Goal: Task Accomplishment & Management: Complete application form

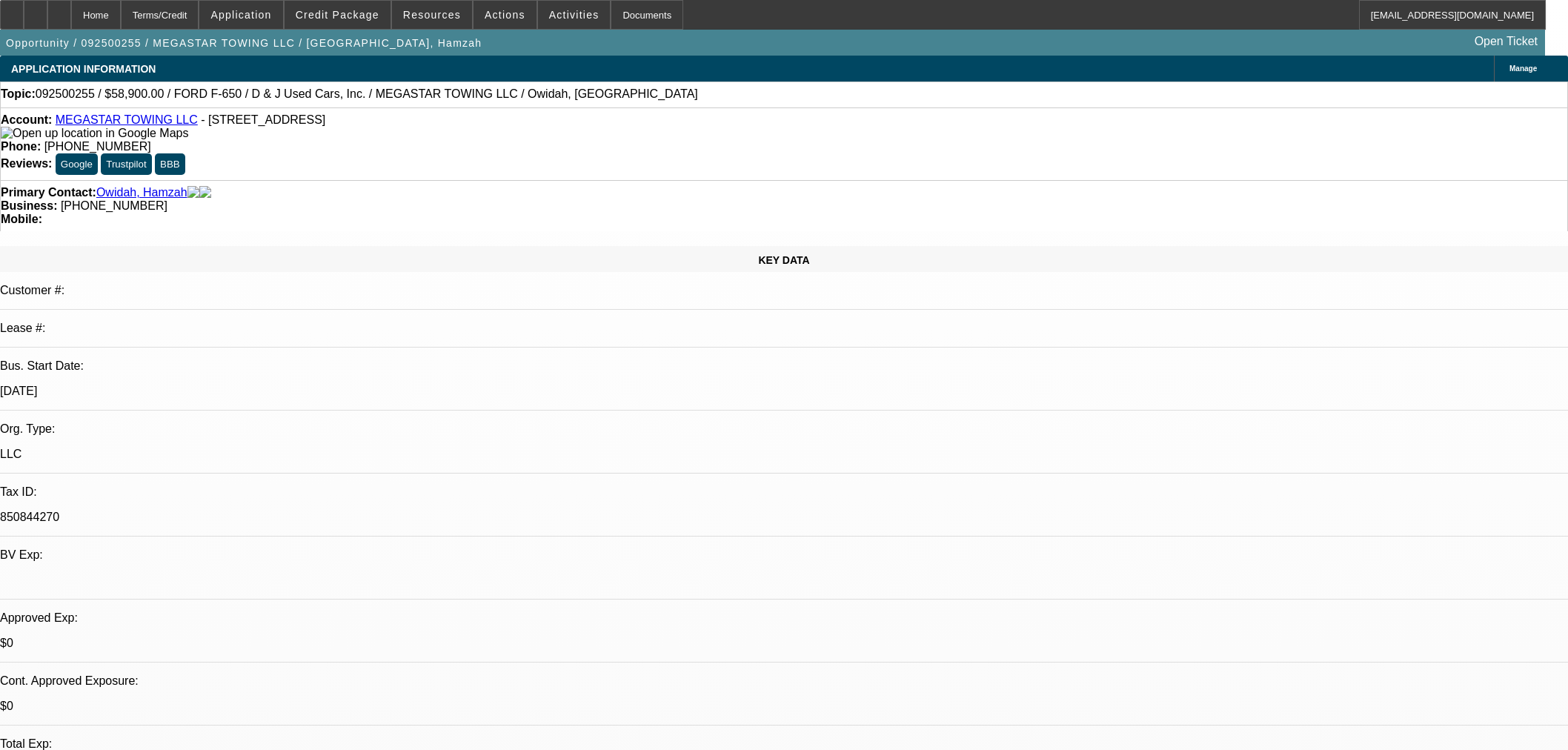
select select "0"
select select "2"
select select "0.1"
select select "4"
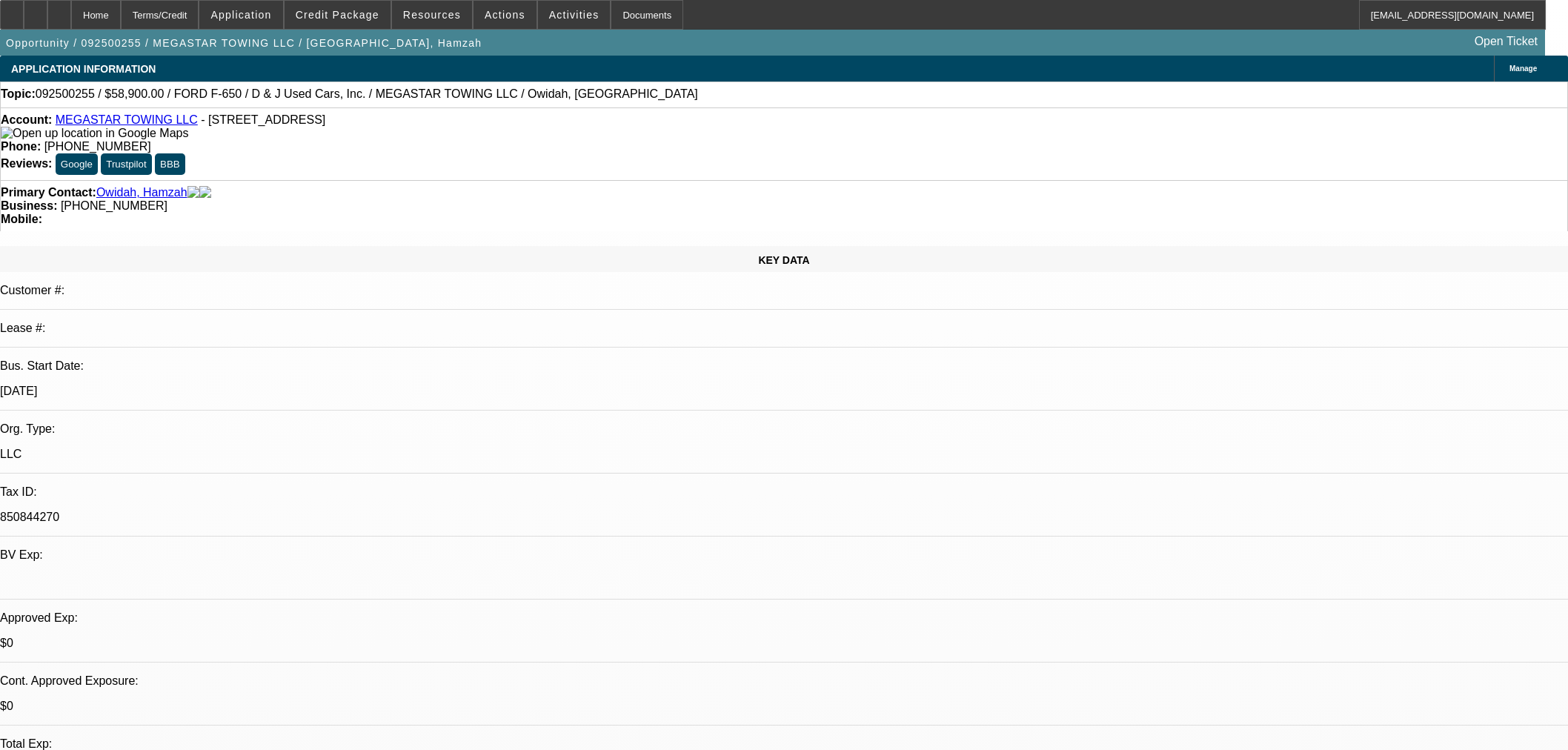
select select "0"
select select "2"
select select "0.1"
select select "4"
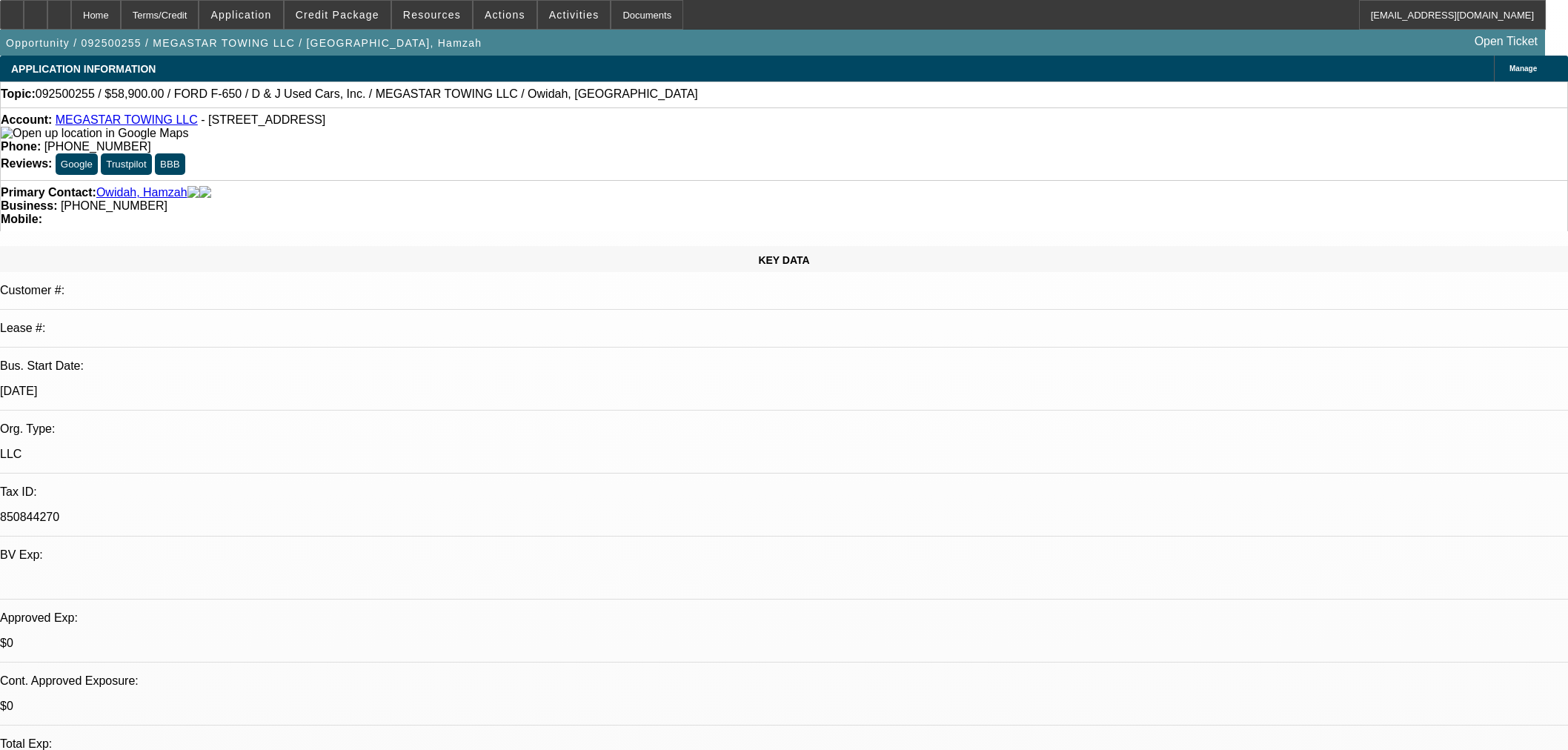
select select "0"
select select "0.1"
select select "4"
select select "0"
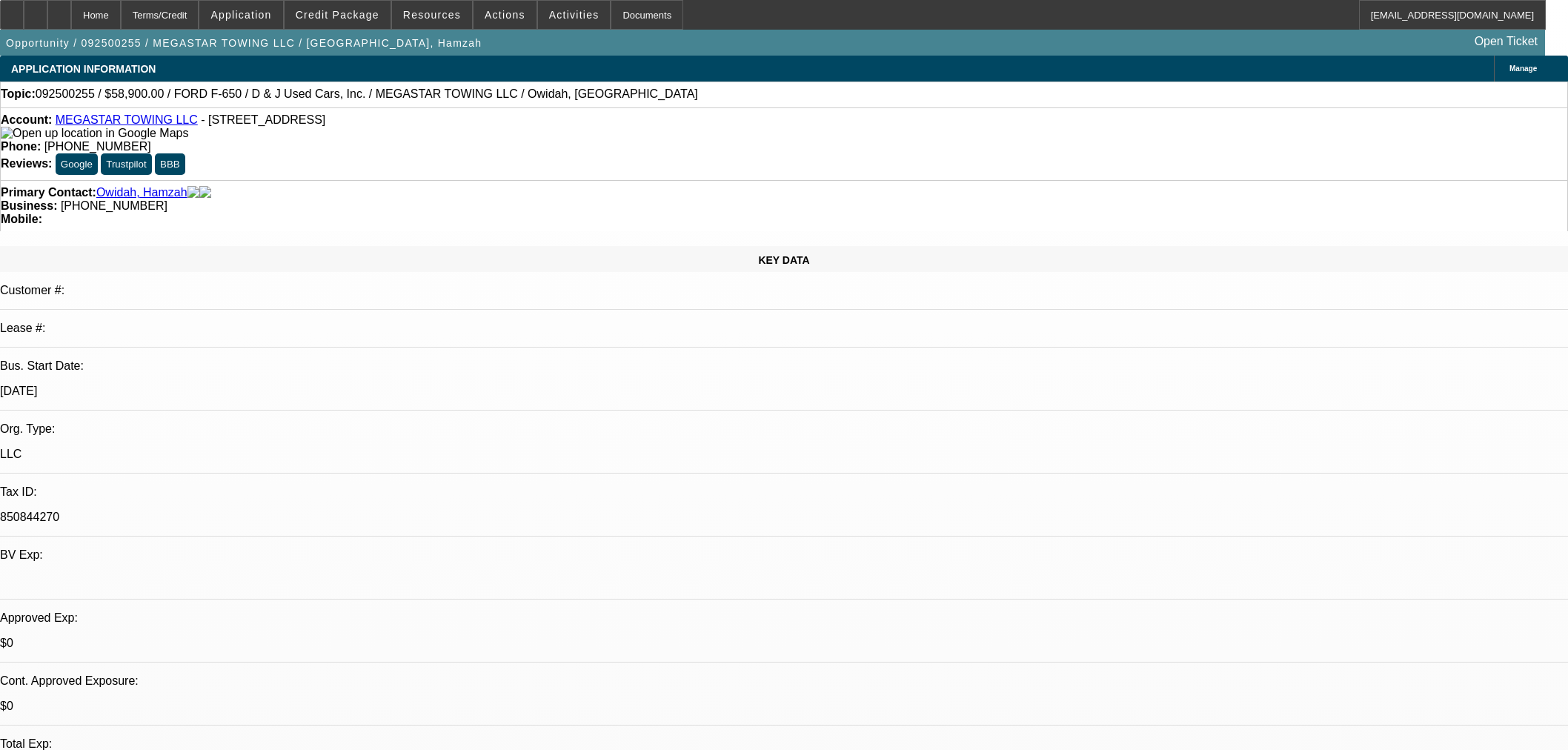
select select "0"
select select "0.1"
select select "4"
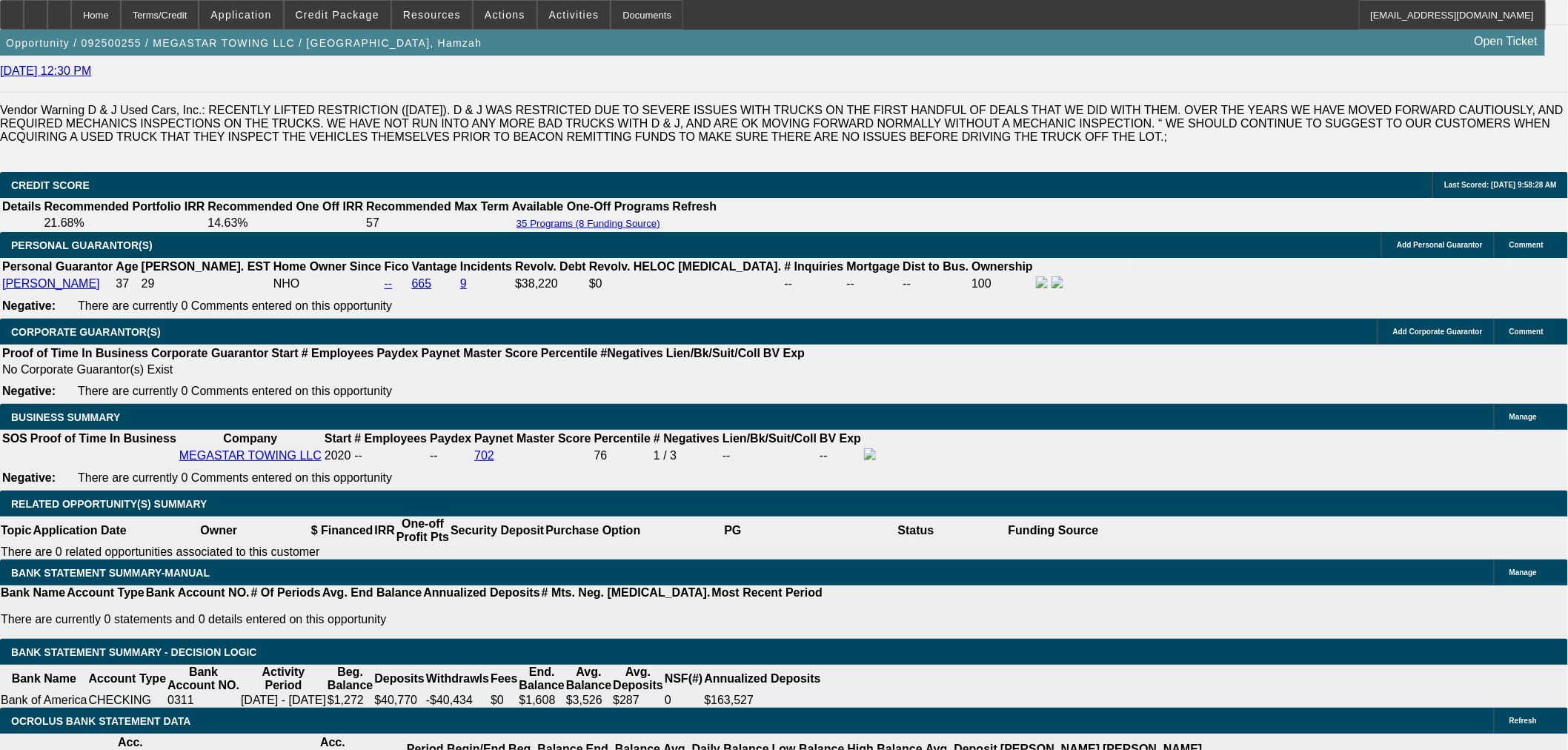
scroll to position [2141, 0]
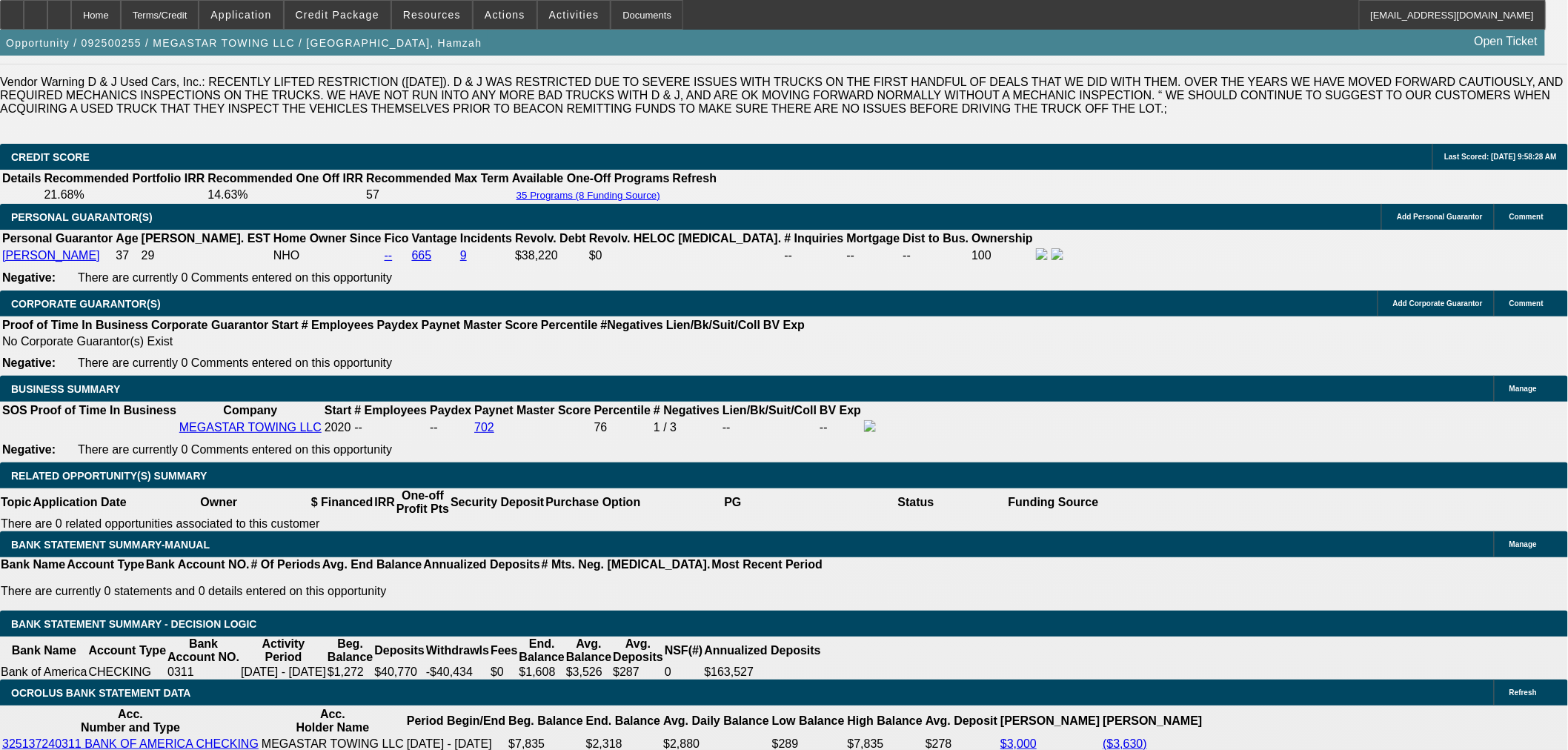
drag, startPoint x: 1173, startPoint y: 491, endPoint x: 1246, endPoint y: 516, distance: 77.2
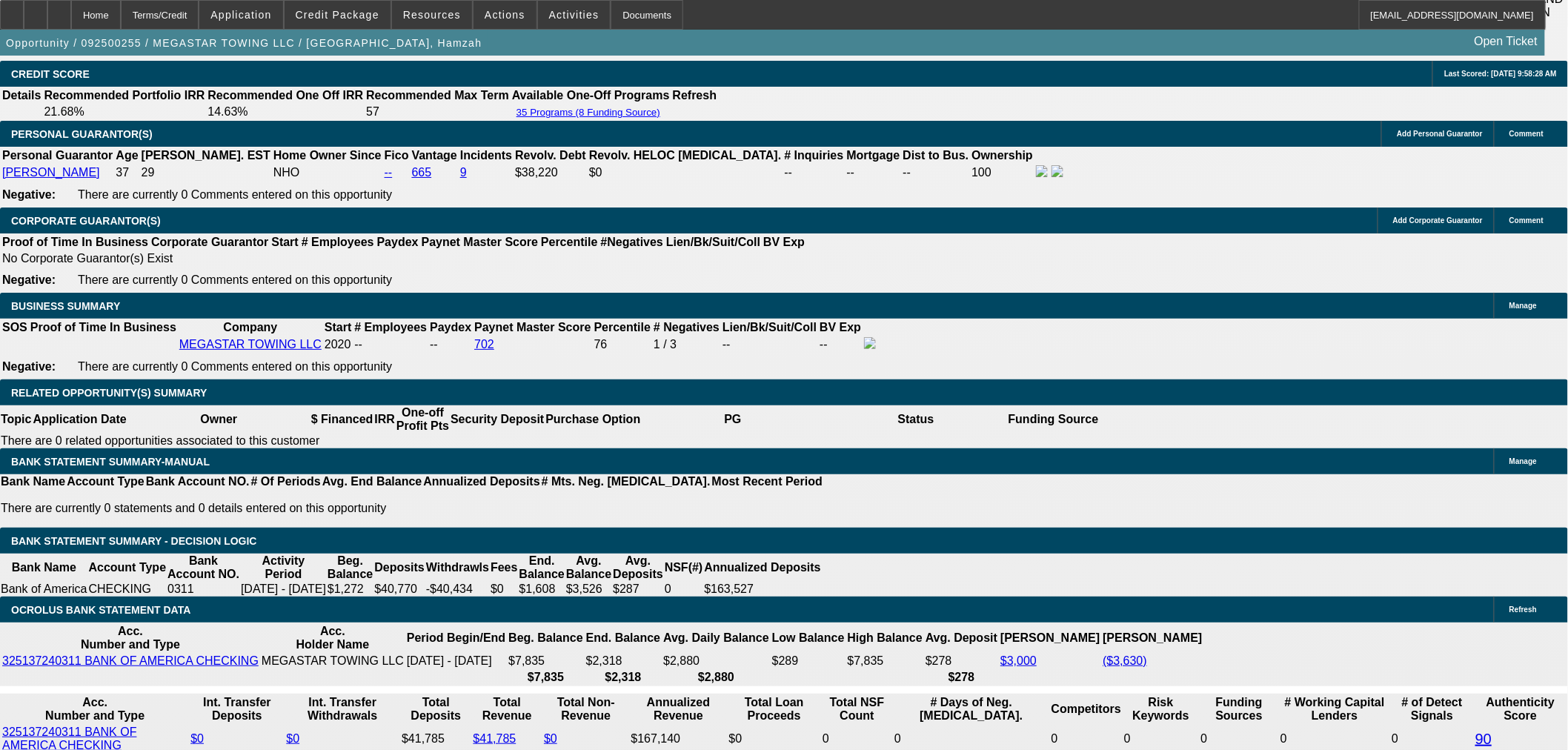
click at [362, 27] on span at bounding box center [337, 15] width 106 height 36
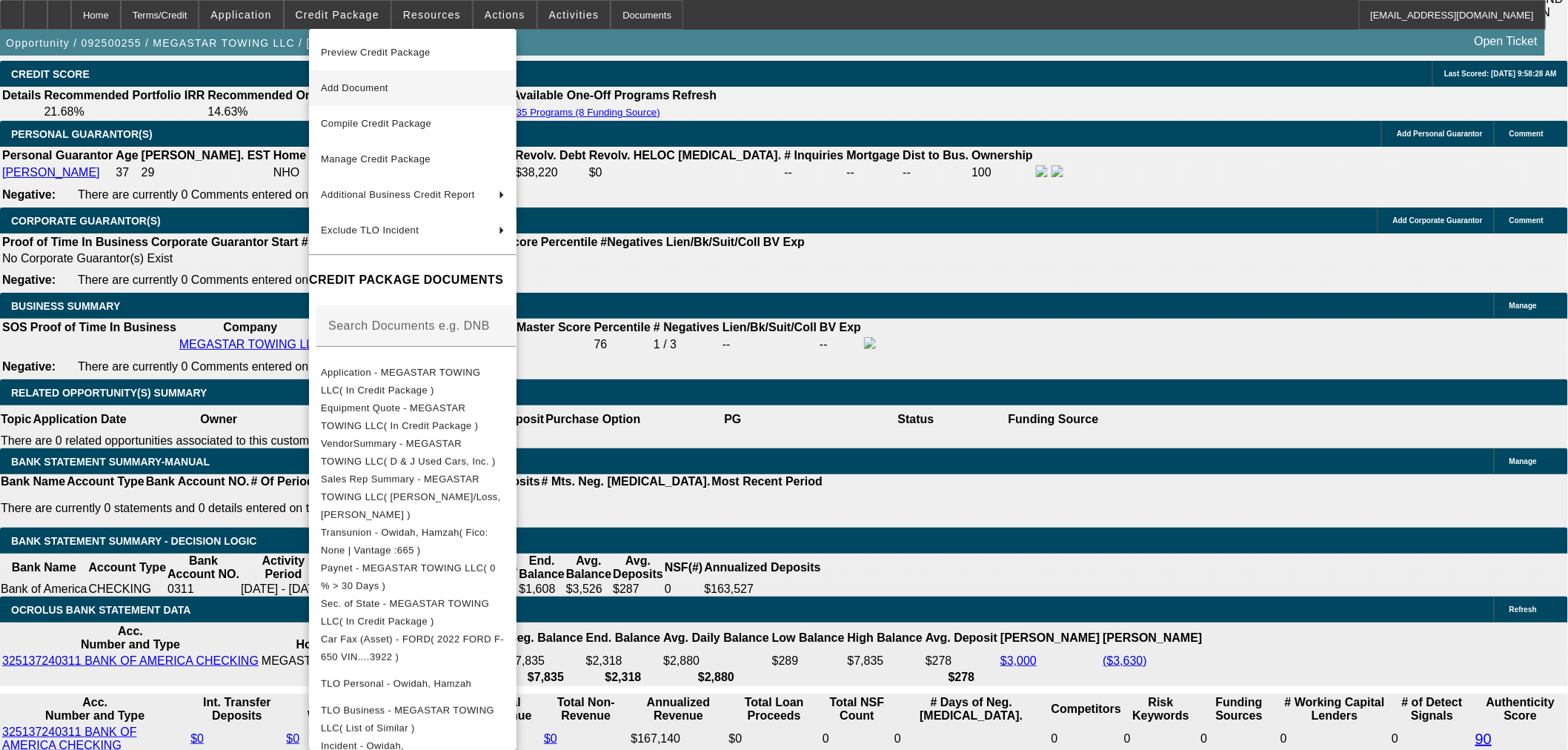
click at [402, 98] on button "Add Document" at bounding box center [413, 88] width 208 height 36
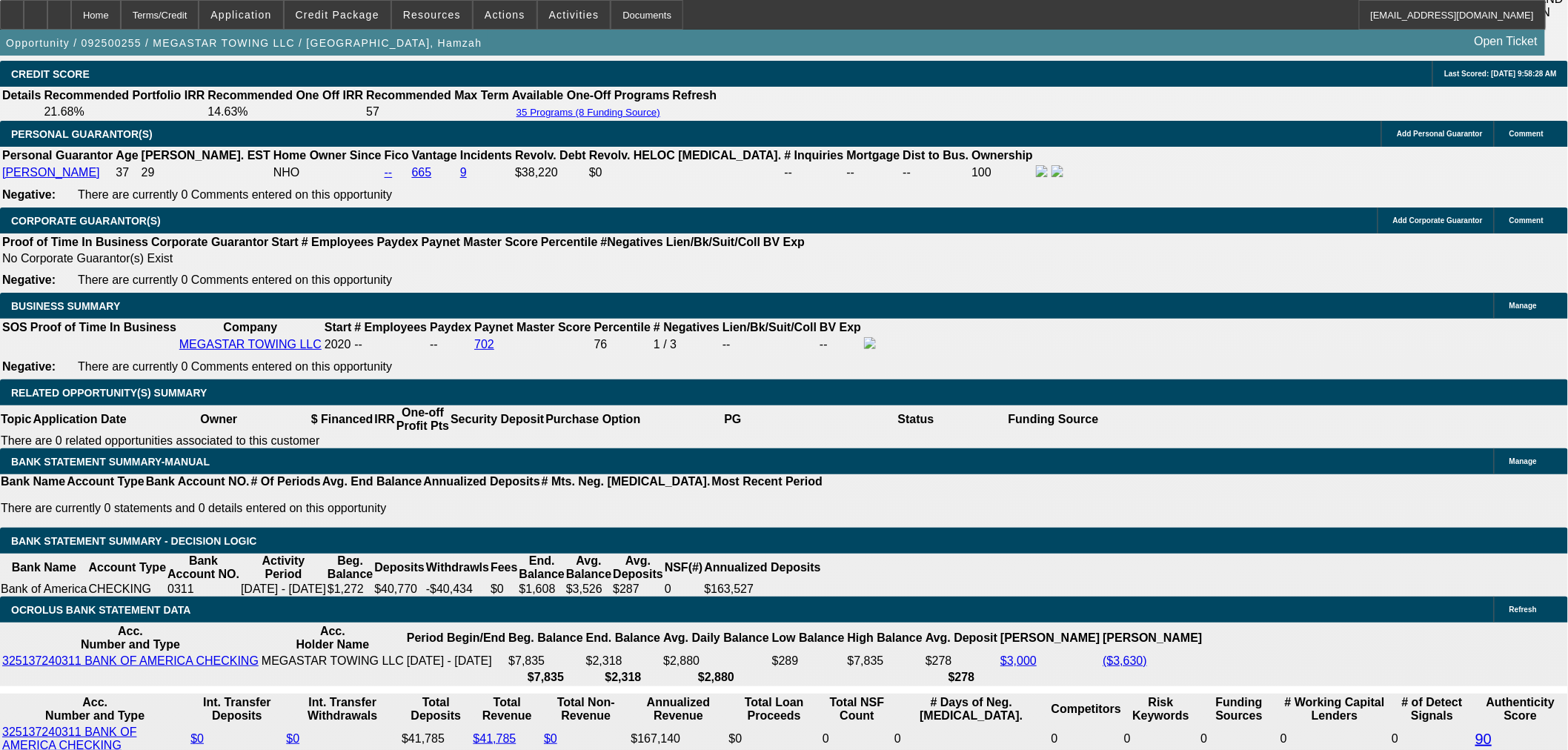
drag, startPoint x: 1150, startPoint y: 506, endPoint x: 1282, endPoint y: 502, distance: 132.1
copy div "TWENTY4 TOWING LLC"
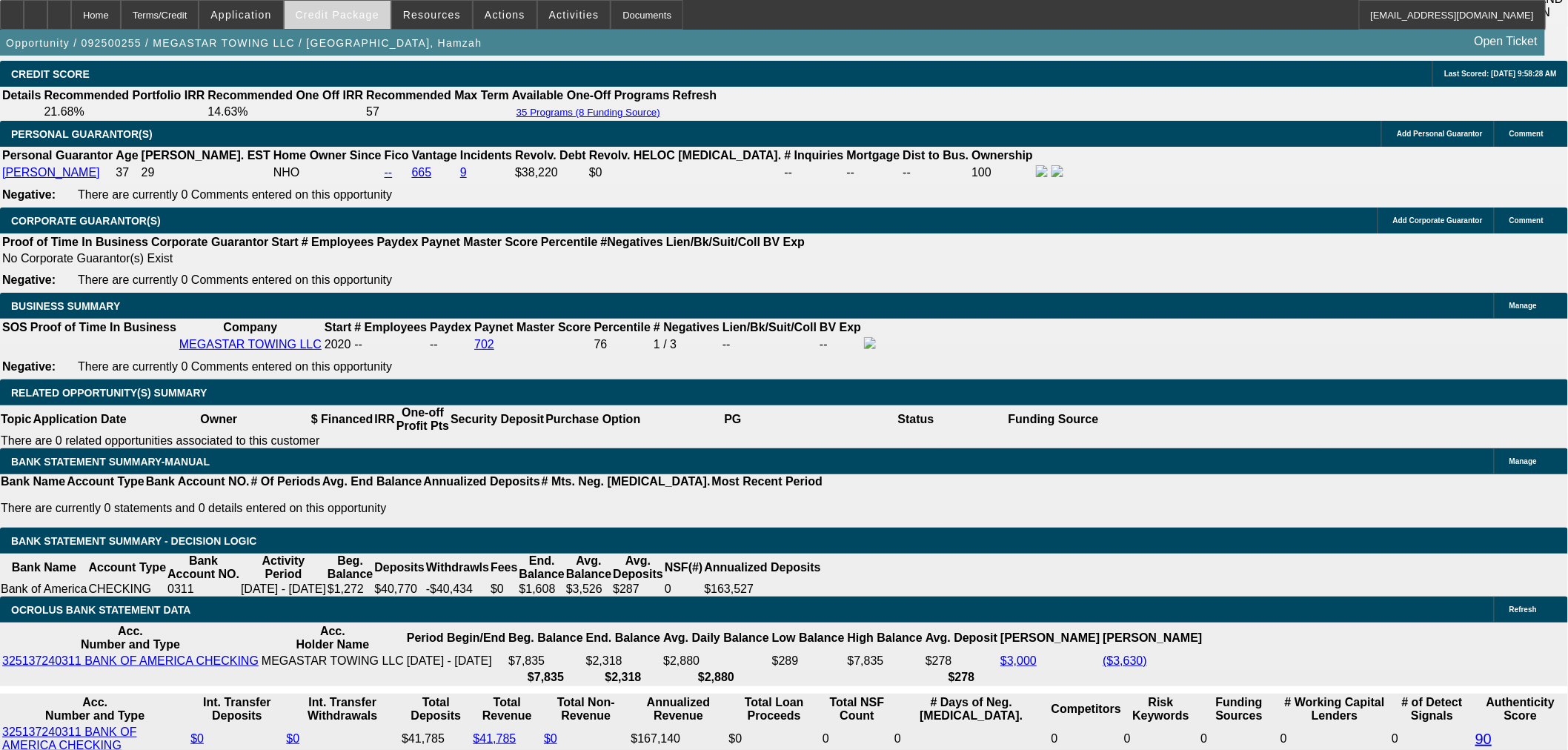
click at [311, 15] on span at bounding box center [337, 15] width 106 height 36
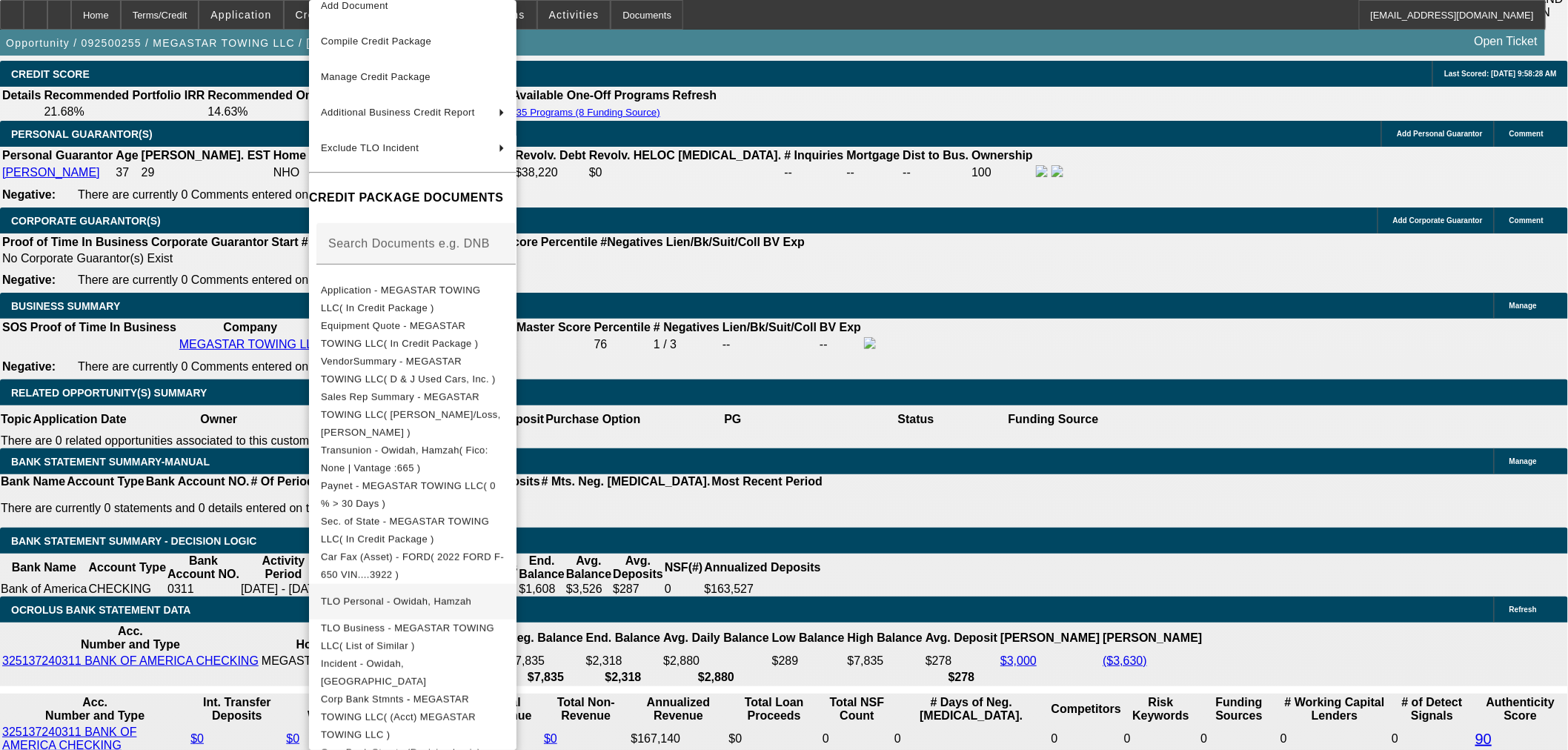
scroll to position [97, 0]
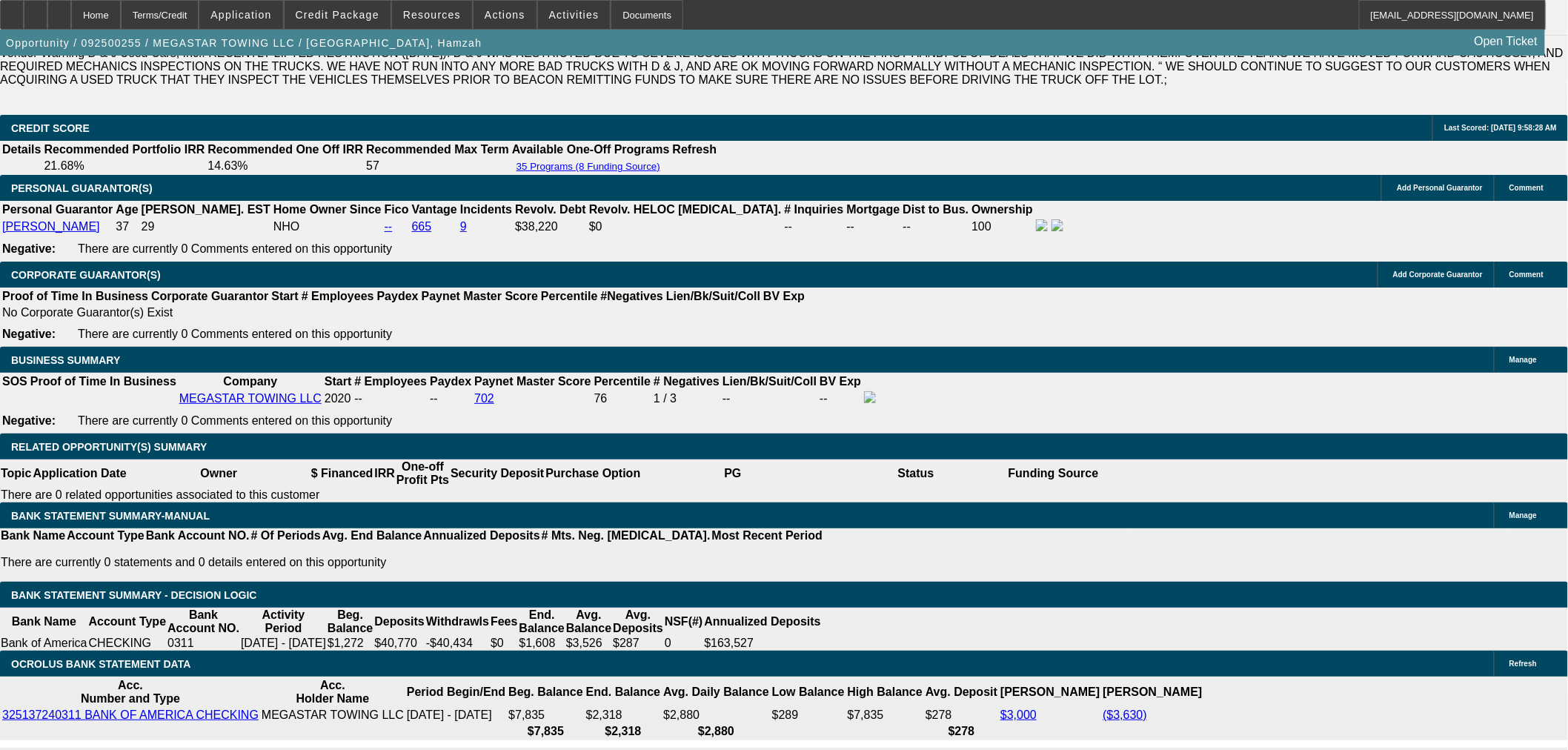
scroll to position [2141, 0]
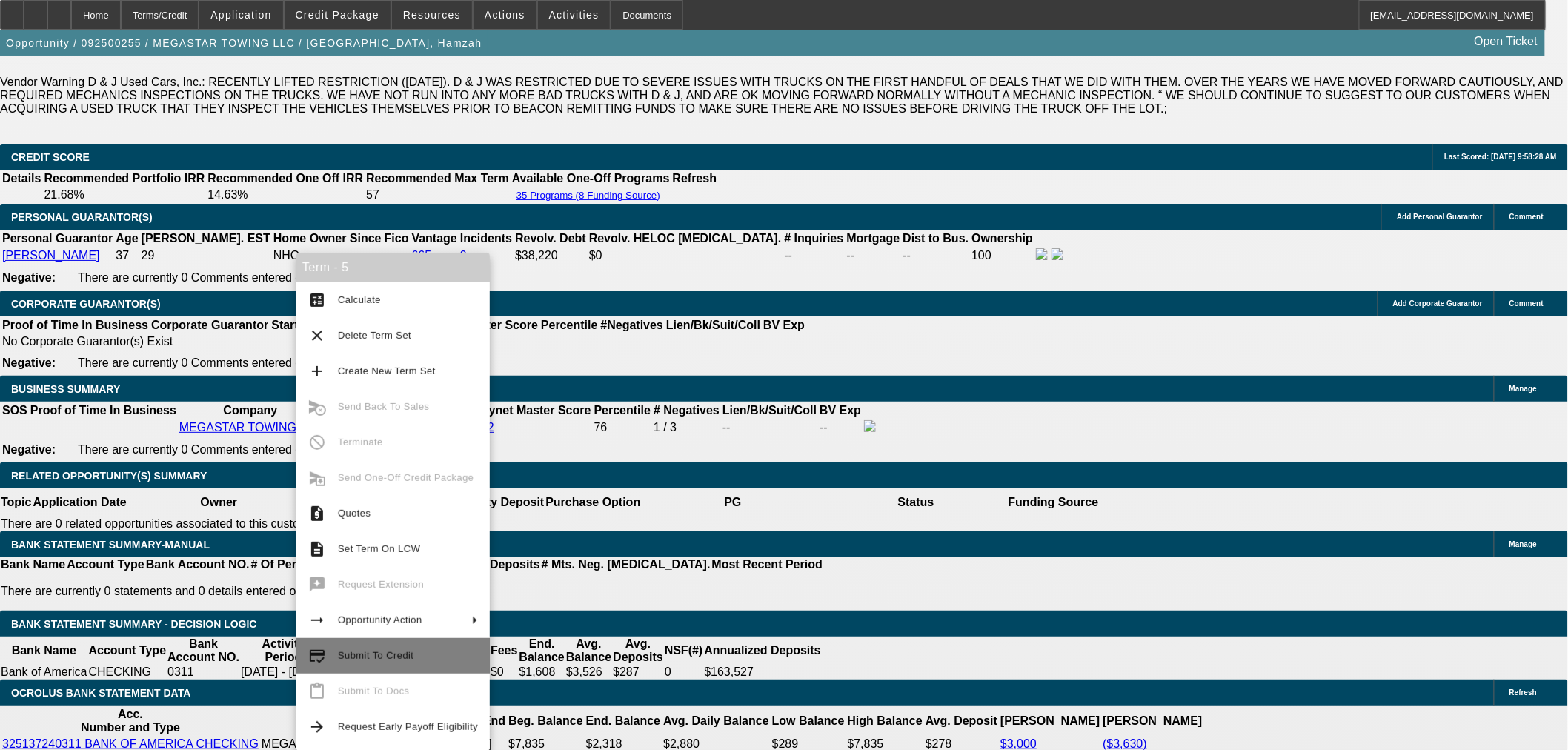
click at [406, 647] on span "Submit To Credit" at bounding box center [408, 655] width 140 height 18
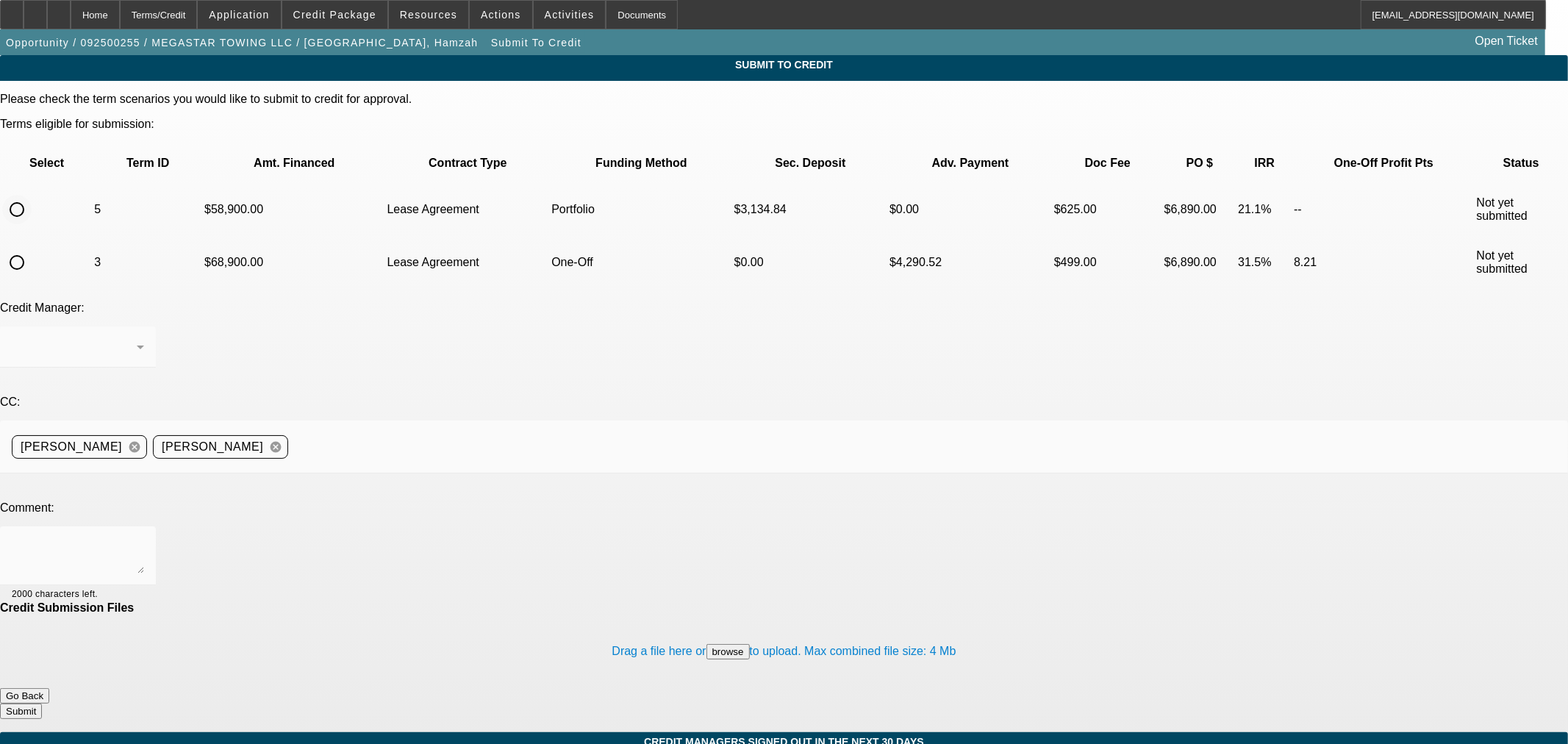
click at [32, 195] on input "radio" at bounding box center [17, 209] width 30 height 30
radio input "true"
click at [144, 538] on textarea at bounding box center [78, 555] width 133 height 36
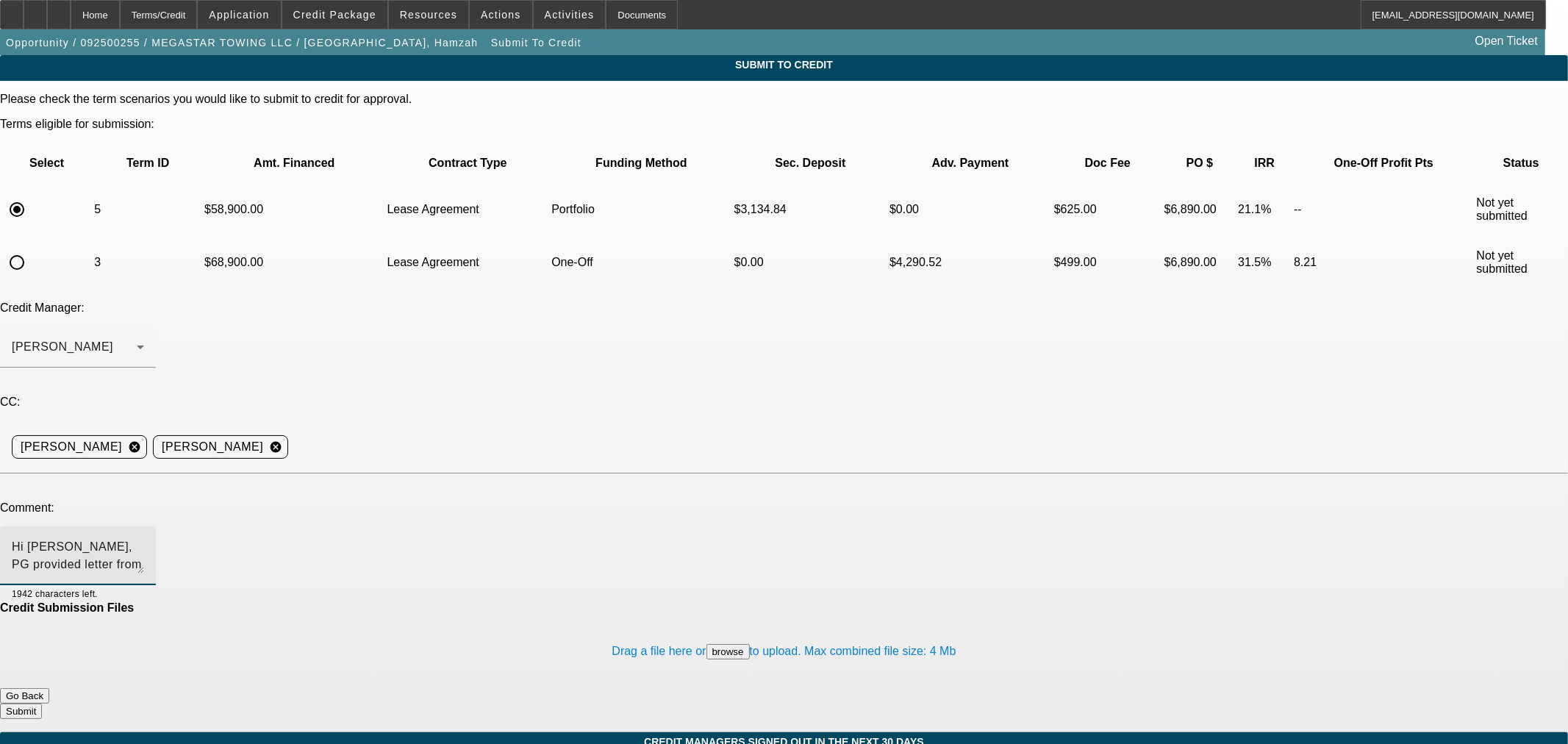
click at [144, 538] on textarea "Hi George, PG provided letter from IRS proving new owner." at bounding box center [78, 555] width 133 height 36
paste textarea "TWENTY4 TOWING LLC"
drag, startPoint x: 655, startPoint y: 380, endPoint x: 645, endPoint y: 383, distance: 10.4
click at [144, 538] on textarea "Hi George, PG sold TWENTY4 TOWING LLC at the beginning of the year and is no lo…" at bounding box center [78, 555] width 133 height 36
drag, startPoint x: 724, startPoint y: 386, endPoint x: 706, endPoint y: 386, distance: 18.0
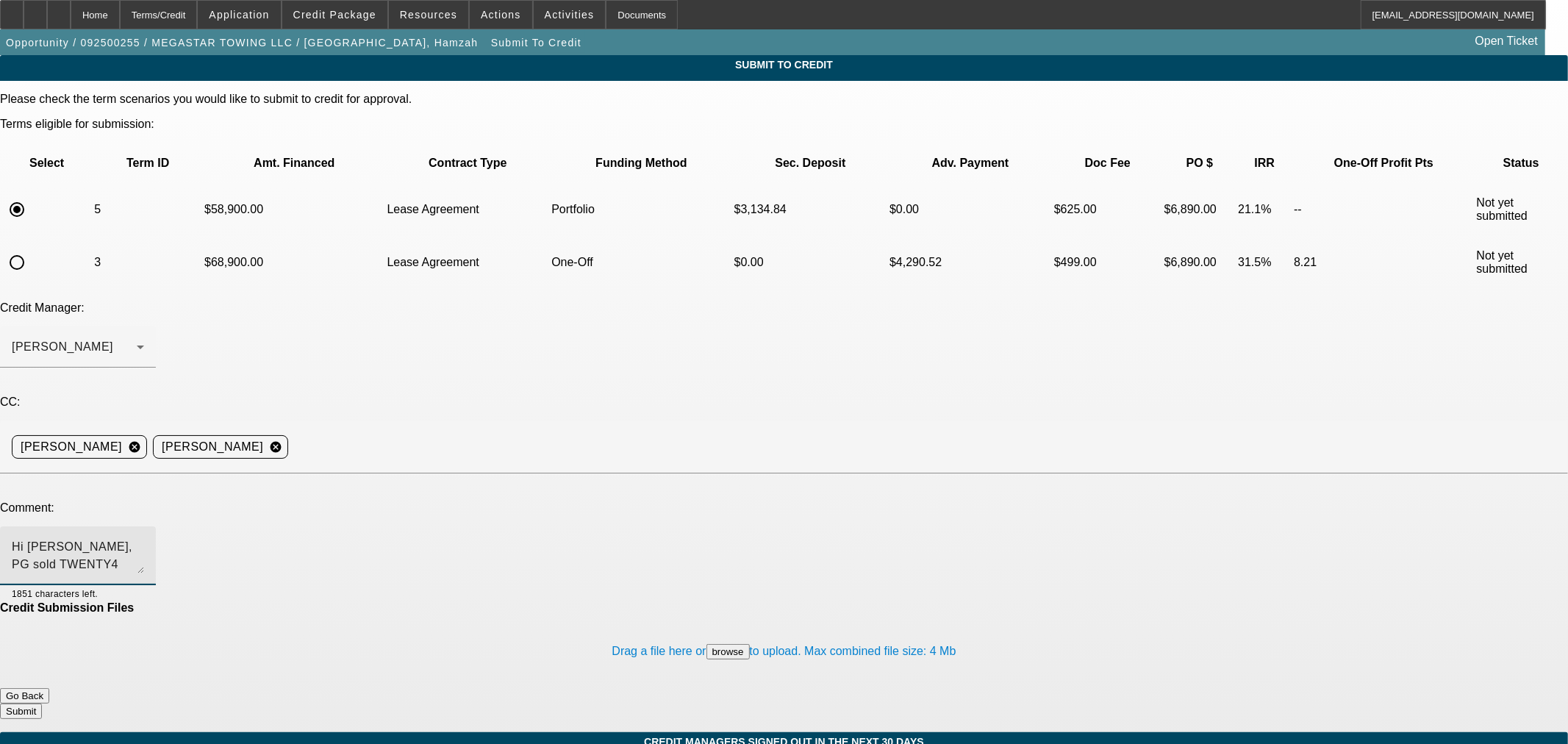
click at [144, 538] on textarea "Hi George, PG sold TWENTY4 TOWING LLC at the beginning of the year and is no lo…" at bounding box center [78, 555] width 133 height 36
drag, startPoint x: 732, startPoint y: 383, endPoint x: 689, endPoint y: 386, distance: 43.1
click at [144, 538] on textarea "Hi George, PG sold TWENTY4 TOWING LLC at the beginning of the year and is no lo…" at bounding box center [78, 555] width 133 height 36
type textarea "Hi George, PG sold TWENTY4 TOWING LLC at the beginning of the year and is no lo…"
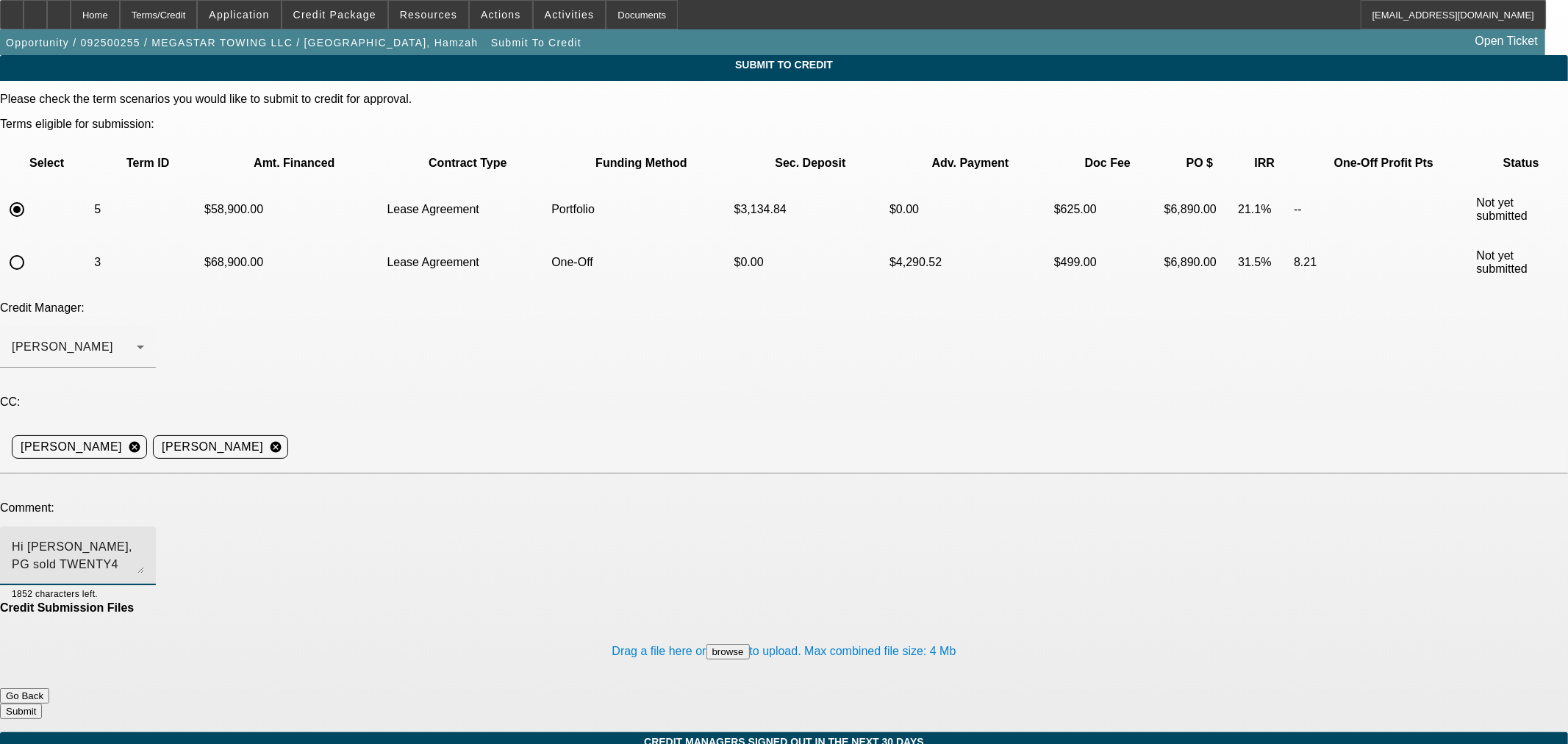
click at [42, 704] on button "Submit" at bounding box center [20, 711] width 42 height 15
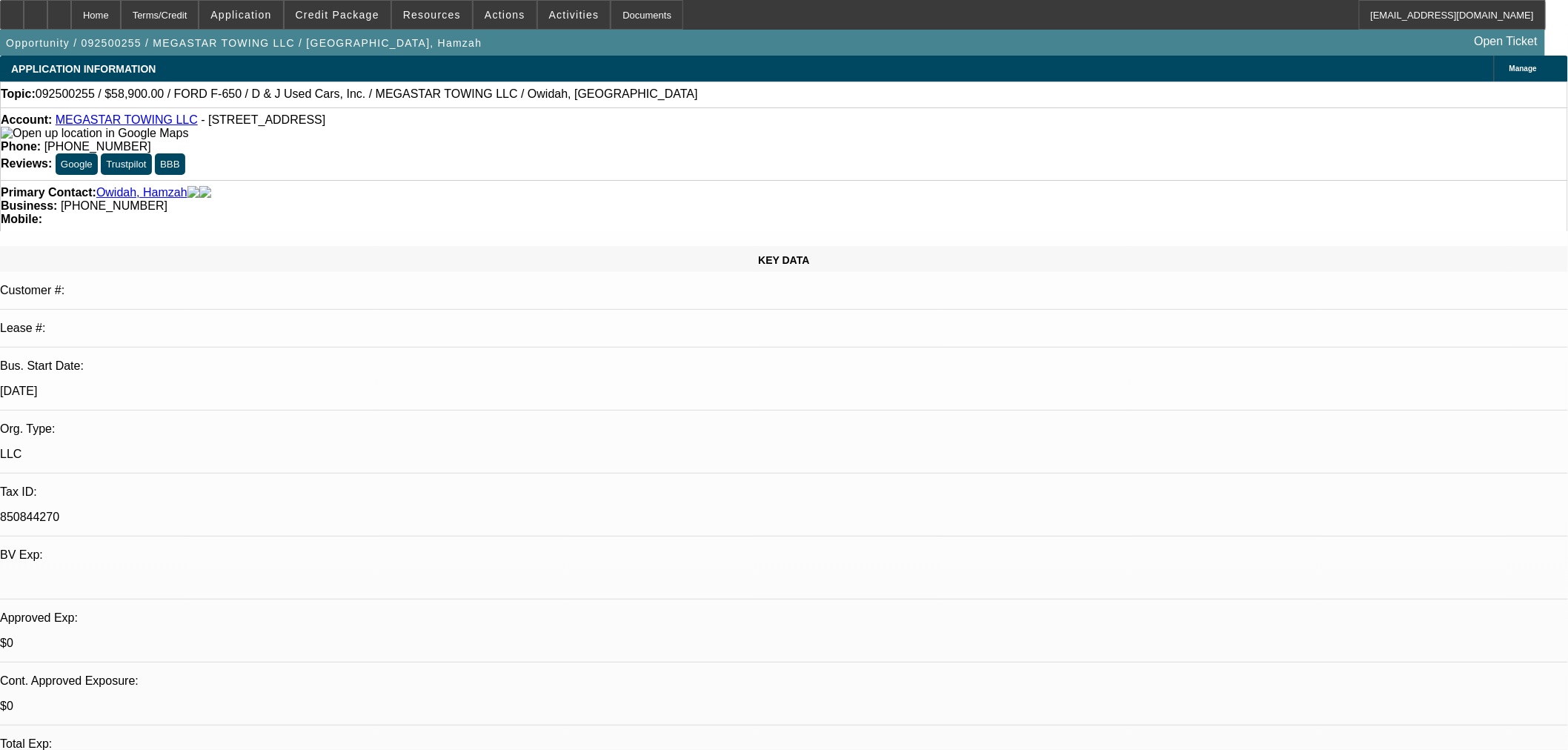
select select "0"
select select "2"
select select "0.1"
select select "4"
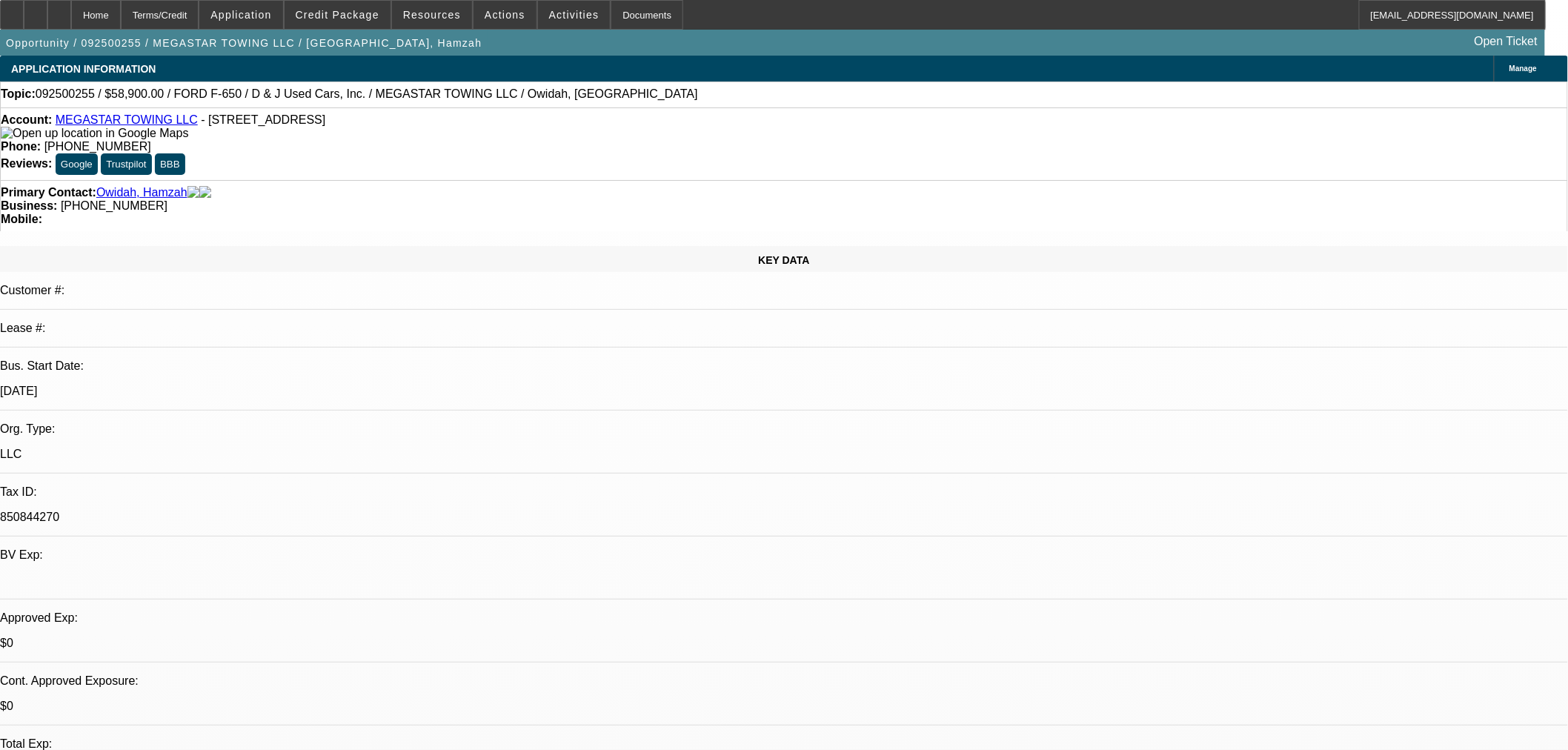
select select "0"
select select "2"
select select "0.1"
select select "4"
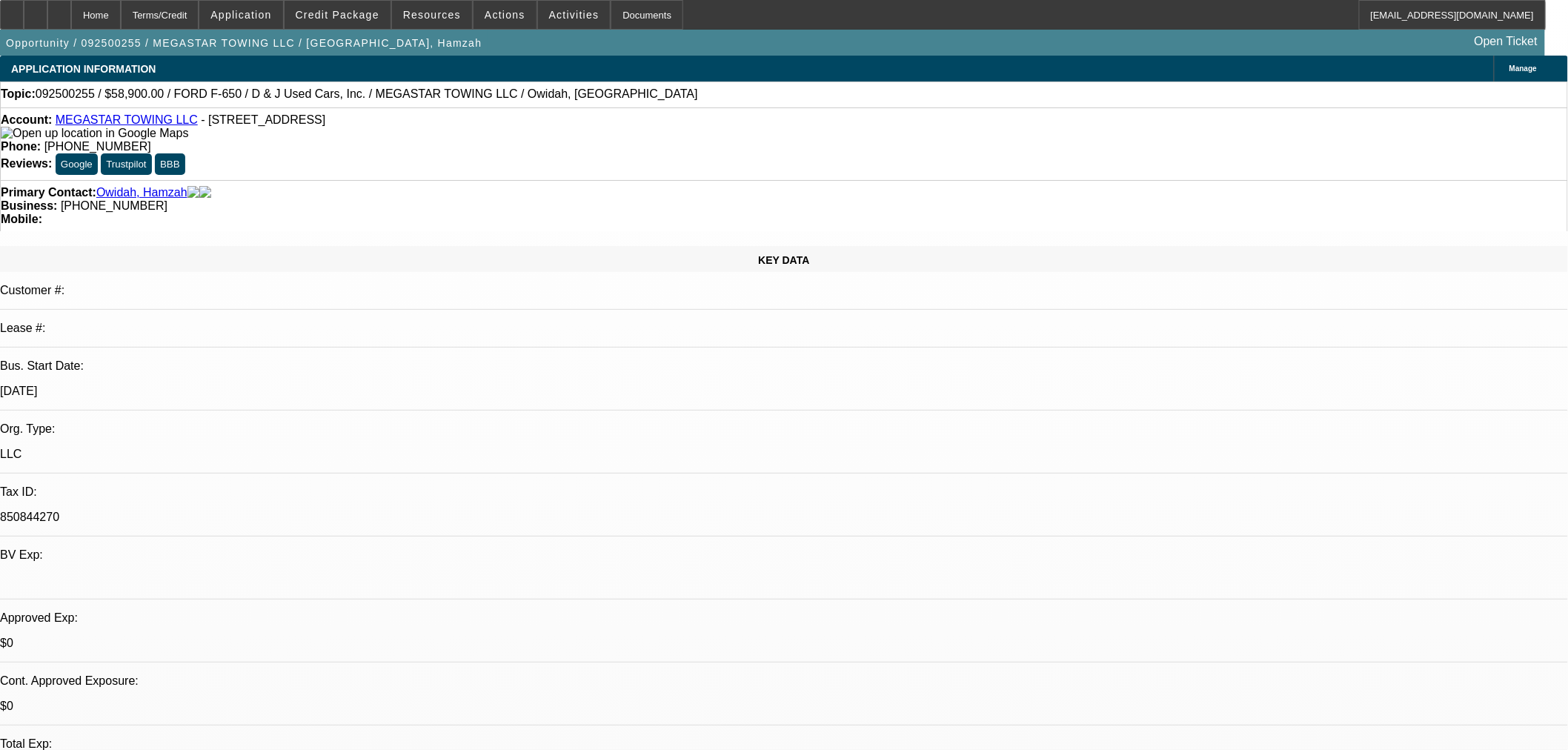
select select "0"
select select "0.1"
select select "4"
select select "0"
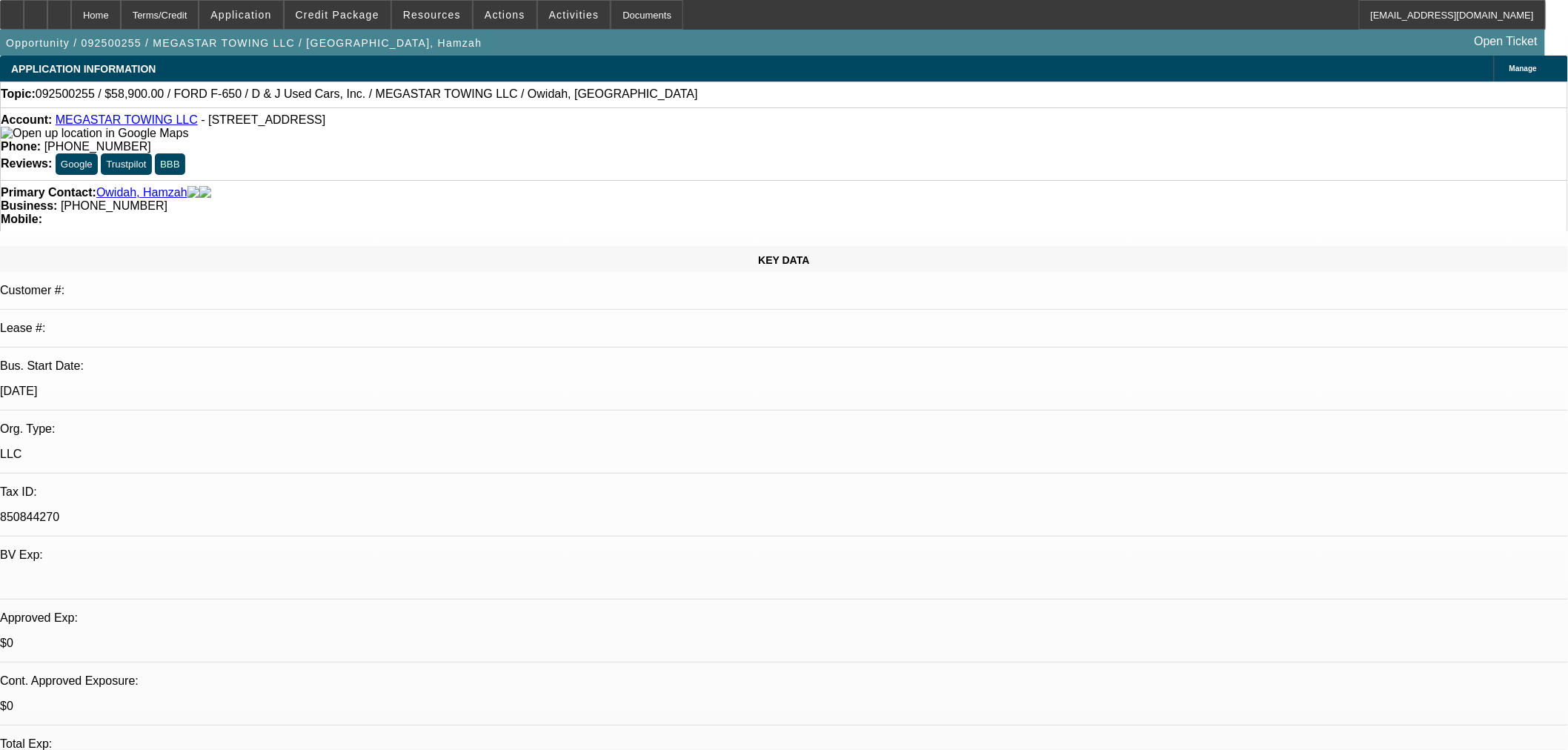
select select "0"
select select "0.1"
select select "4"
click at [71, 23] on div at bounding box center [59, 15] width 24 height 30
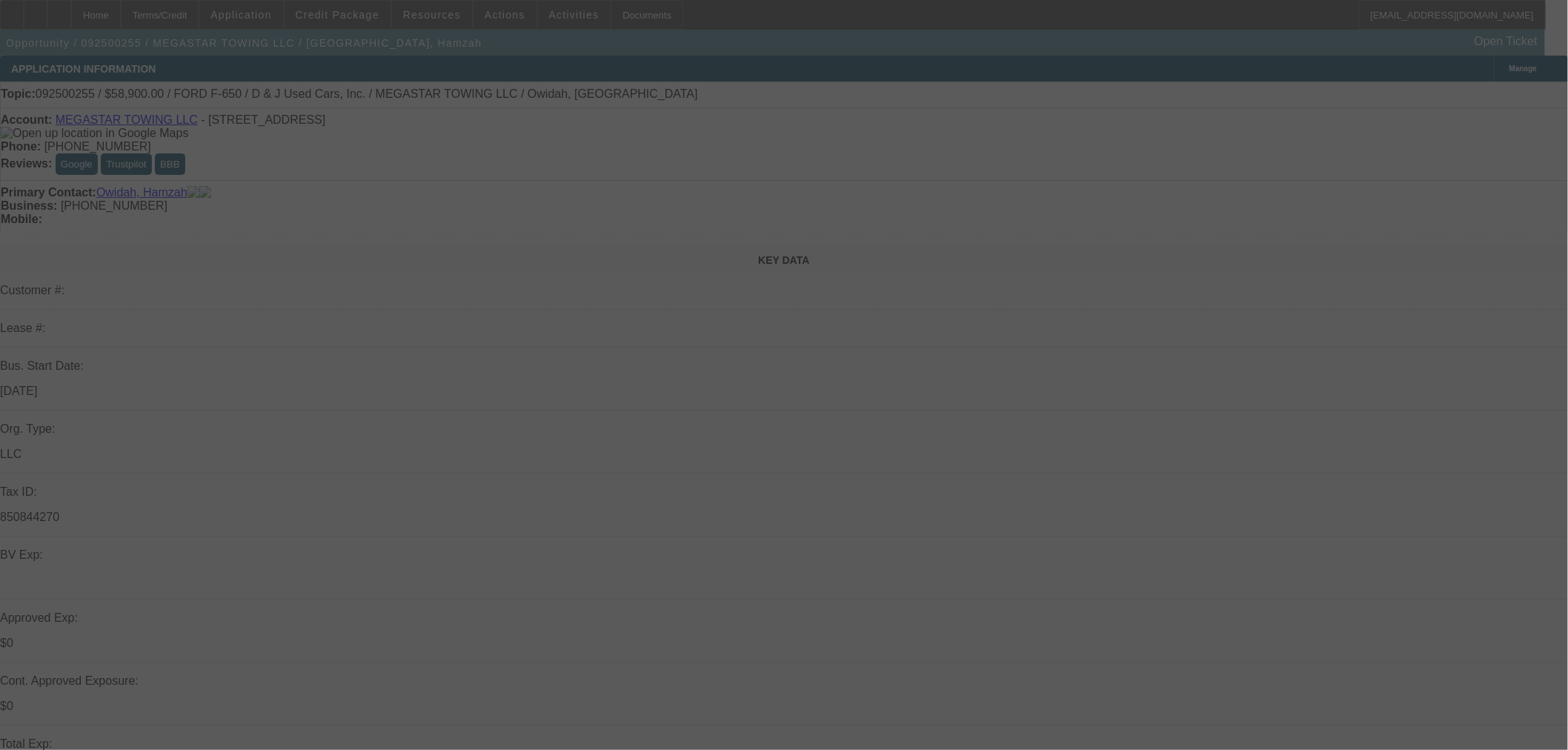
select select "0"
select select "2"
select select "0.1"
select select "4"
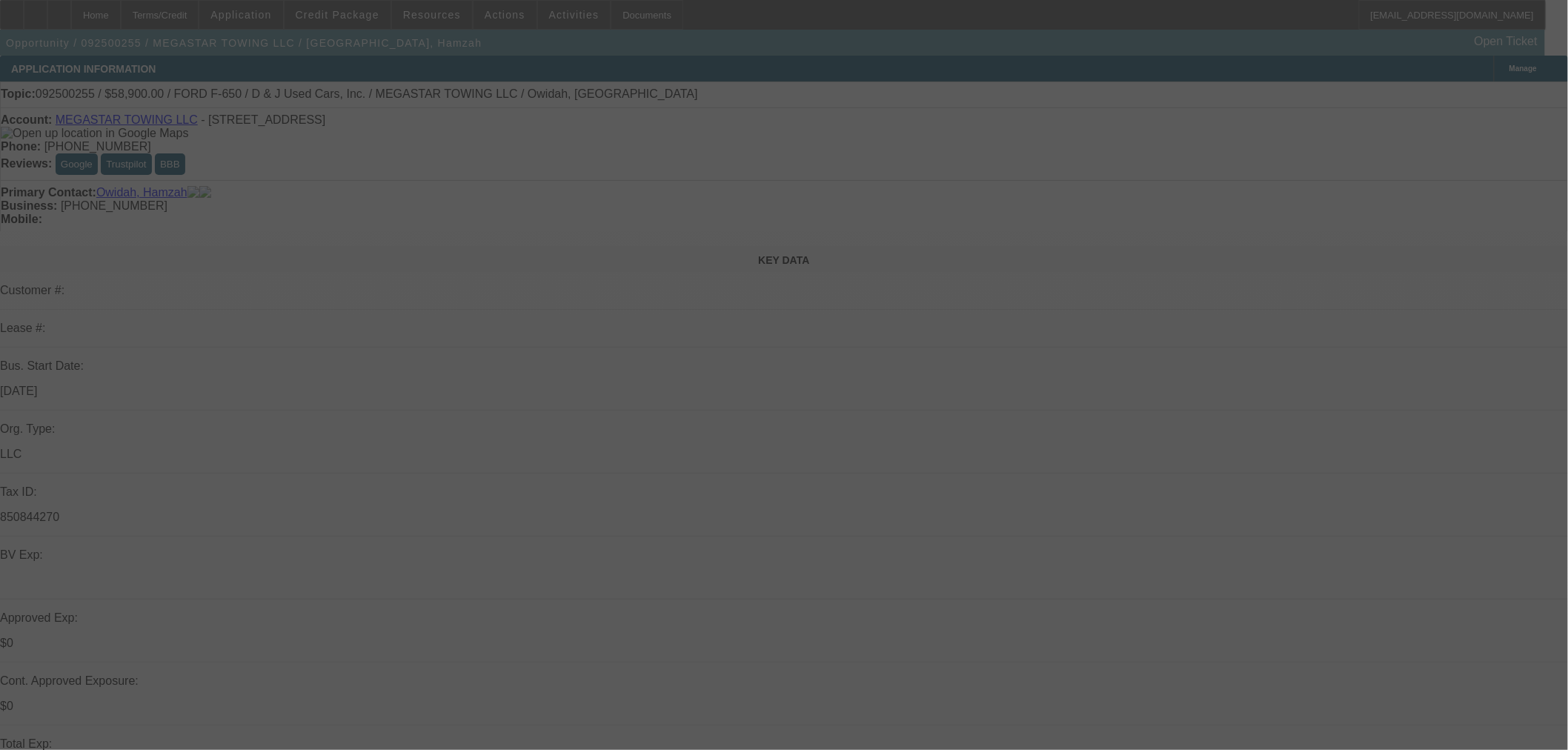
select select "0"
select select "2"
select select "0.1"
select select "4"
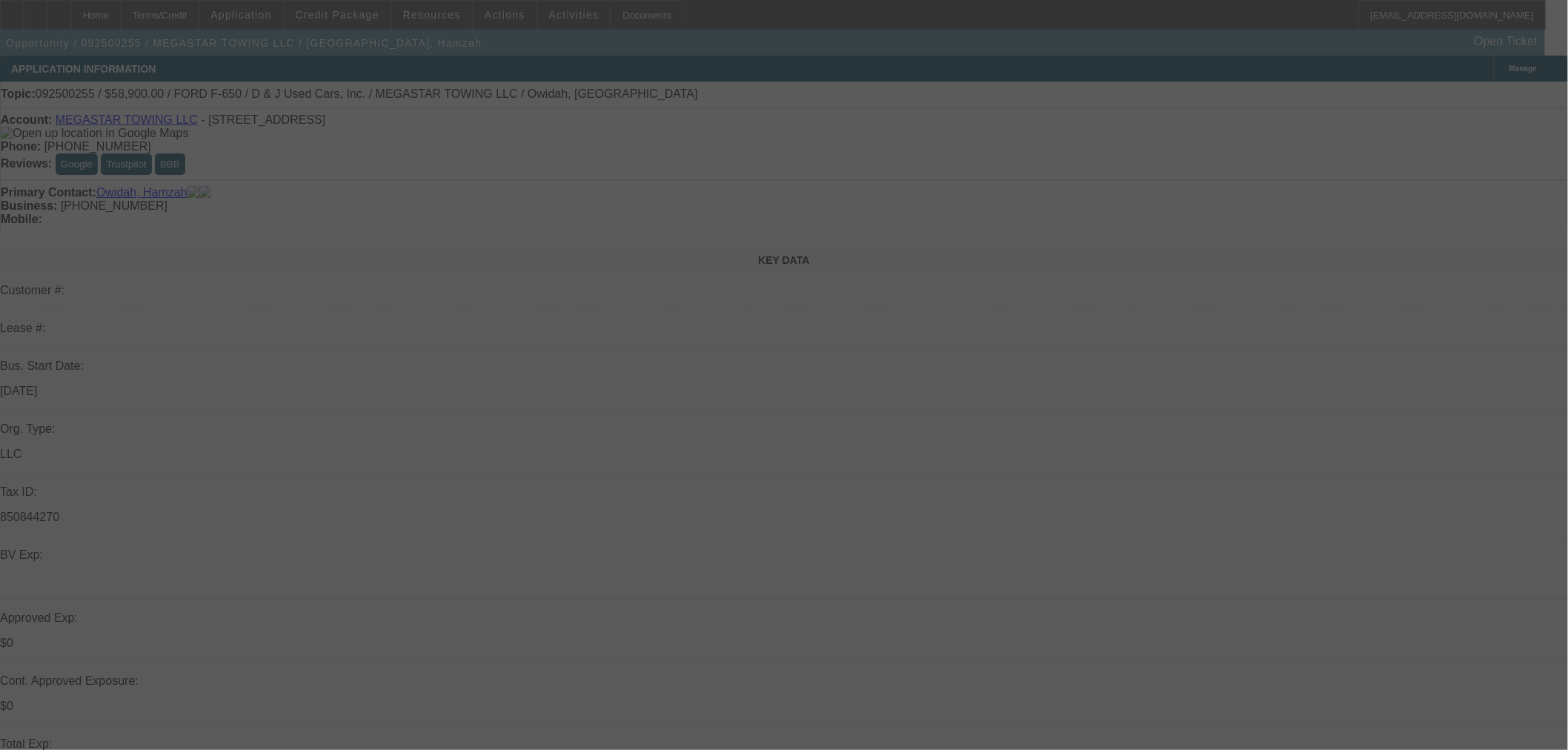
select select "0"
select select "0.1"
select select "4"
select select "0"
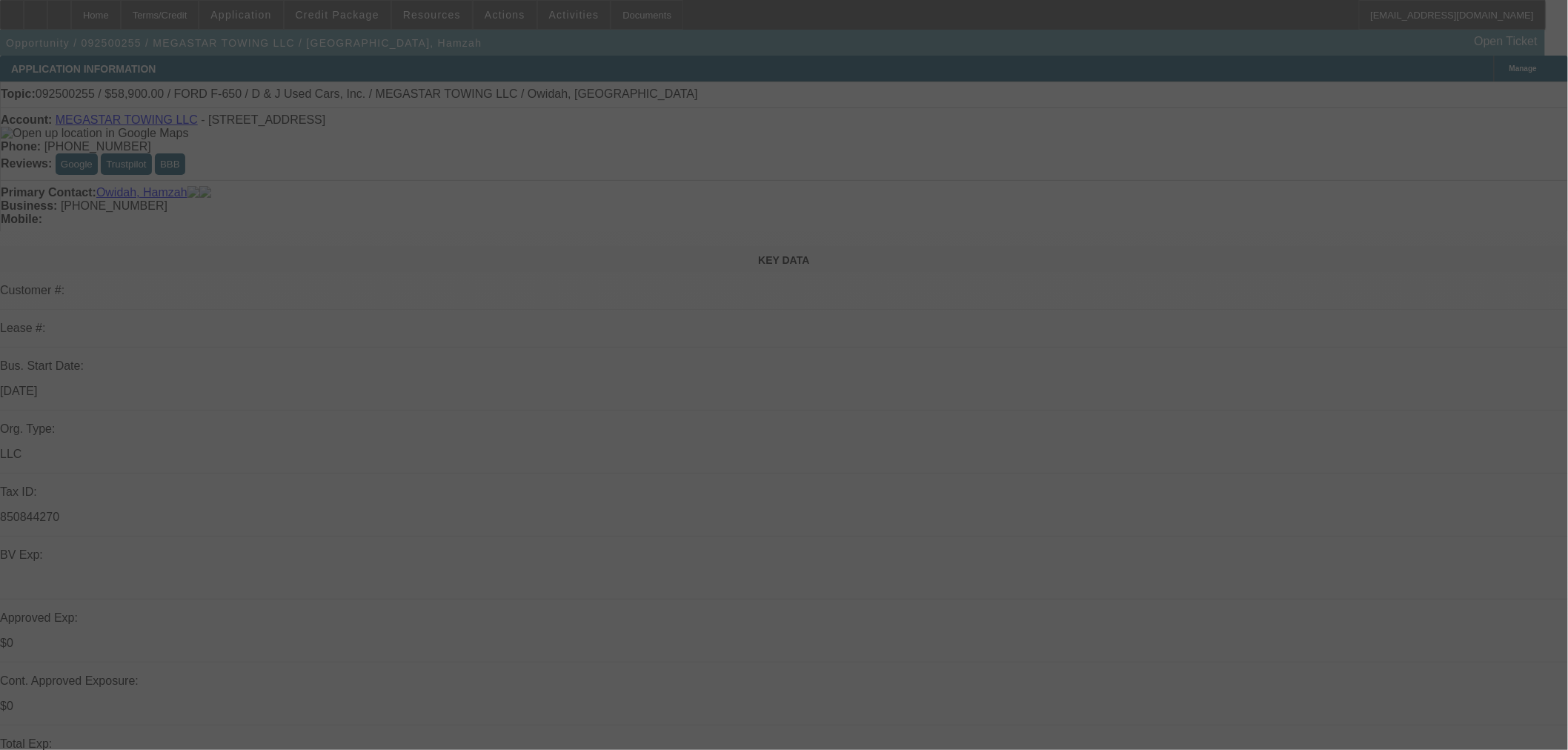
select select "0"
select select "0.1"
select select "4"
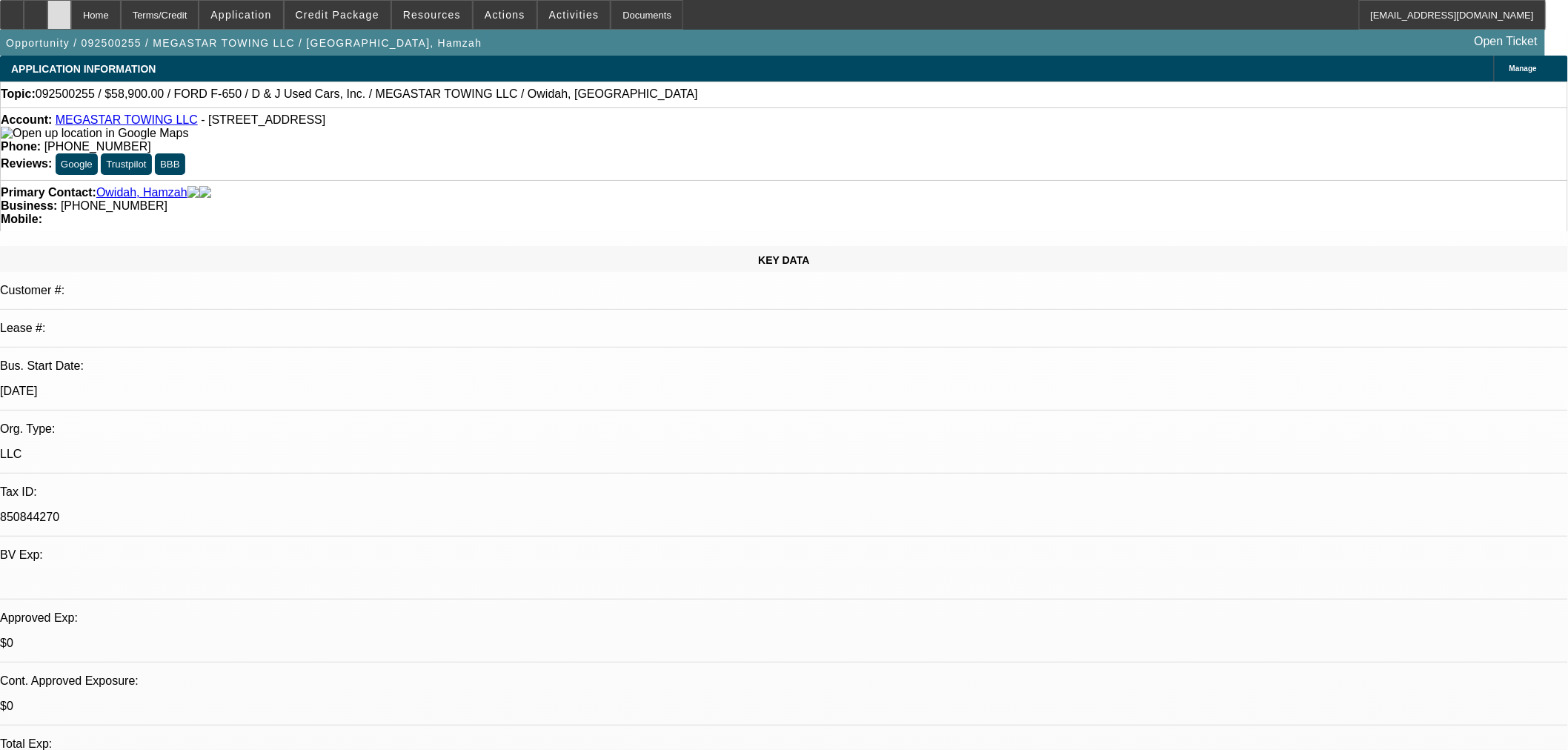
click at [71, 18] on div at bounding box center [59, 15] width 24 height 30
select select "0"
select select "2"
select select "0"
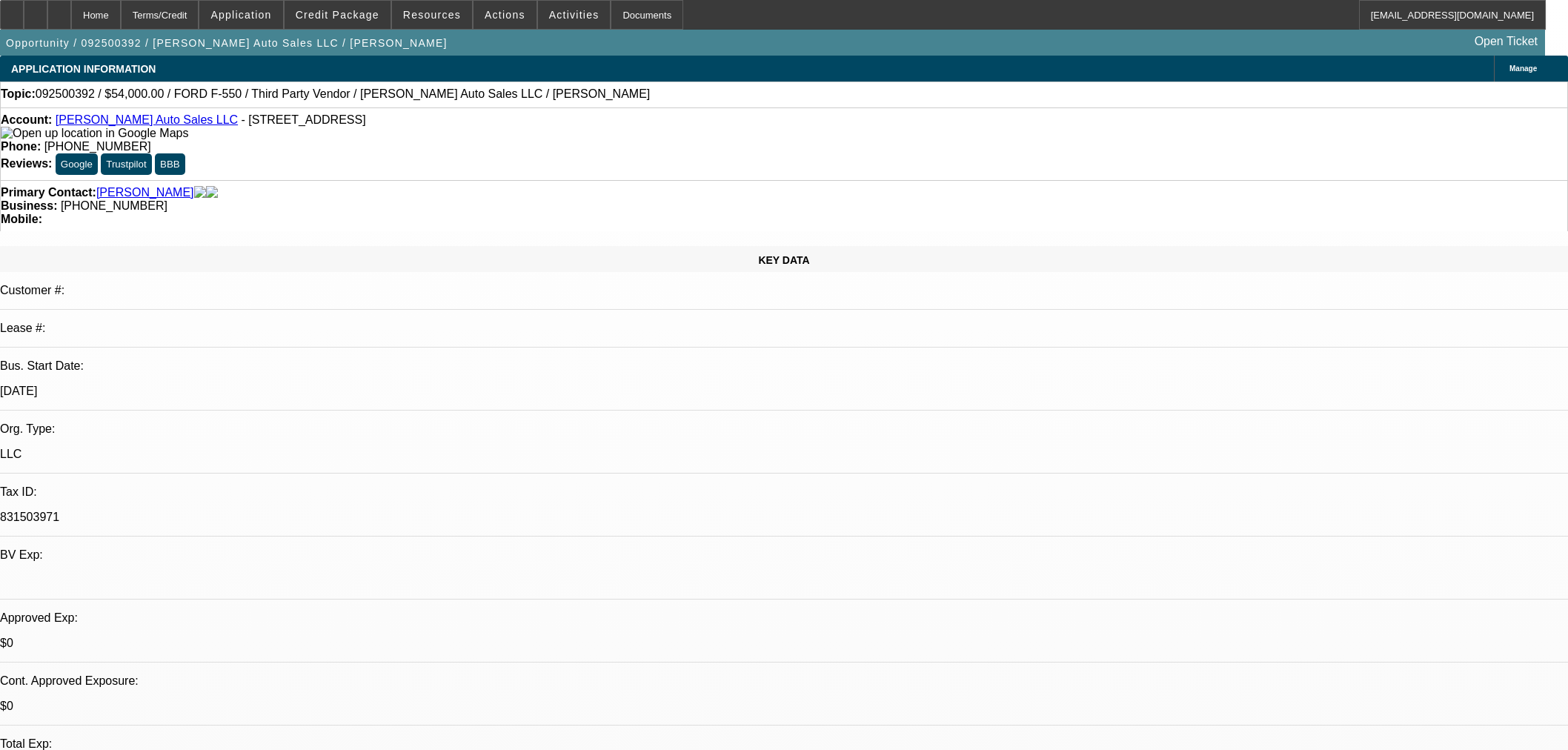
select select "6"
select select "0"
select select "2"
select select "0"
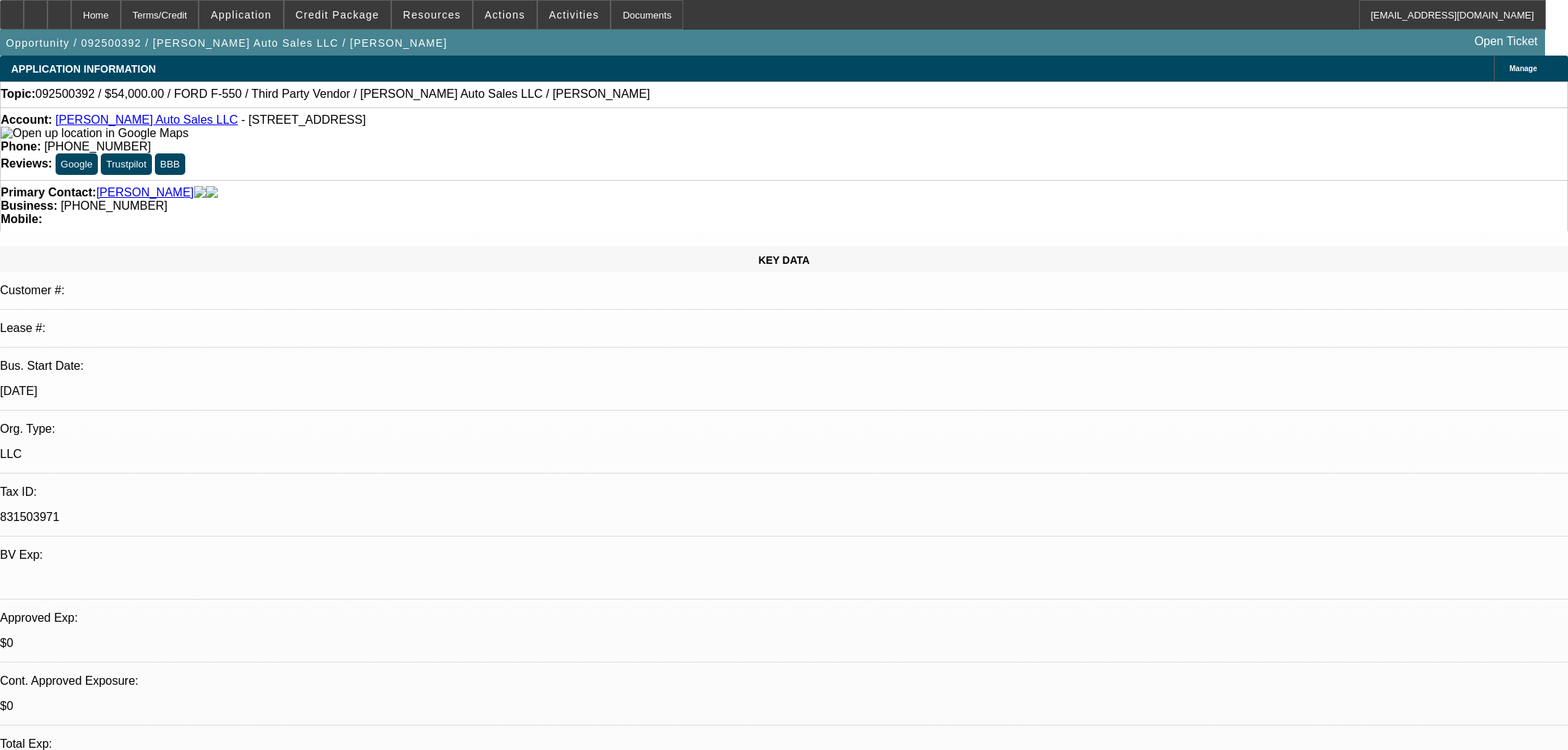
select select "6"
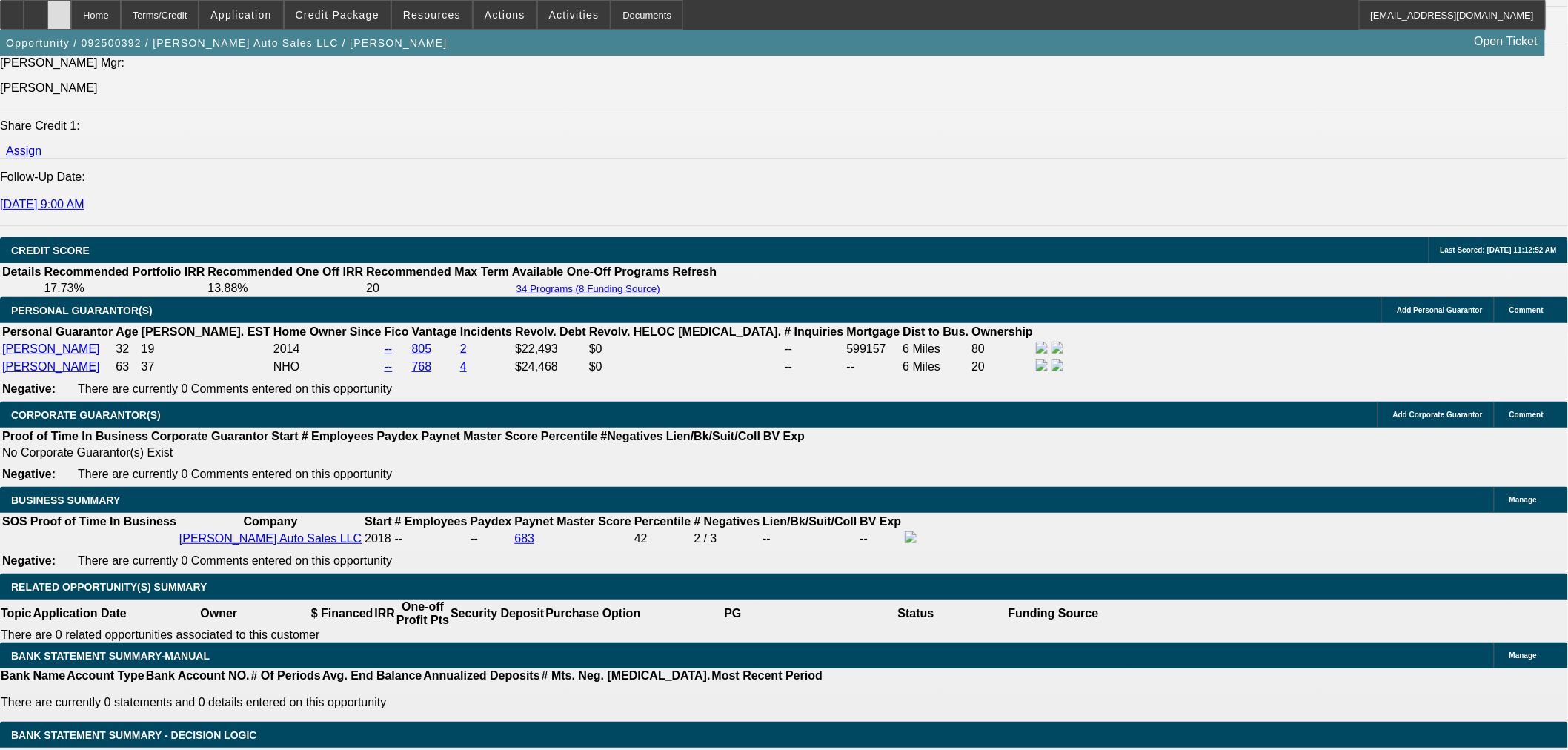
click at [60, 10] on icon at bounding box center [60, 10] width 0 height 0
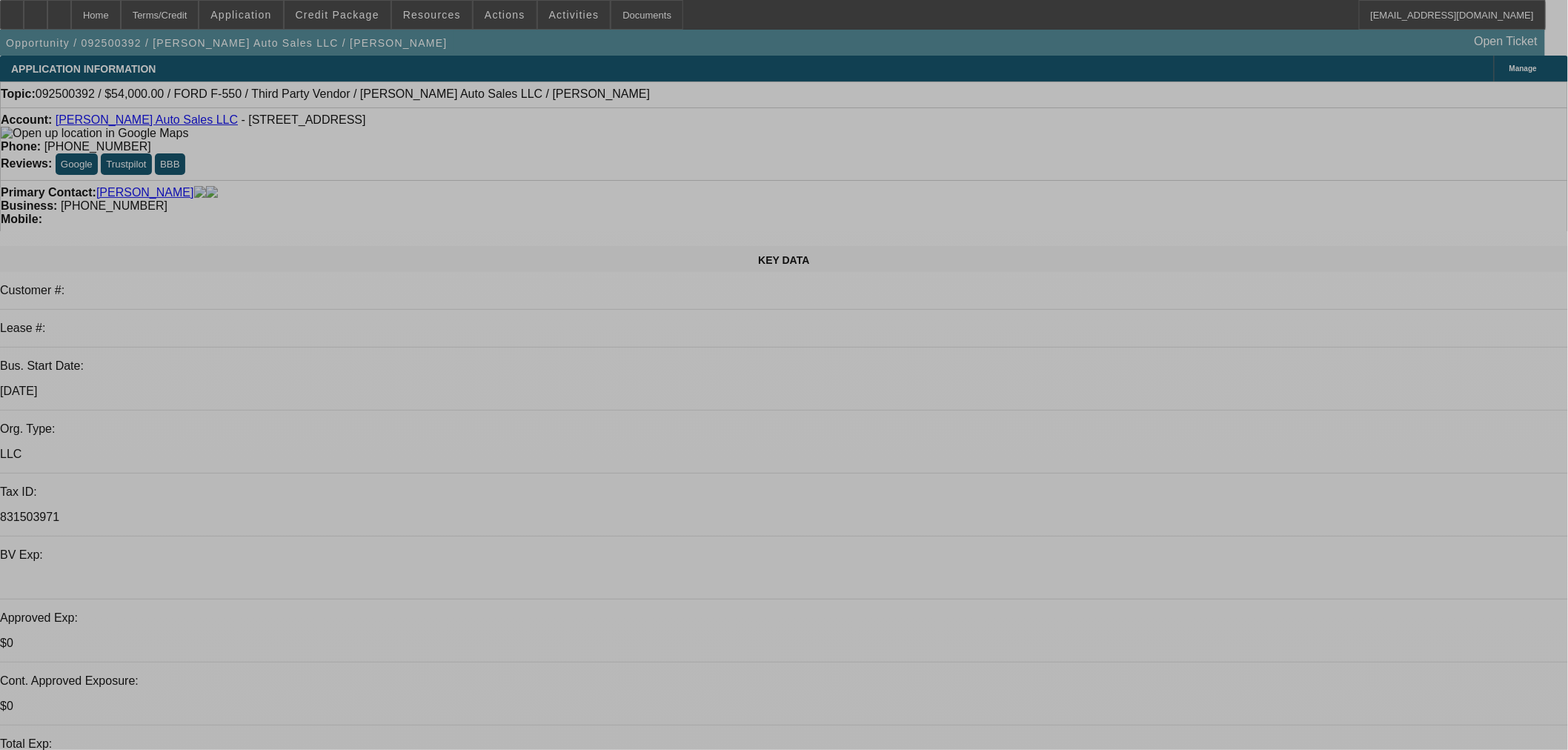
select select "0"
select select "2"
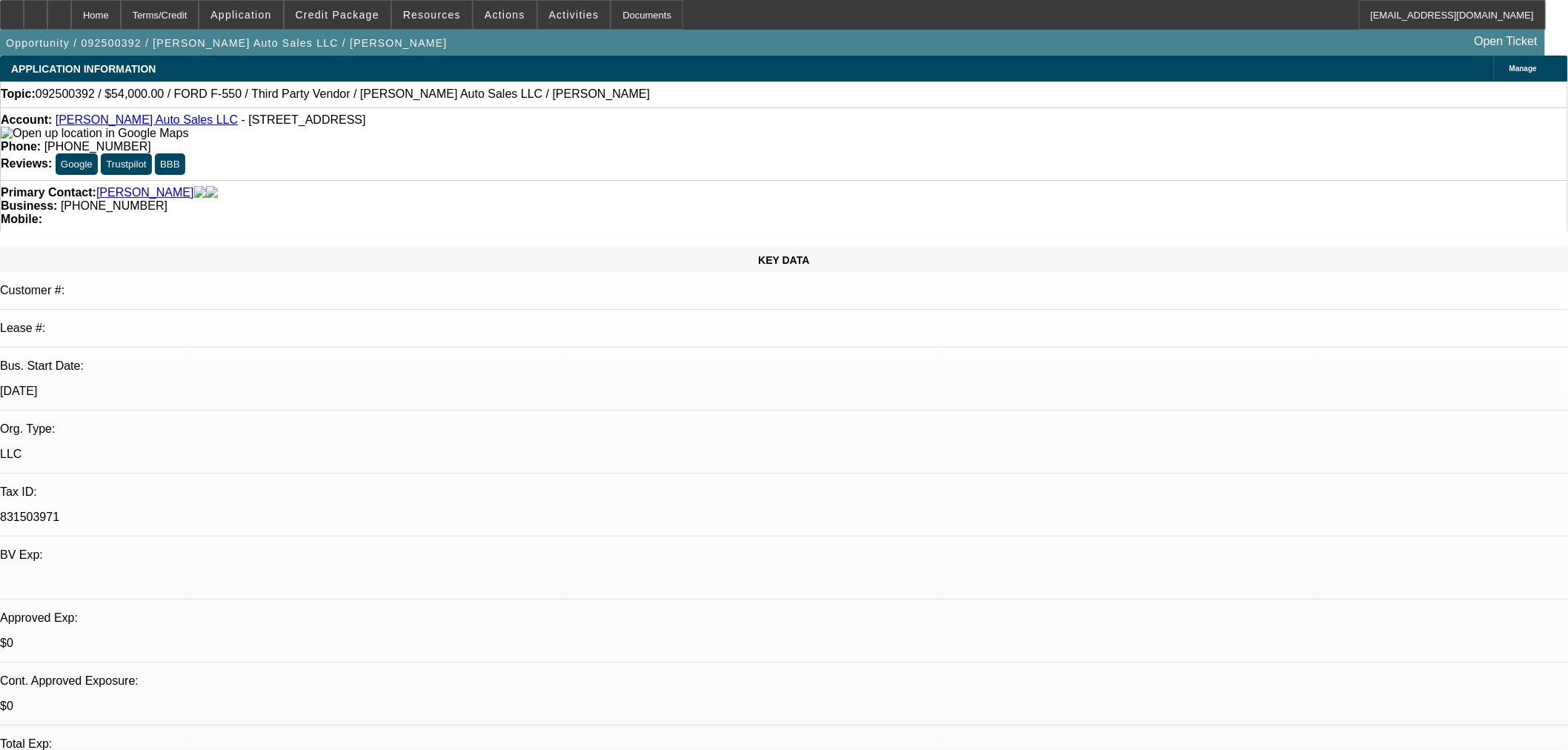
select select "2"
select select "0"
select select "6"
select select "0"
select select "2"
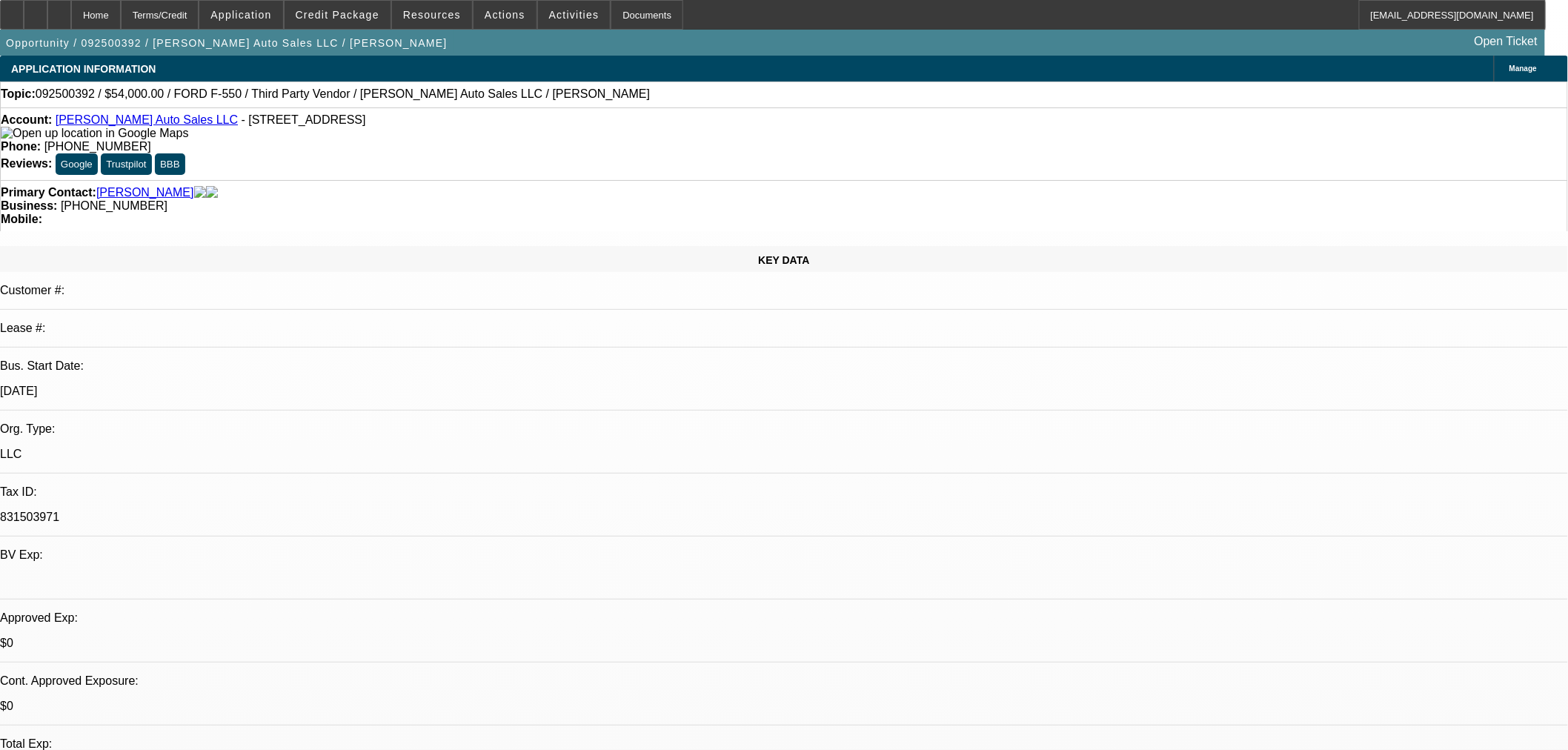
select select "2"
select select "0"
select select "6"
select select "0"
select select "2"
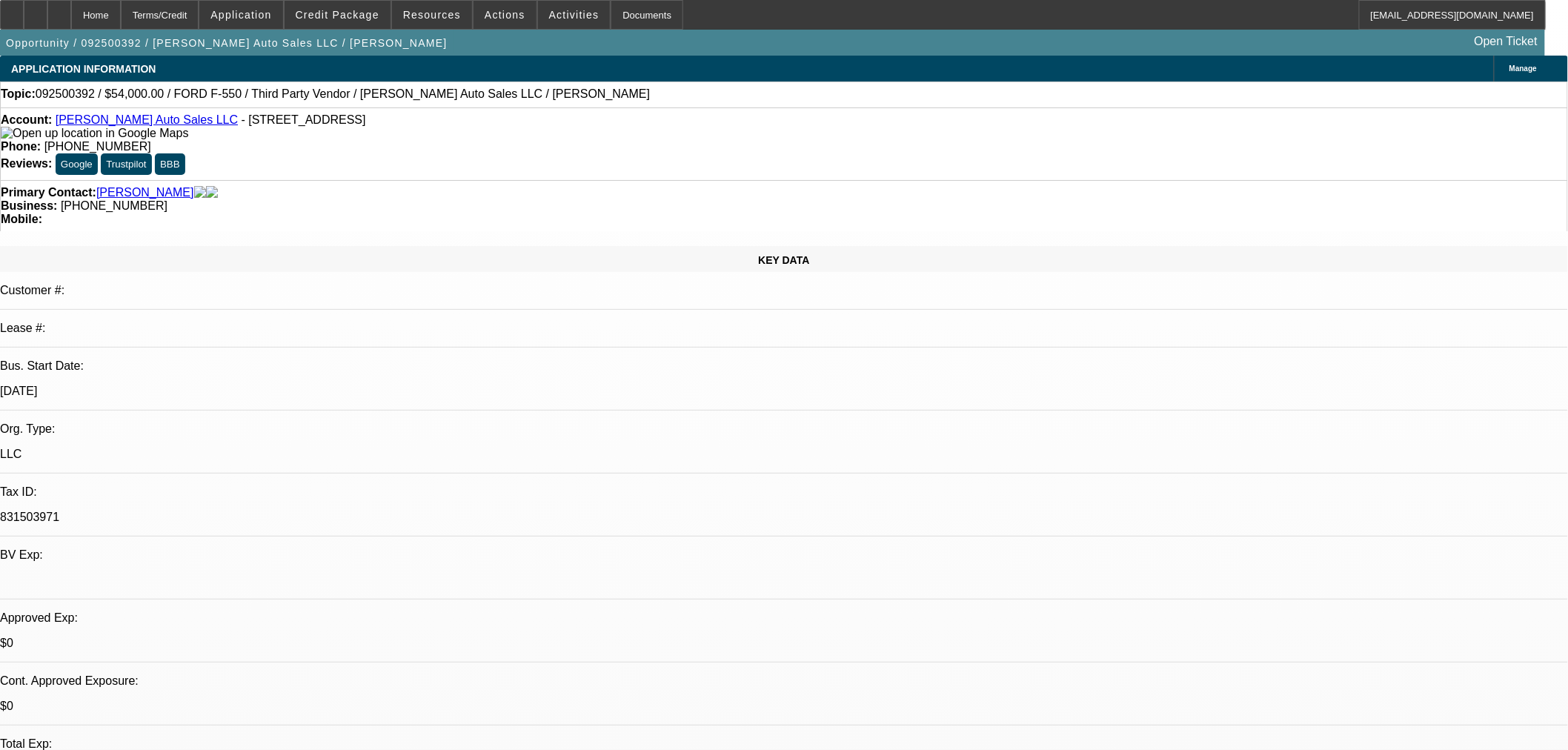
select select "2"
select select "0"
select select "6"
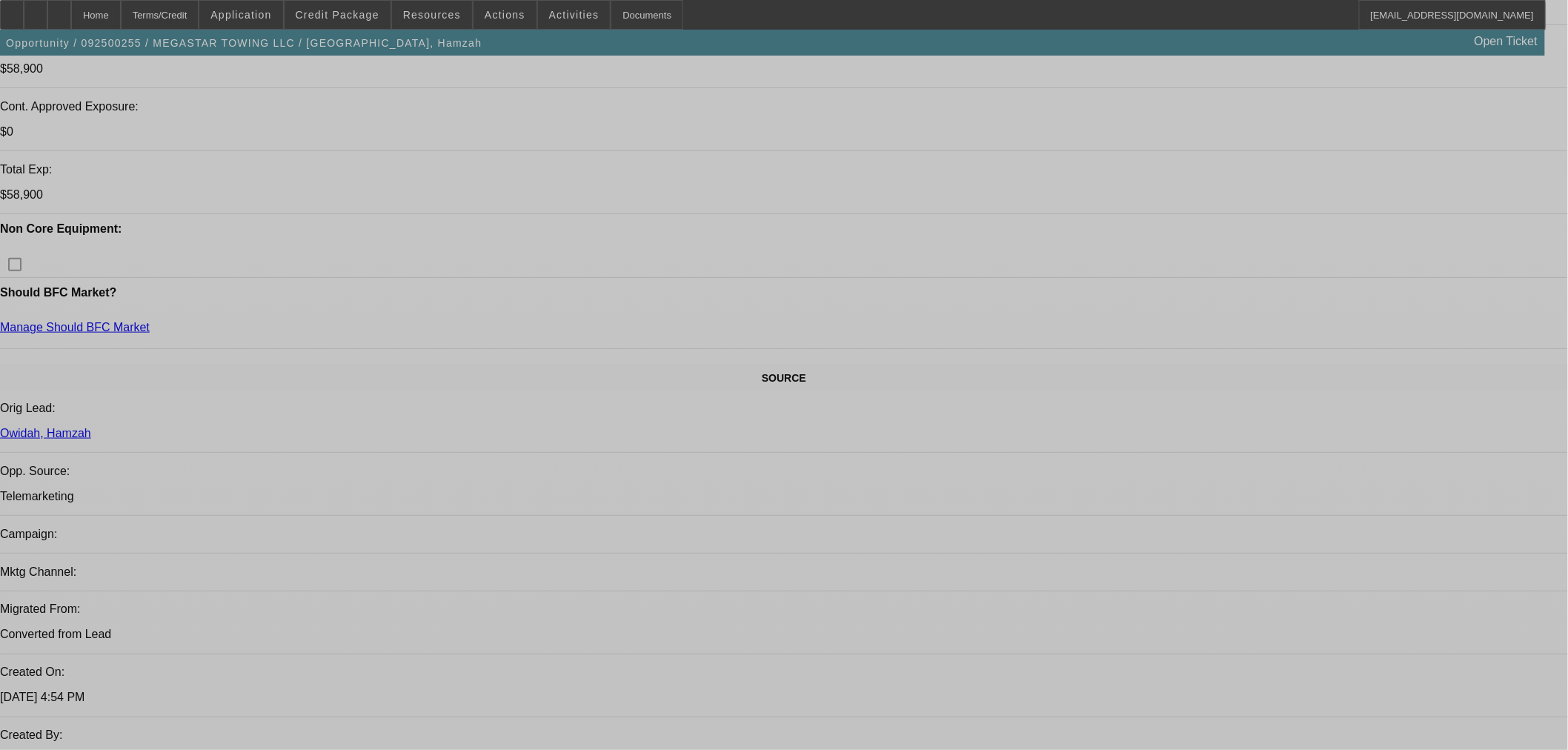
select select "0"
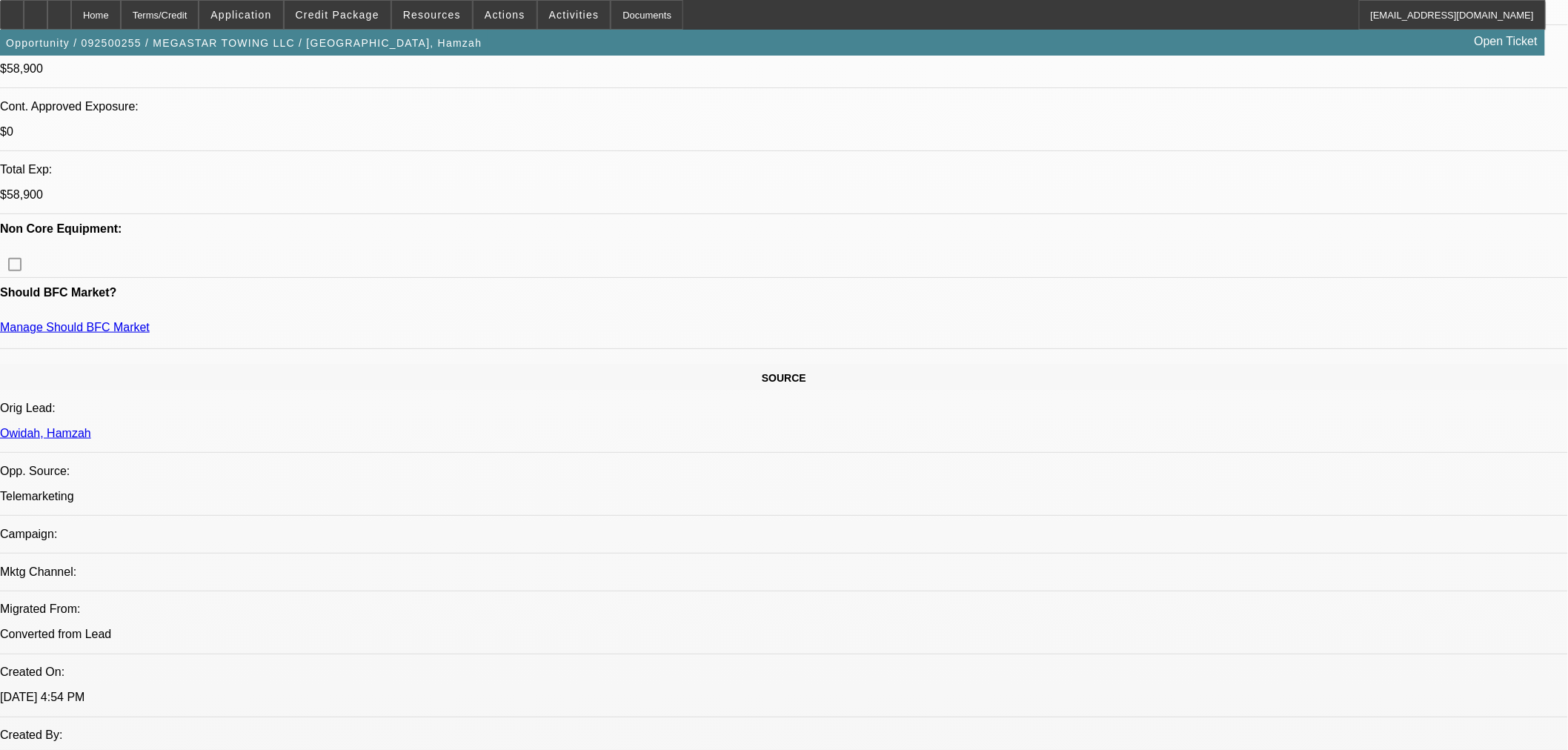
select select "2"
select select "0.1"
select select "4"
select select "0"
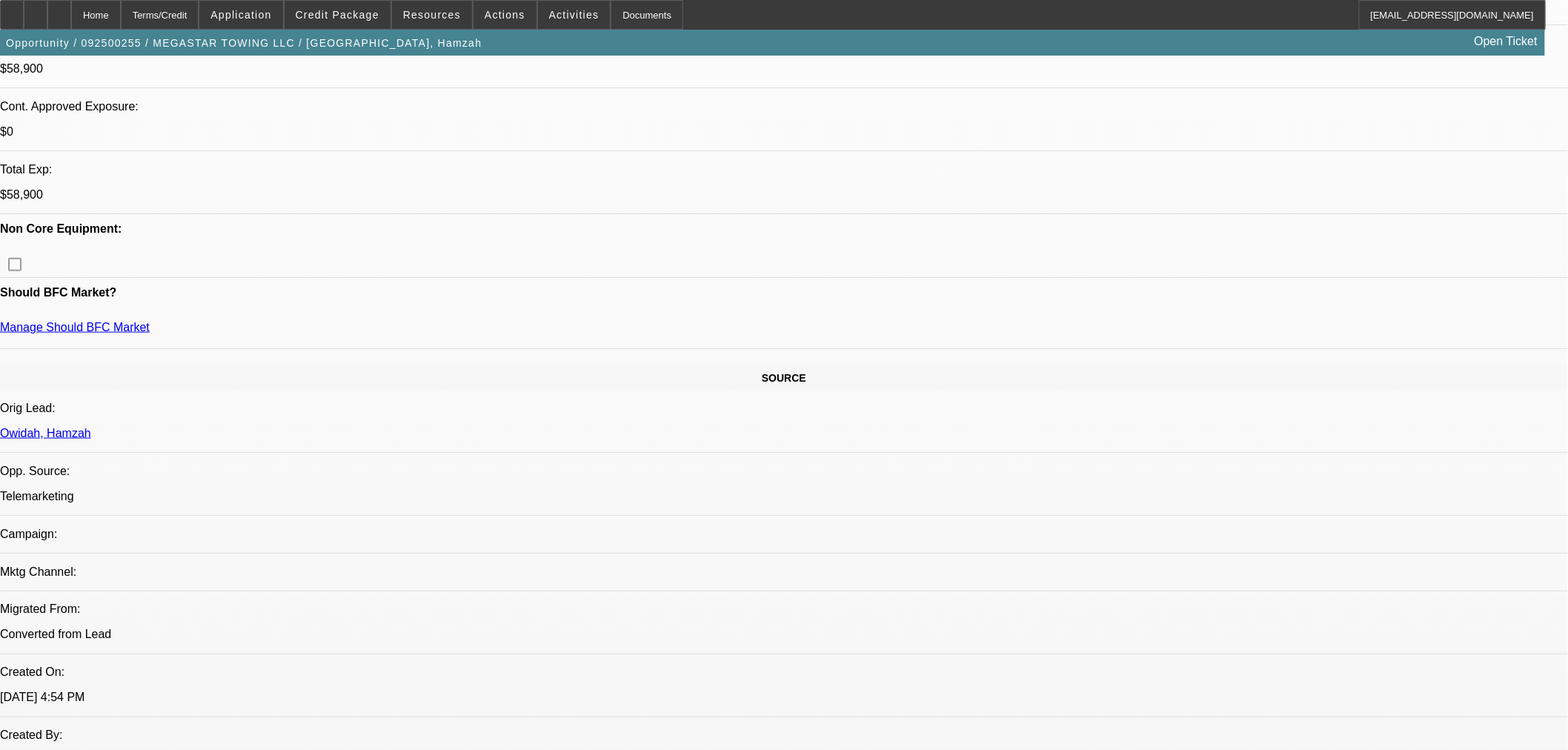
select select "2"
select select "0.1"
select select "4"
select select "0"
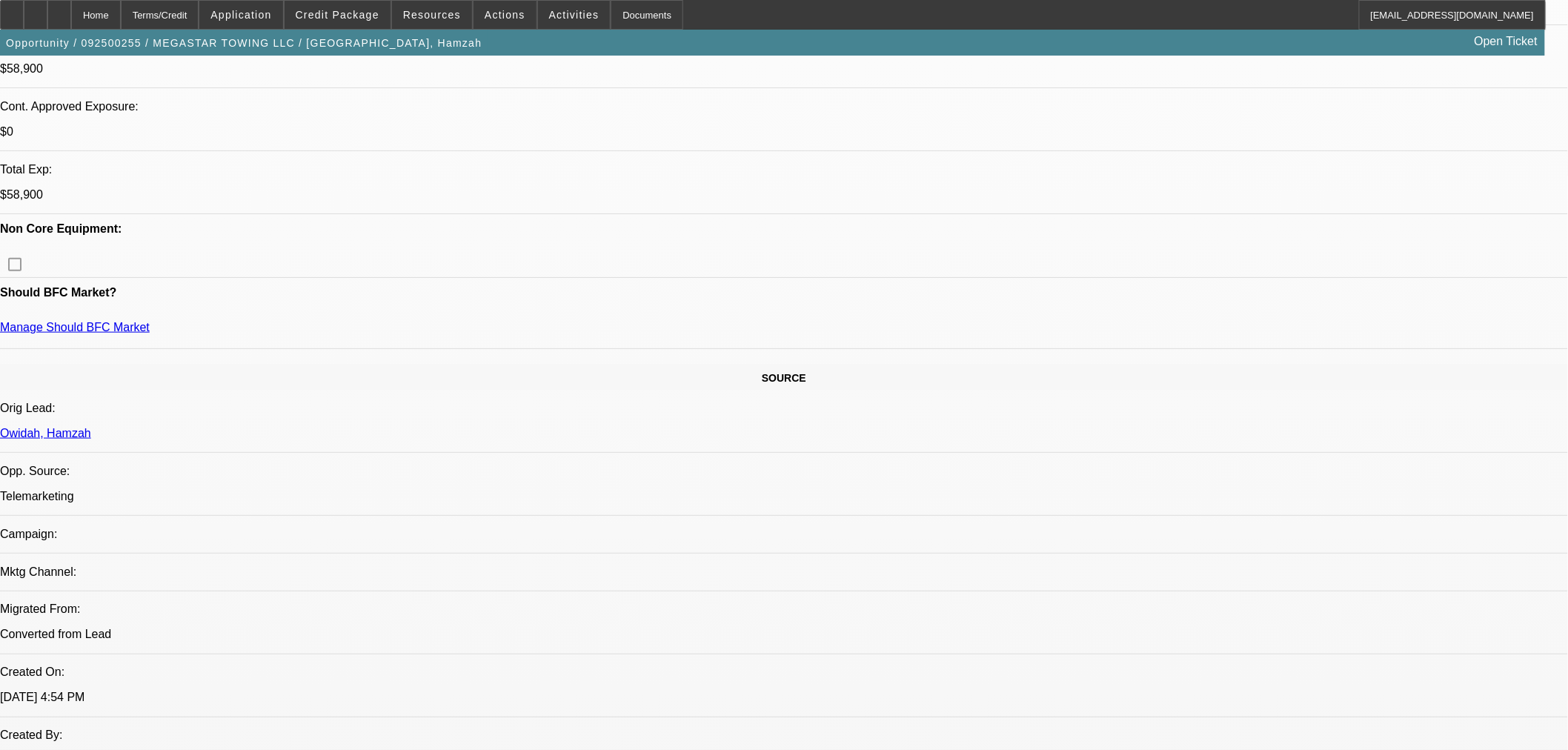
select select "0"
select select "0.1"
select select "4"
select select "0"
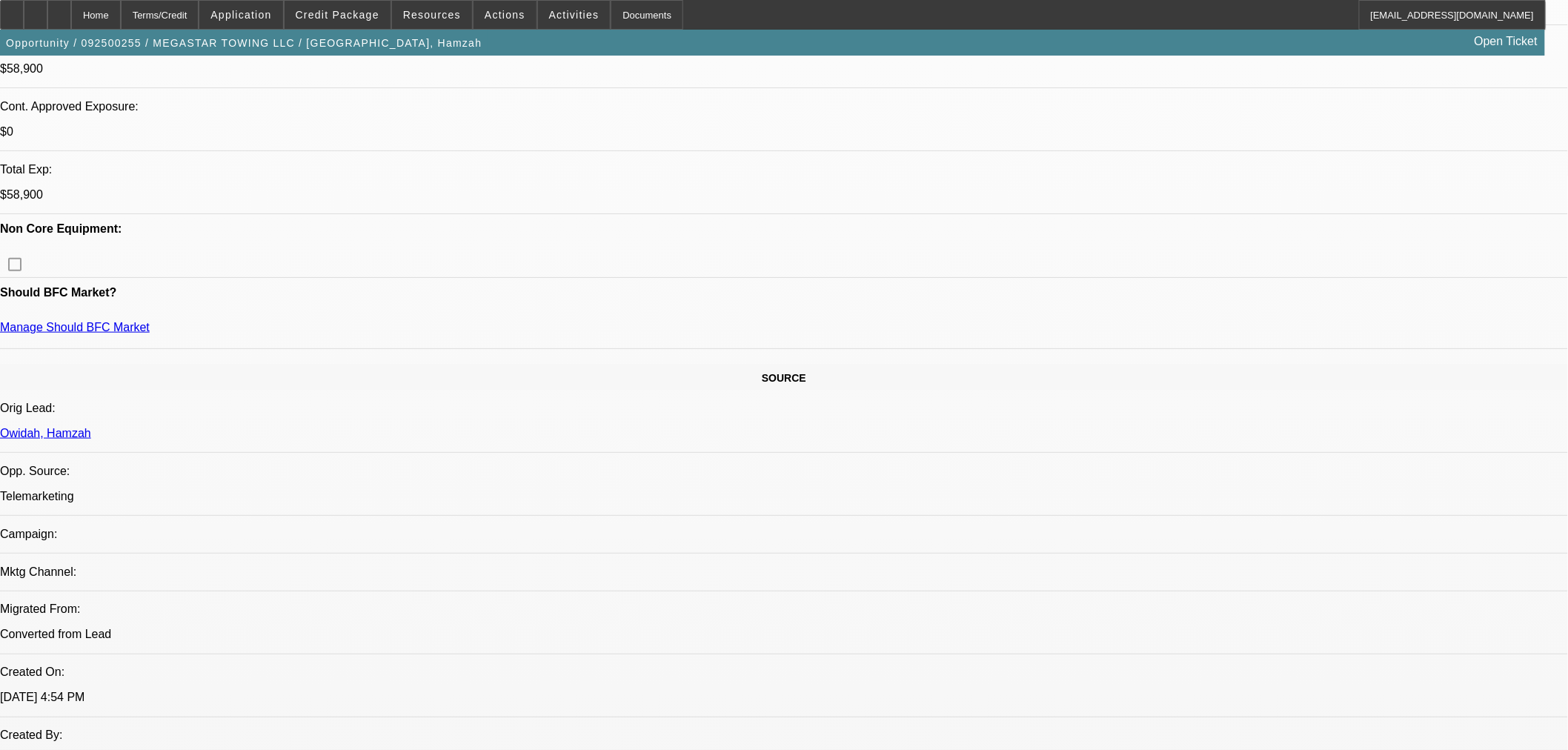
select select "0.1"
select select "4"
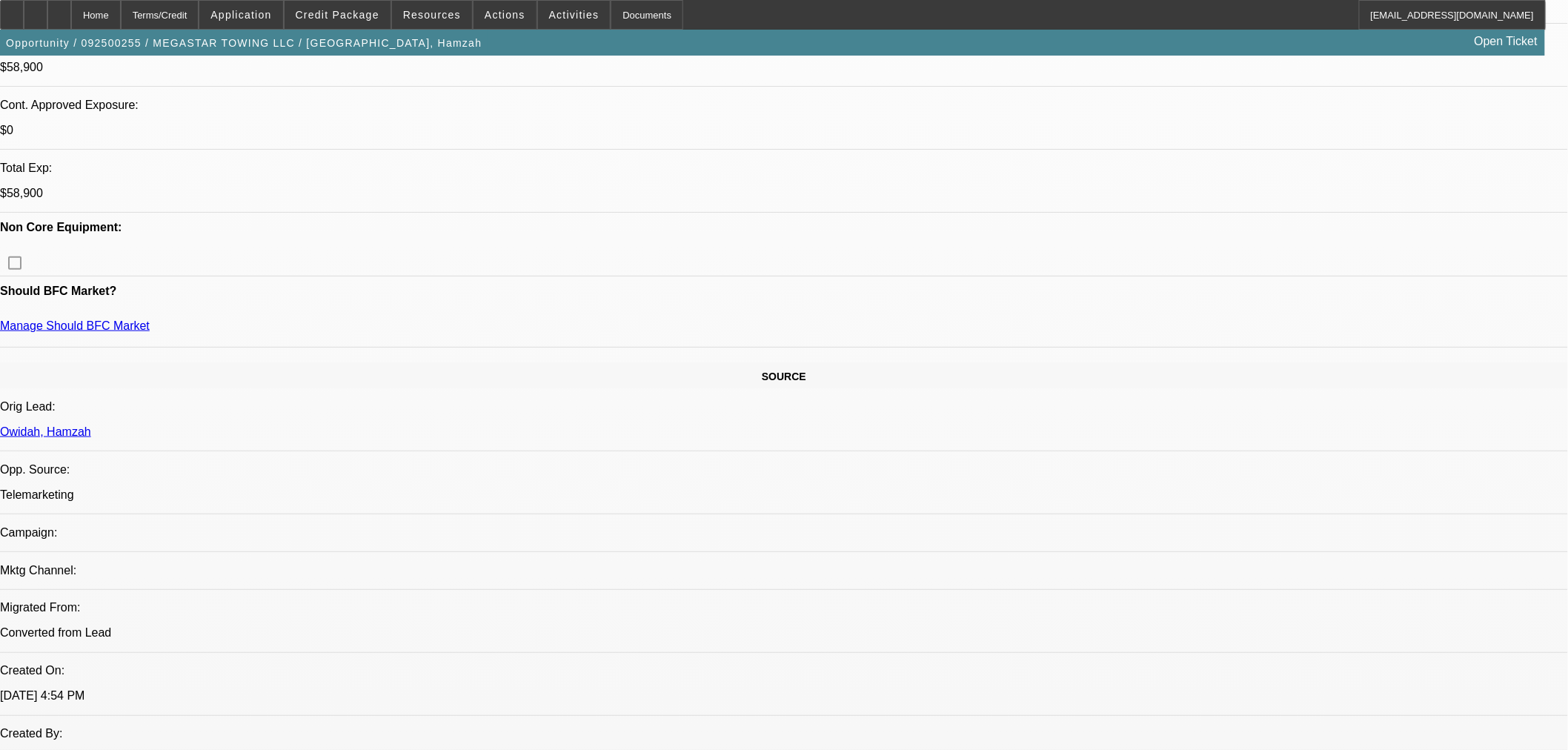
drag, startPoint x: 1144, startPoint y: 508, endPoint x: 1222, endPoint y: 554, distance: 90.6
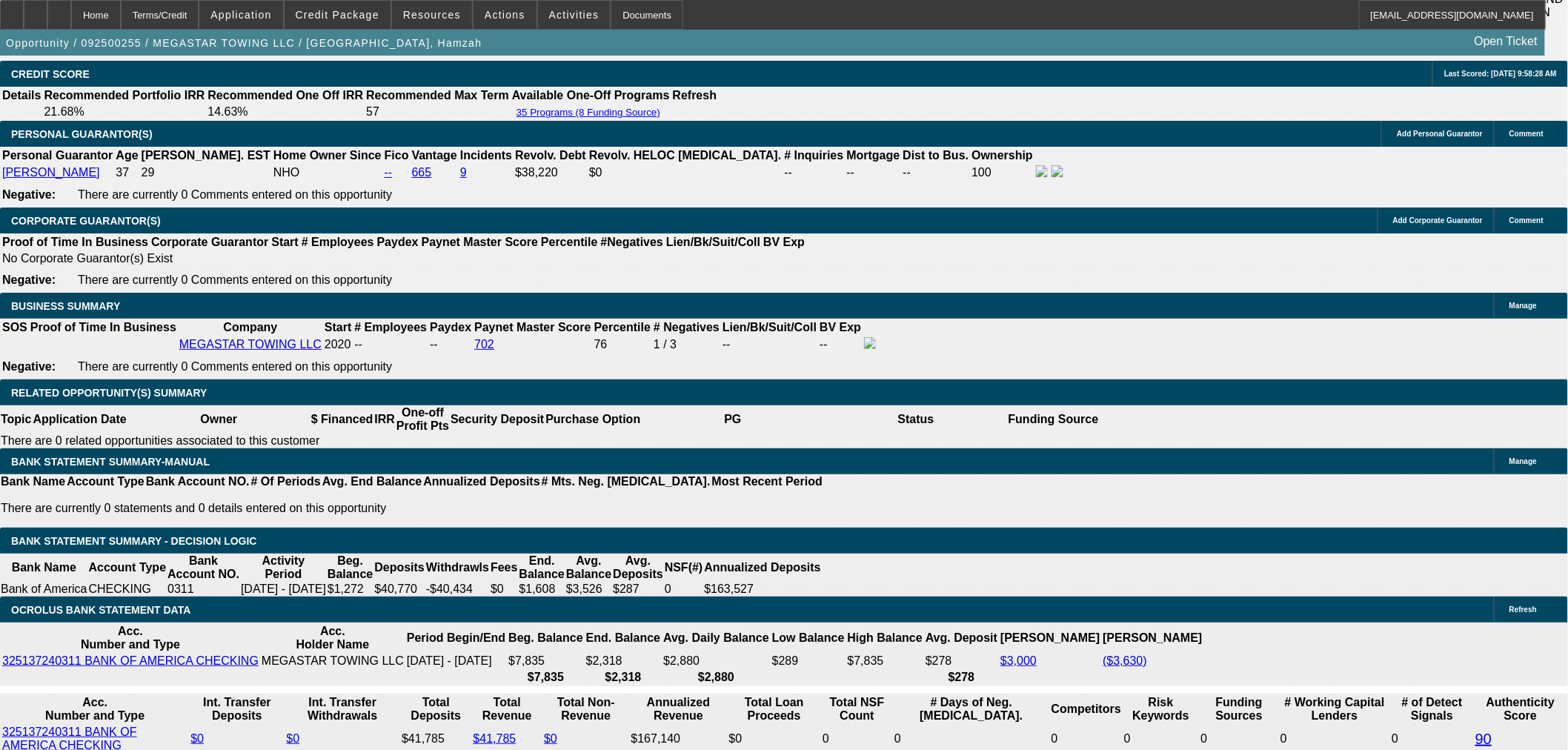
scroll to position [2306, 0]
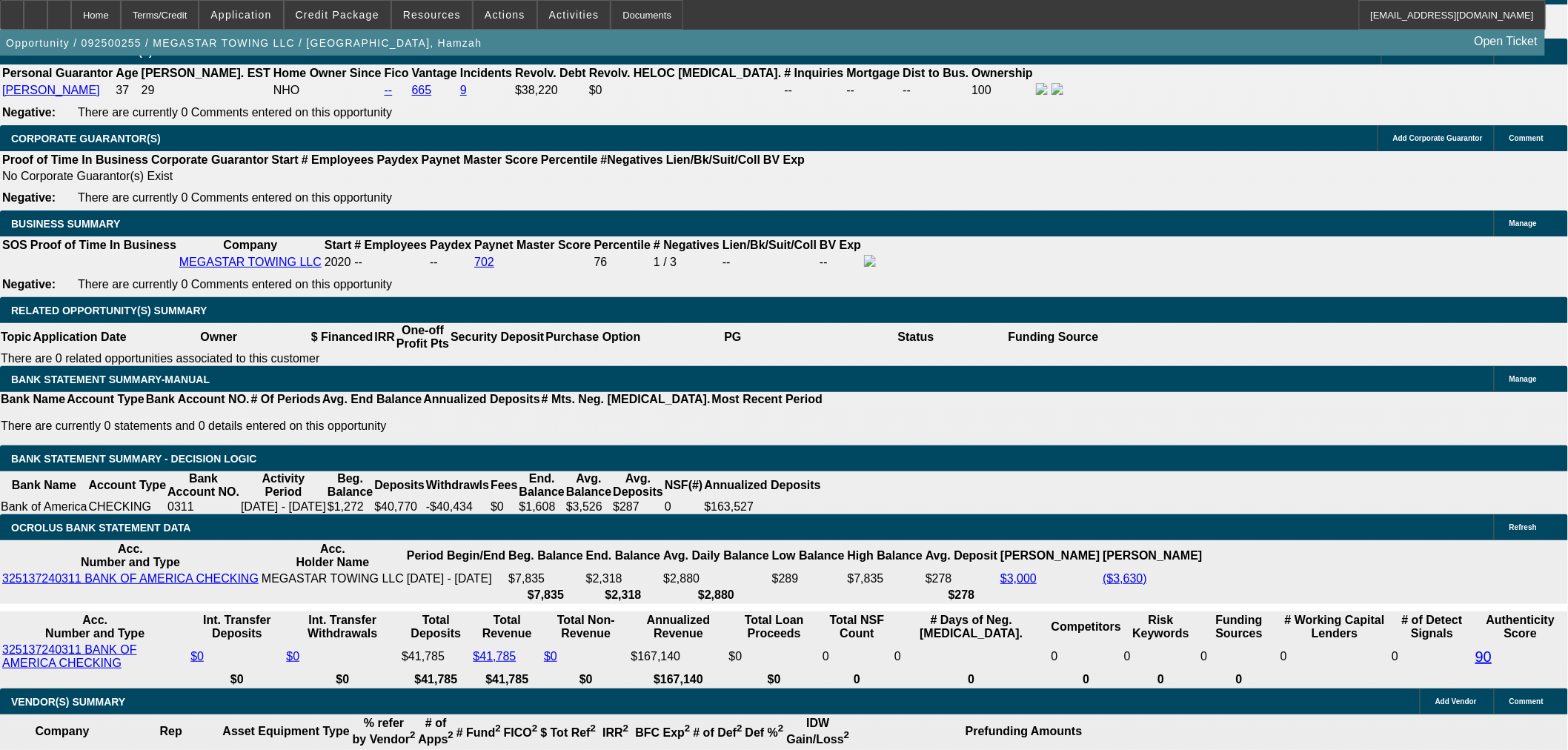
drag, startPoint x: 305, startPoint y: 493, endPoint x: 339, endPoint y: 497, distance: 34.2
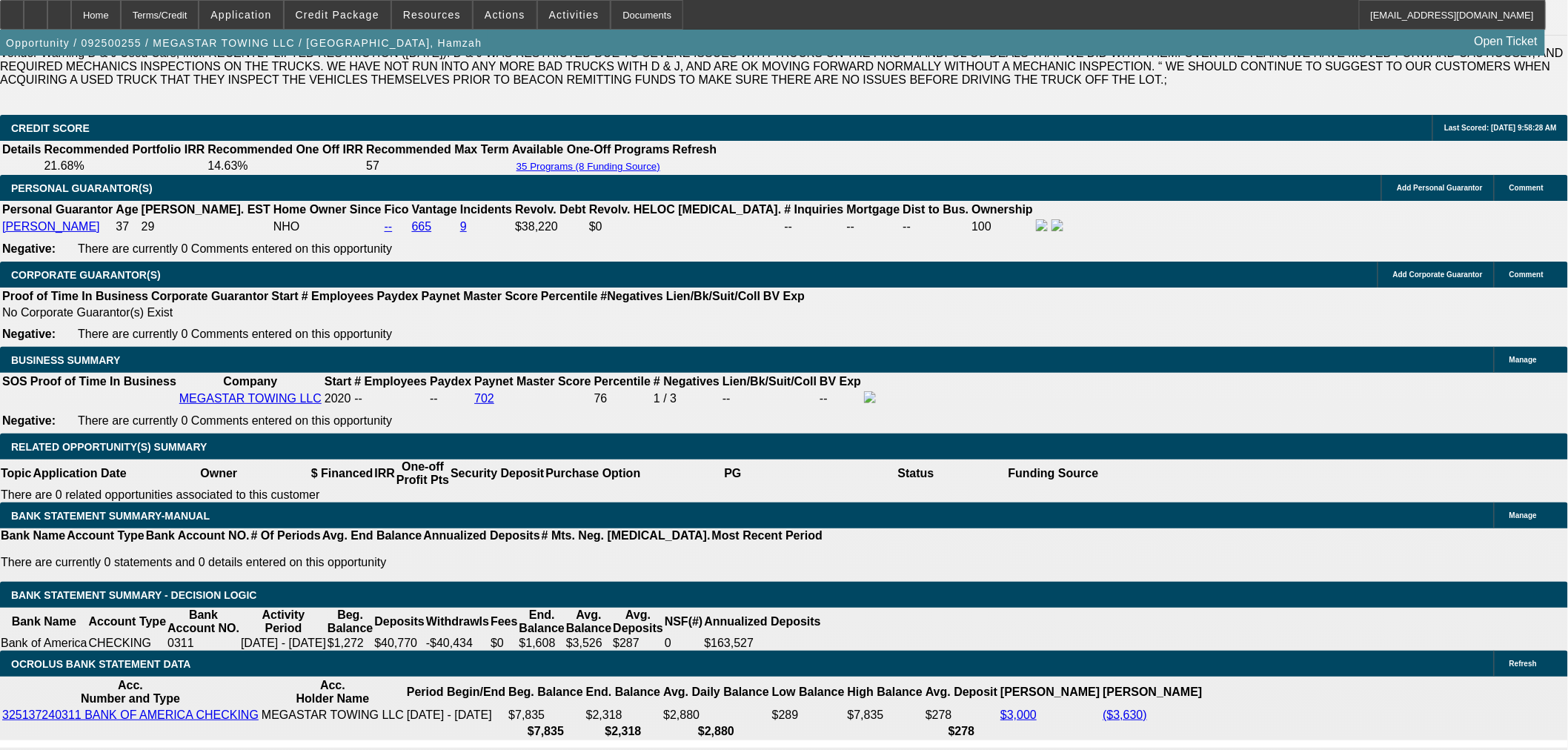
scroll to position [2141, 0]
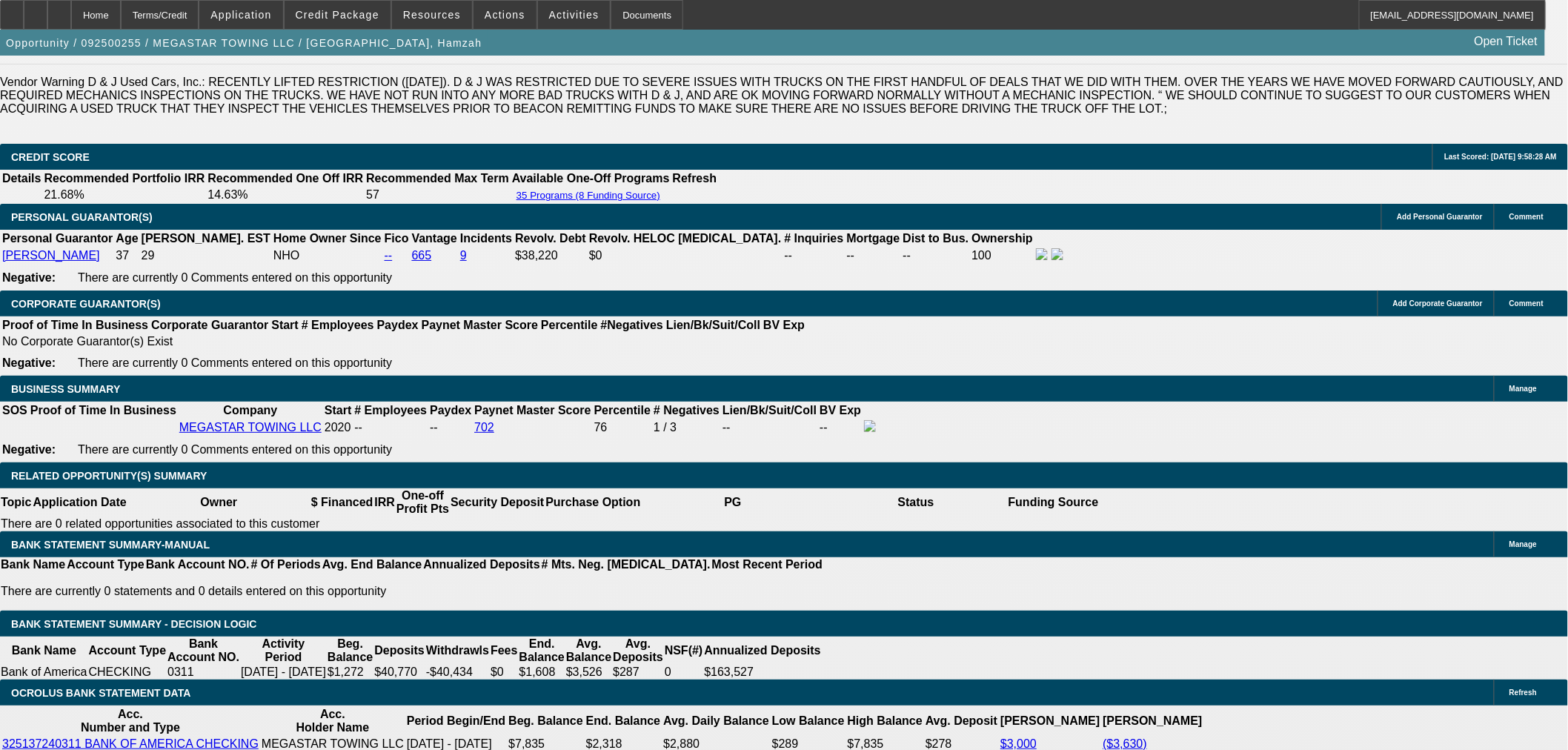
drag, startPoint x: 302, startPoint y: 336, endPoint x: 276, endPoint y: 336, distance: 26.0
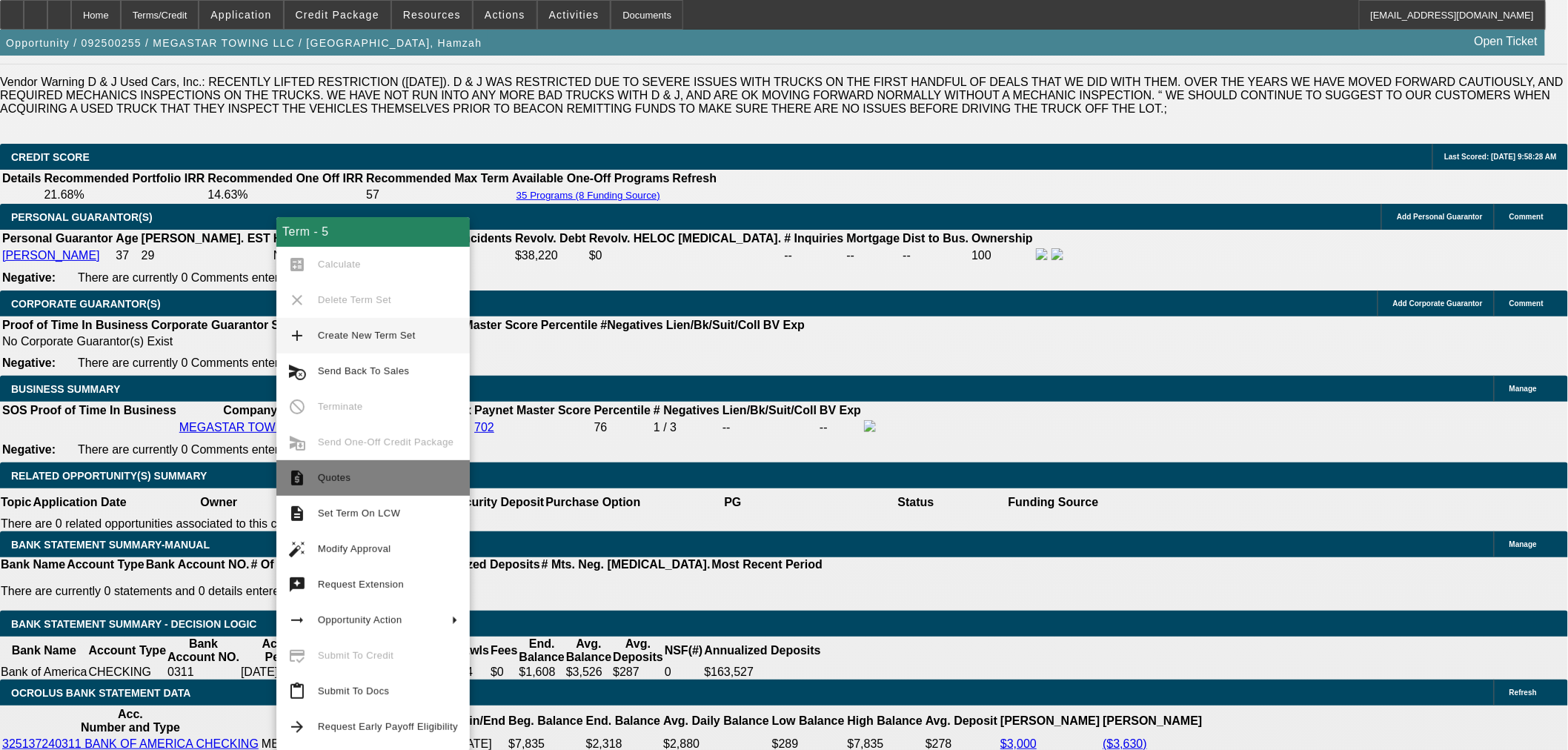
click at [344, 491] on button "request_quote Quotes" at bounding box center [373, 478] width 193 height 36
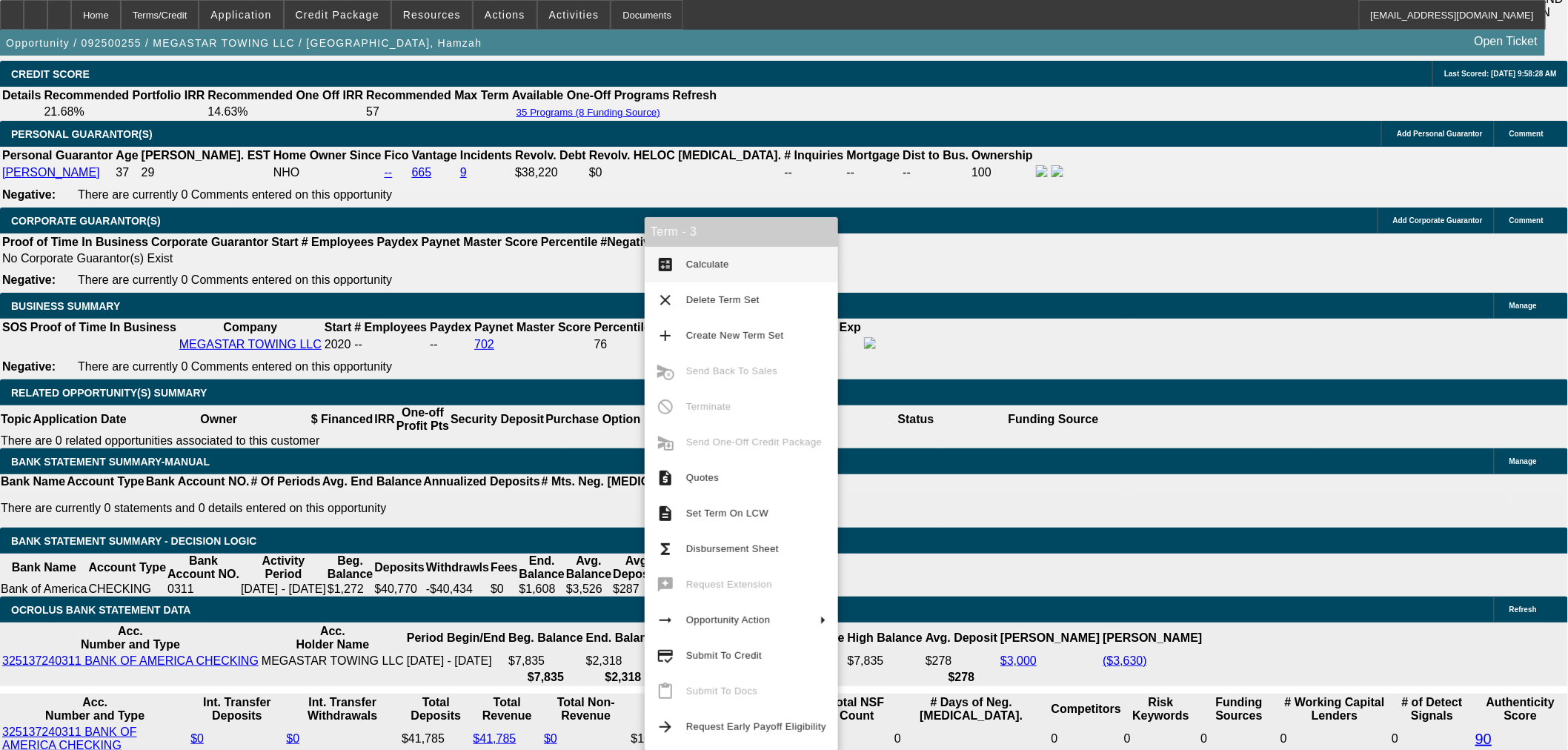
scroll to position [2058, 0]
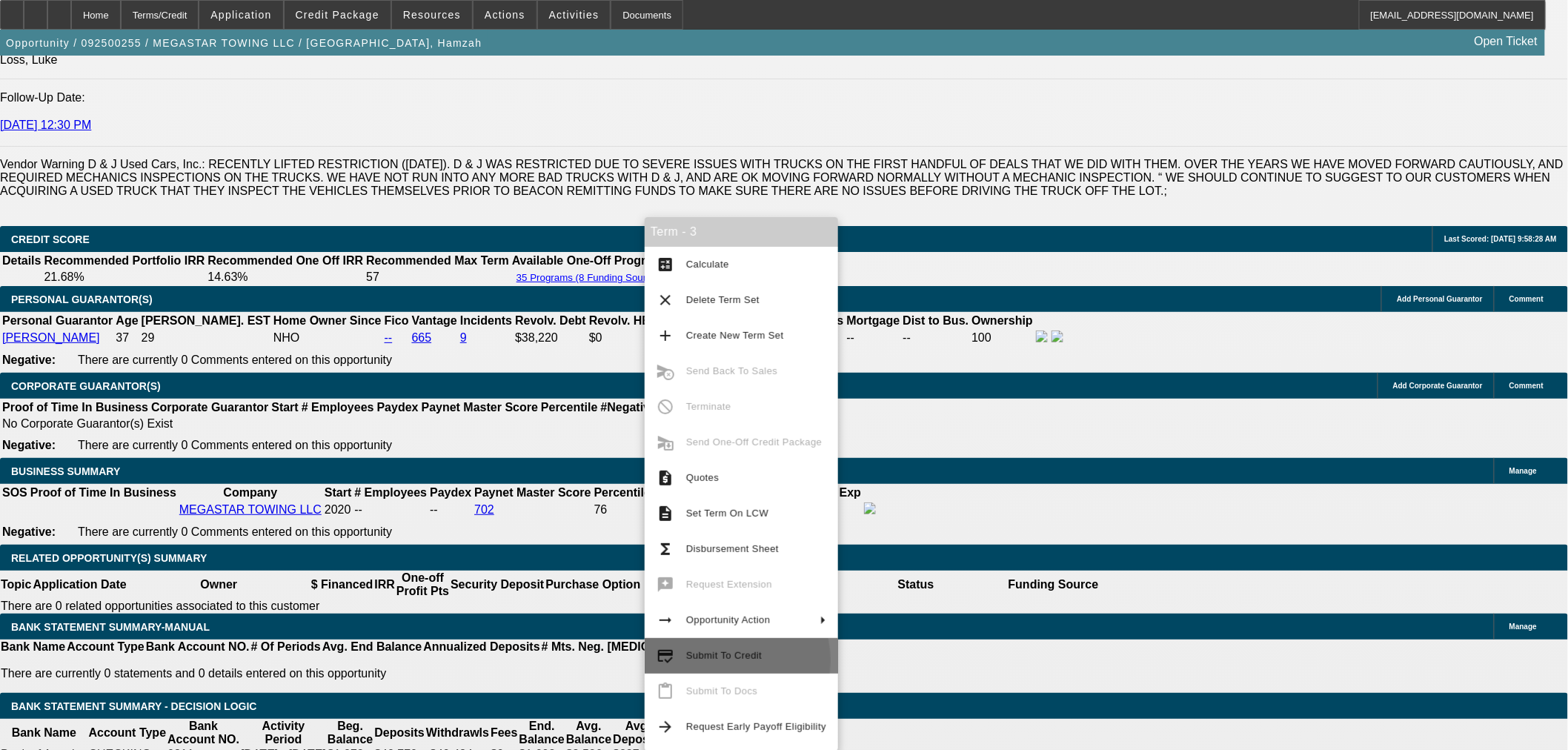
click at [721, 661] on span "Submit To Credit" at bounding box center [724, 655] width 76 height 11
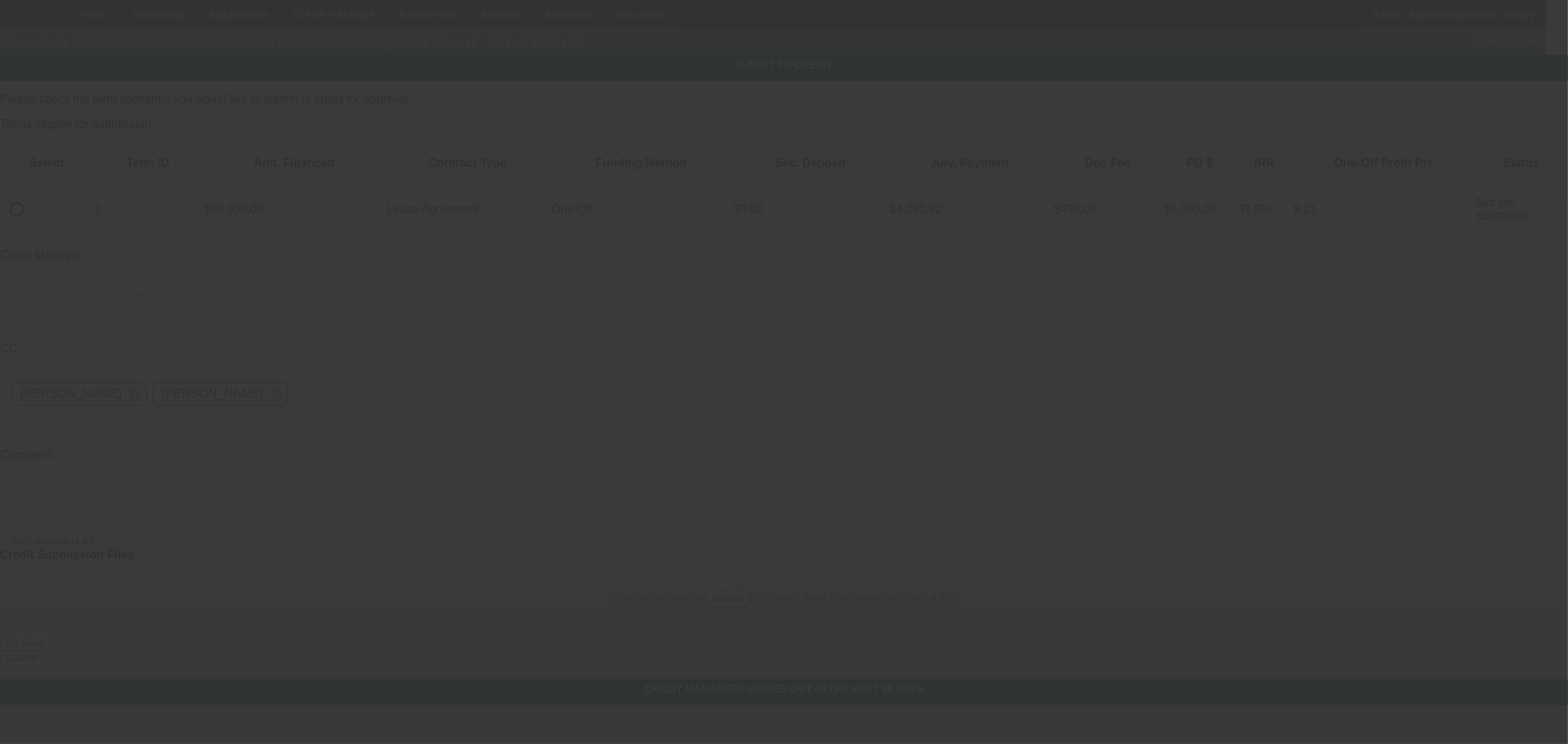
click at [32, 195] on input "radio" at bounding box center [17, 209] width 30 height 30
radio input "true"
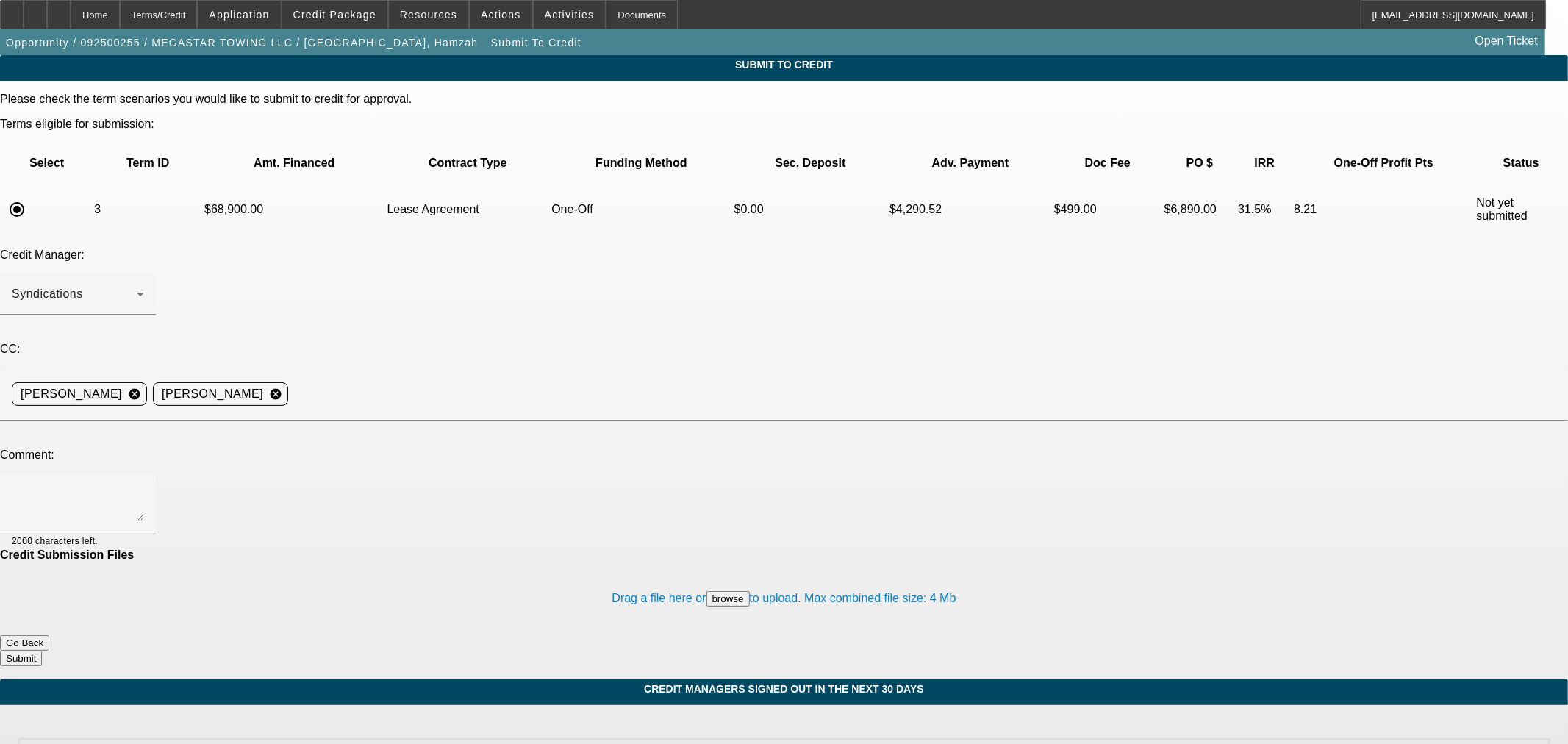
click at [144, 533] on div at bounding box center [120, 540] width 46 height 16
click at [144, 486] on textarea at bounding box center [78, 503] width 133 height 36
type textarea "H"
type textarea "Can we please try Finpac for a no $ down option?"
click at [42, 651] on button "Submit" at bounding box center [20, 658] width 42 height 15
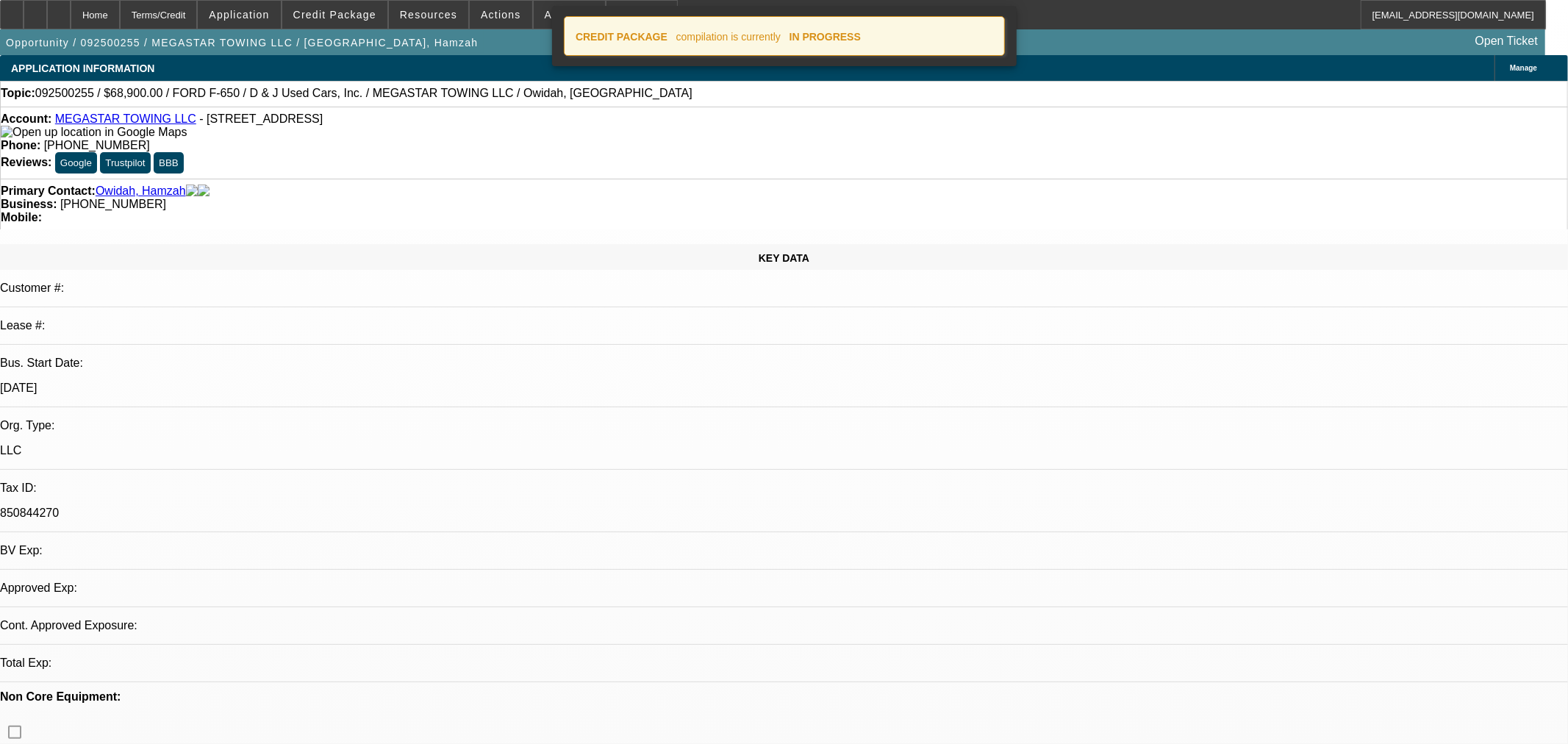
select select "0"
select select "2"
select select "0.1"
select select "4"
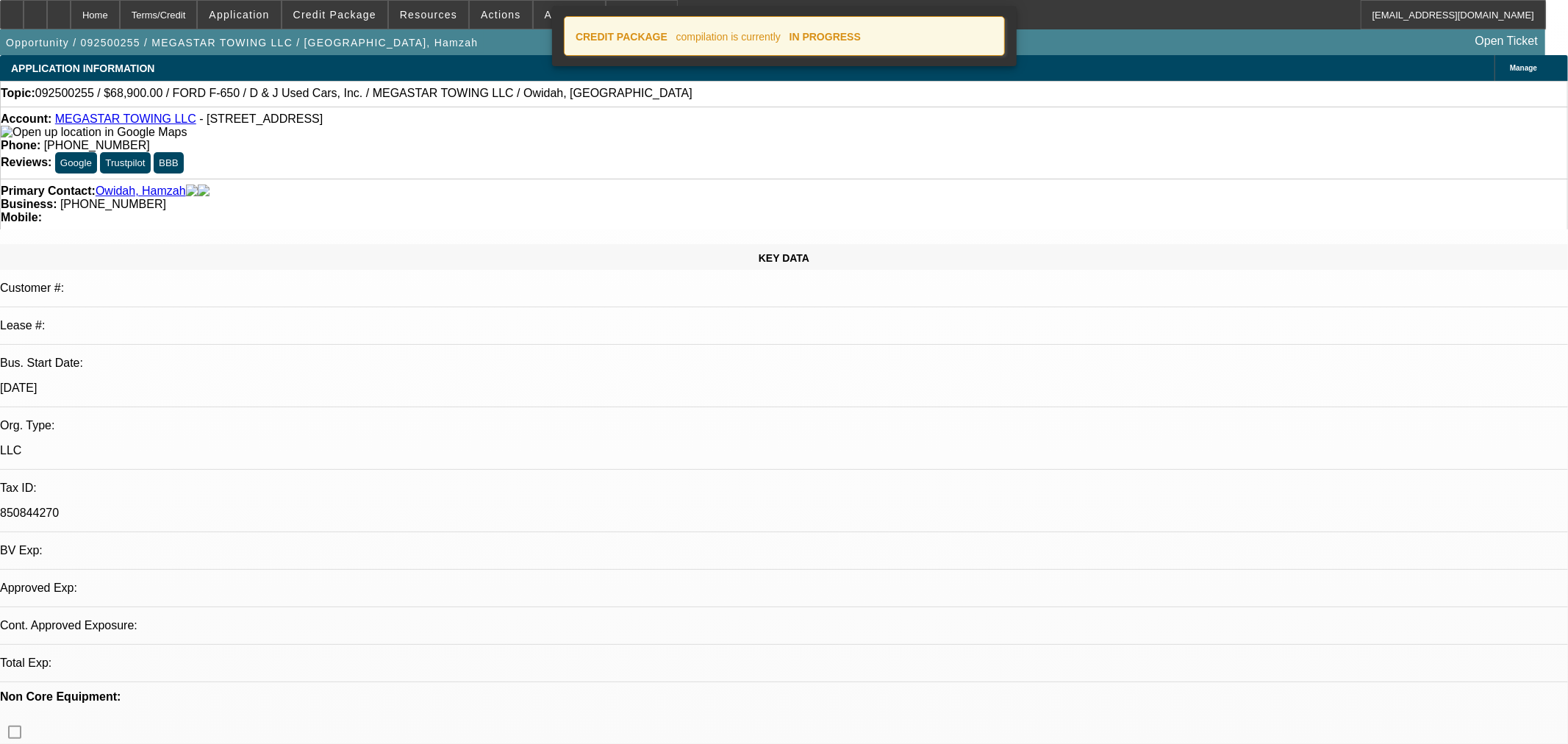
select select "0"
select select "2"
select select "0.1"
select select "4"
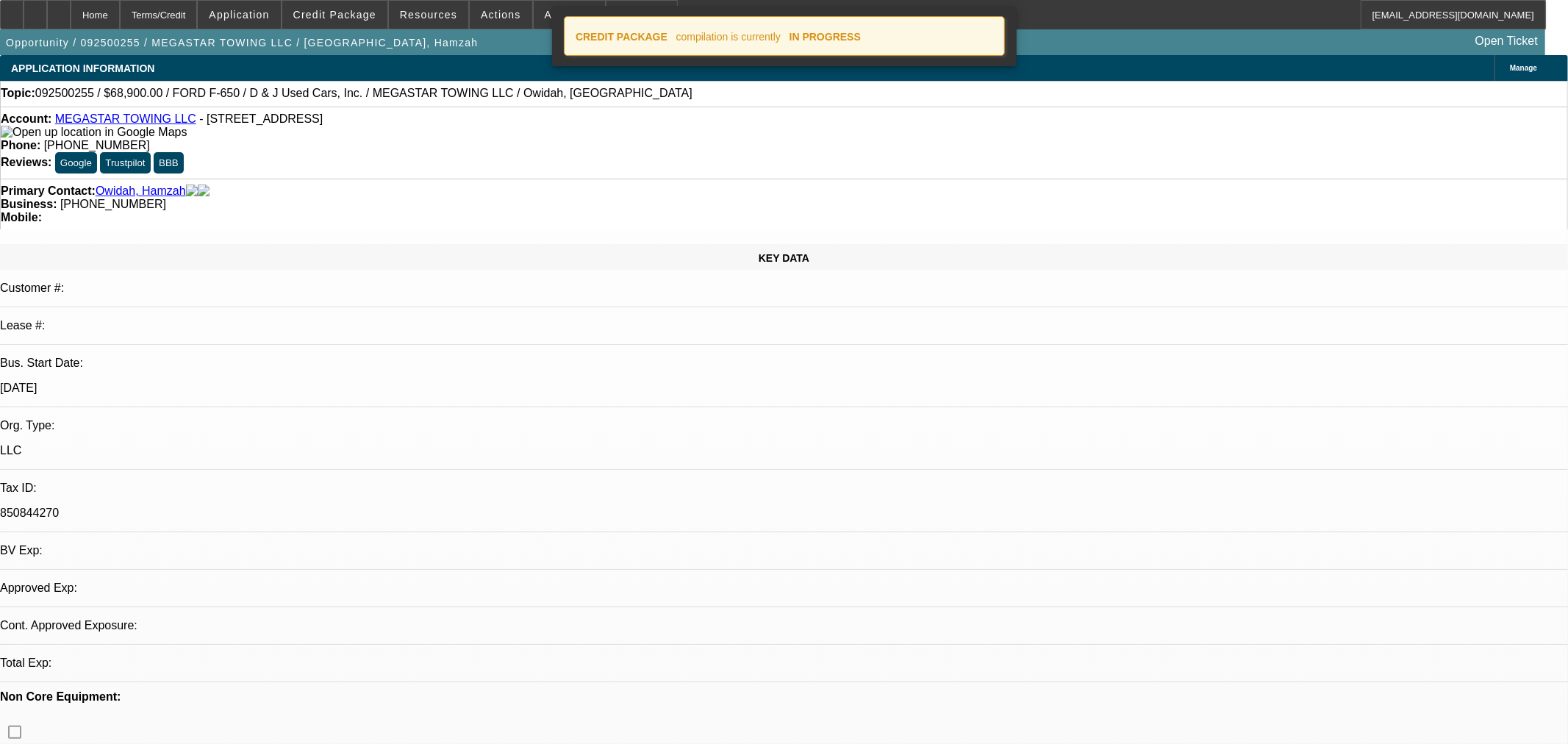
select select "0"
select select "0.1"
select select "4"
select select "0"
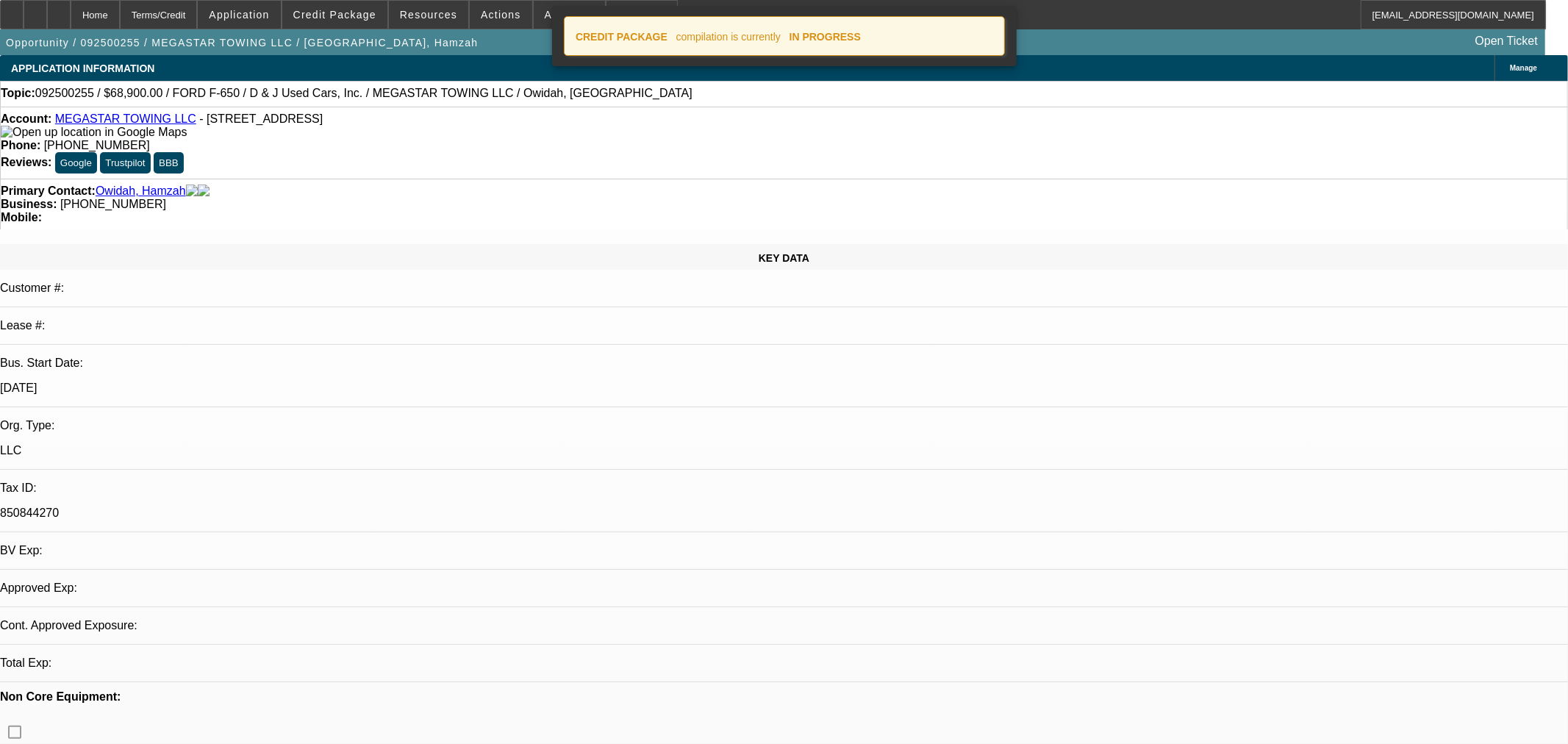
select select "0"
select select "0.1"
select select "4"
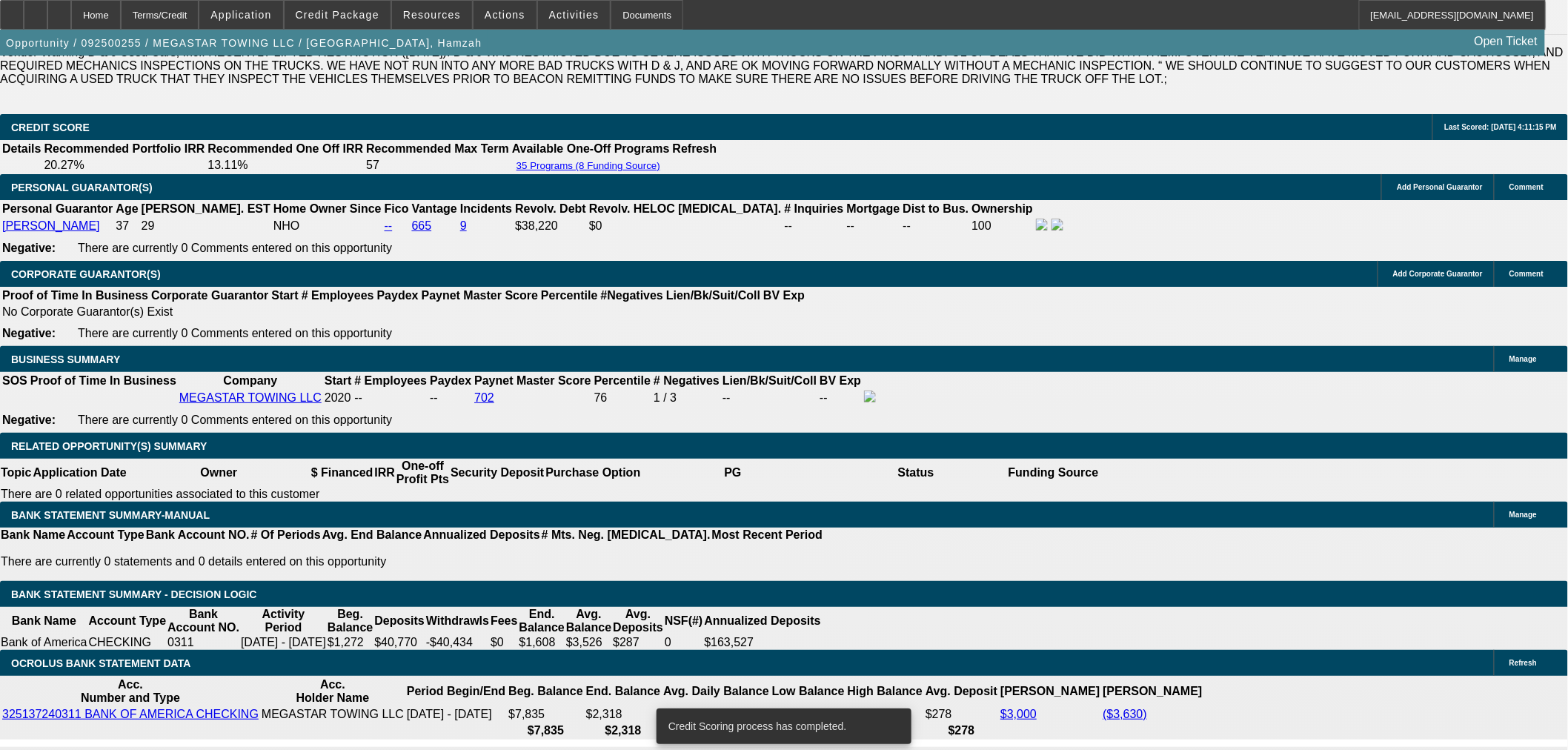
scroll to position [2165, 0]
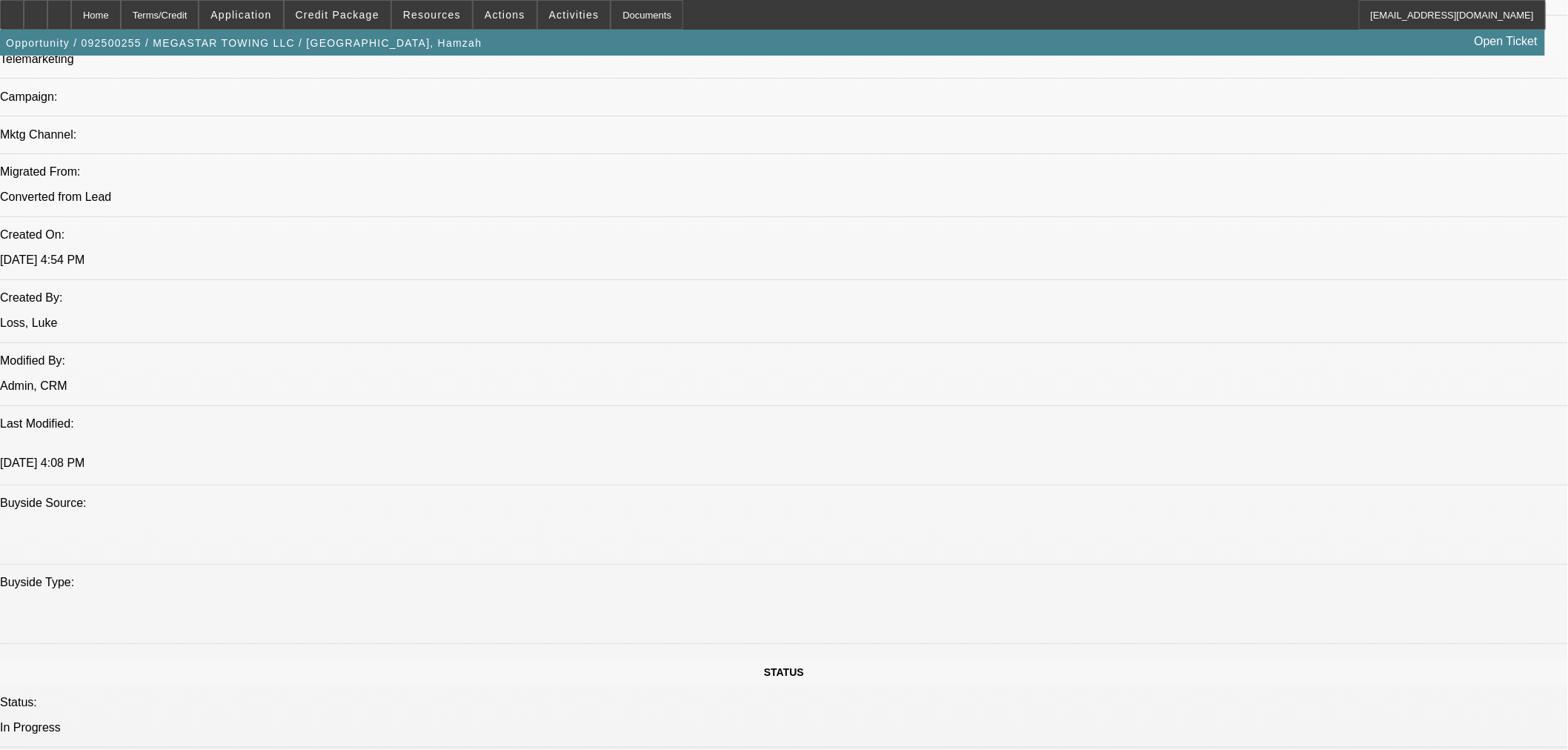
scroll to position [0, 0]
drag, startPoint x: 209, startPoint y: 276, endPoint x: 222, endPoint y: 280, distance: 13.6
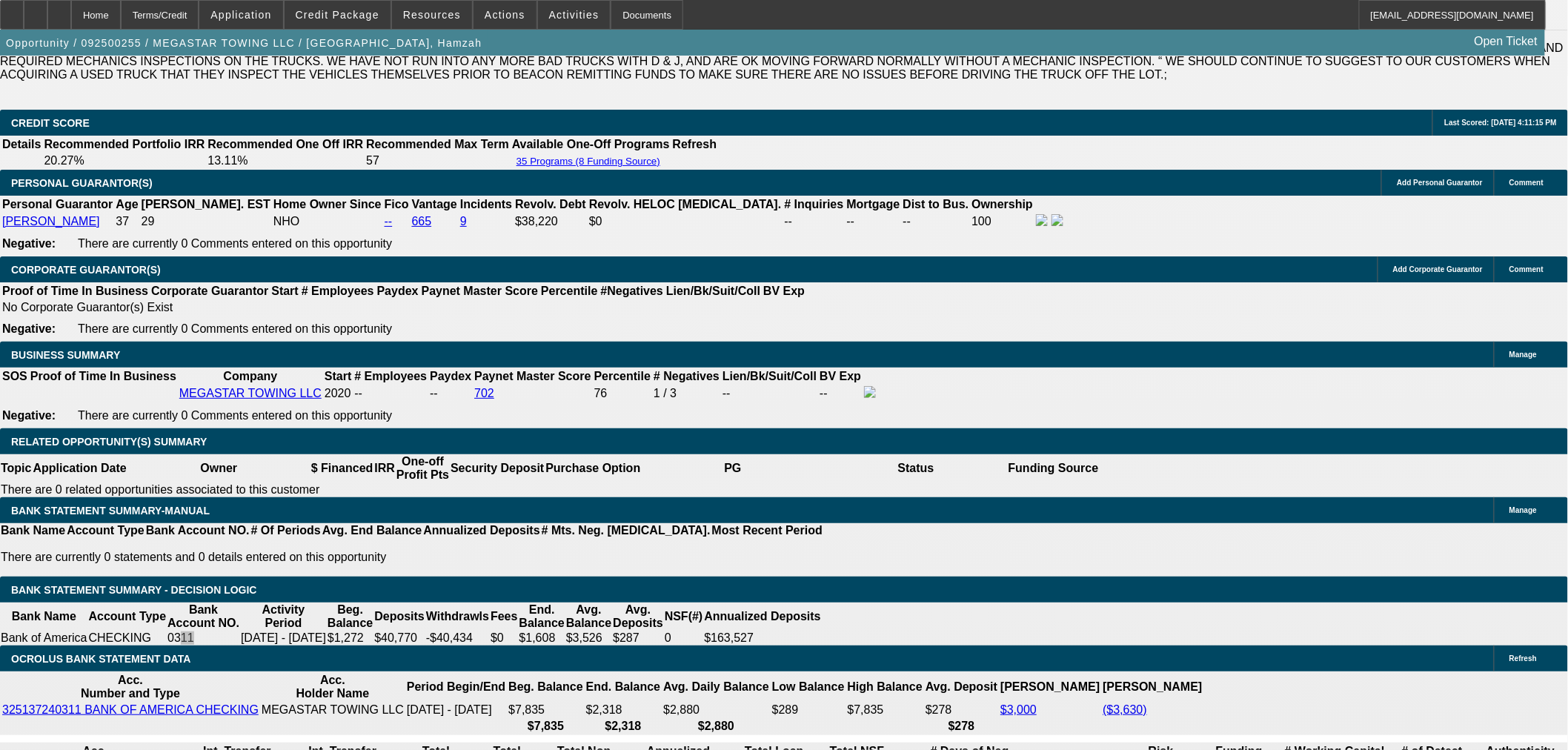
scroll to position [2165, 0]
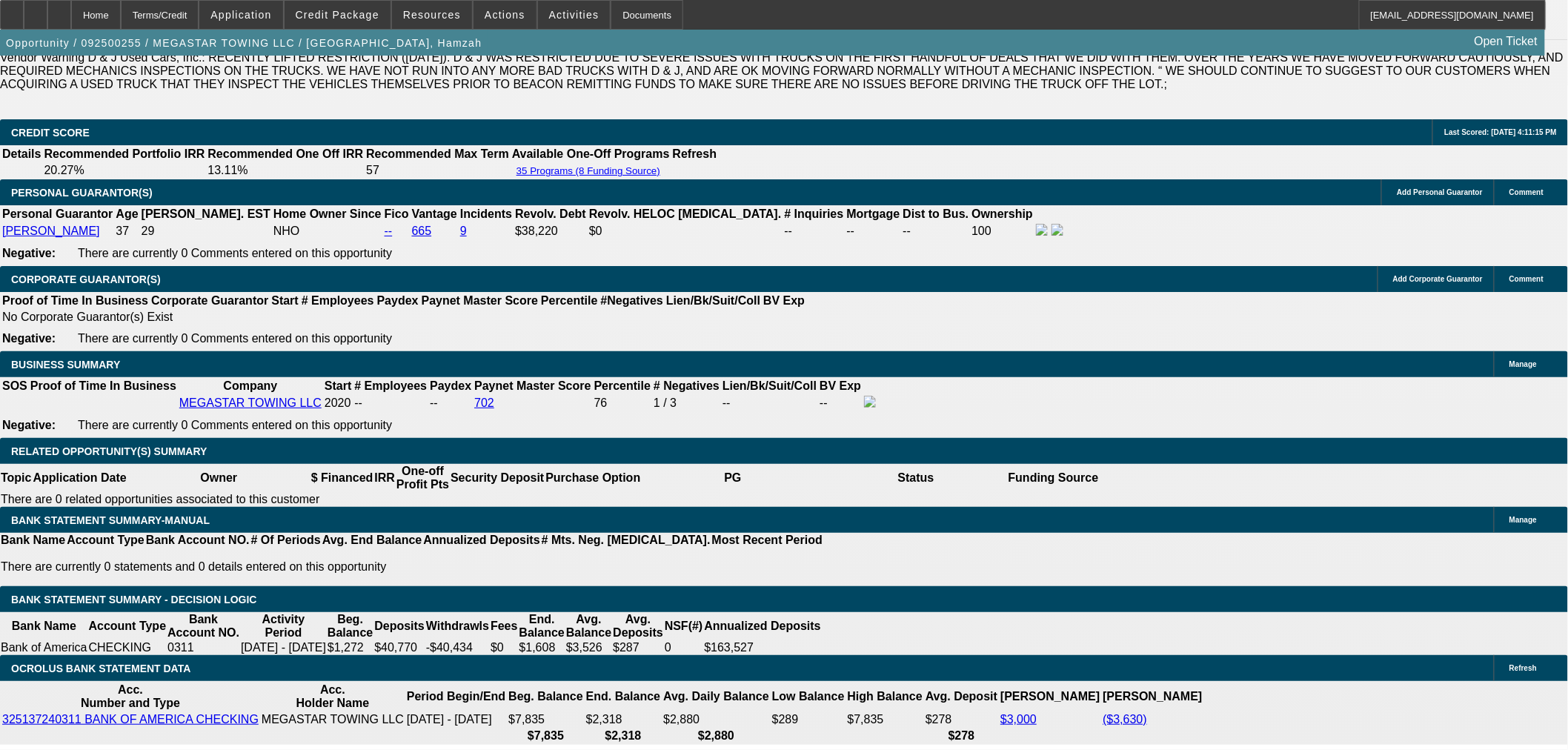
drag, startPoint x: 302, startPoint y: 636, endPoint x: 374, endPoint y: 671, distance: 80.1
drag, startPoint x: 292, startPoint y: 360, endPoint x: 335, endPoint y: 357, distance: 43.1
drag, startPoint x: 348, startPoint y: 380, endPoint x: 375, endPoint y: 376, distance: 27.3
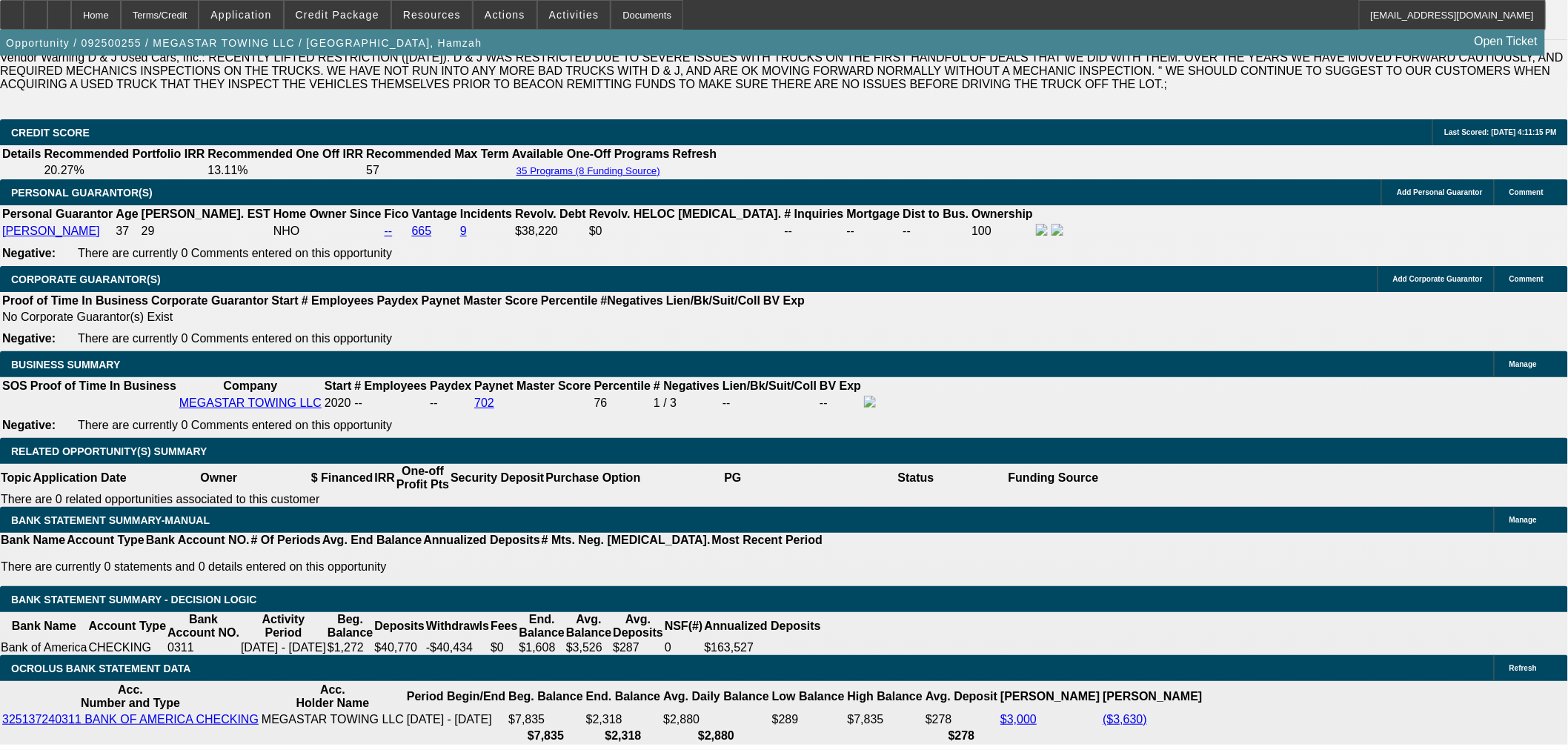
drag, startPoint x: 250, startPoint y: 475, endPoint x: 275, endPoint y: 470, distance: 25.5
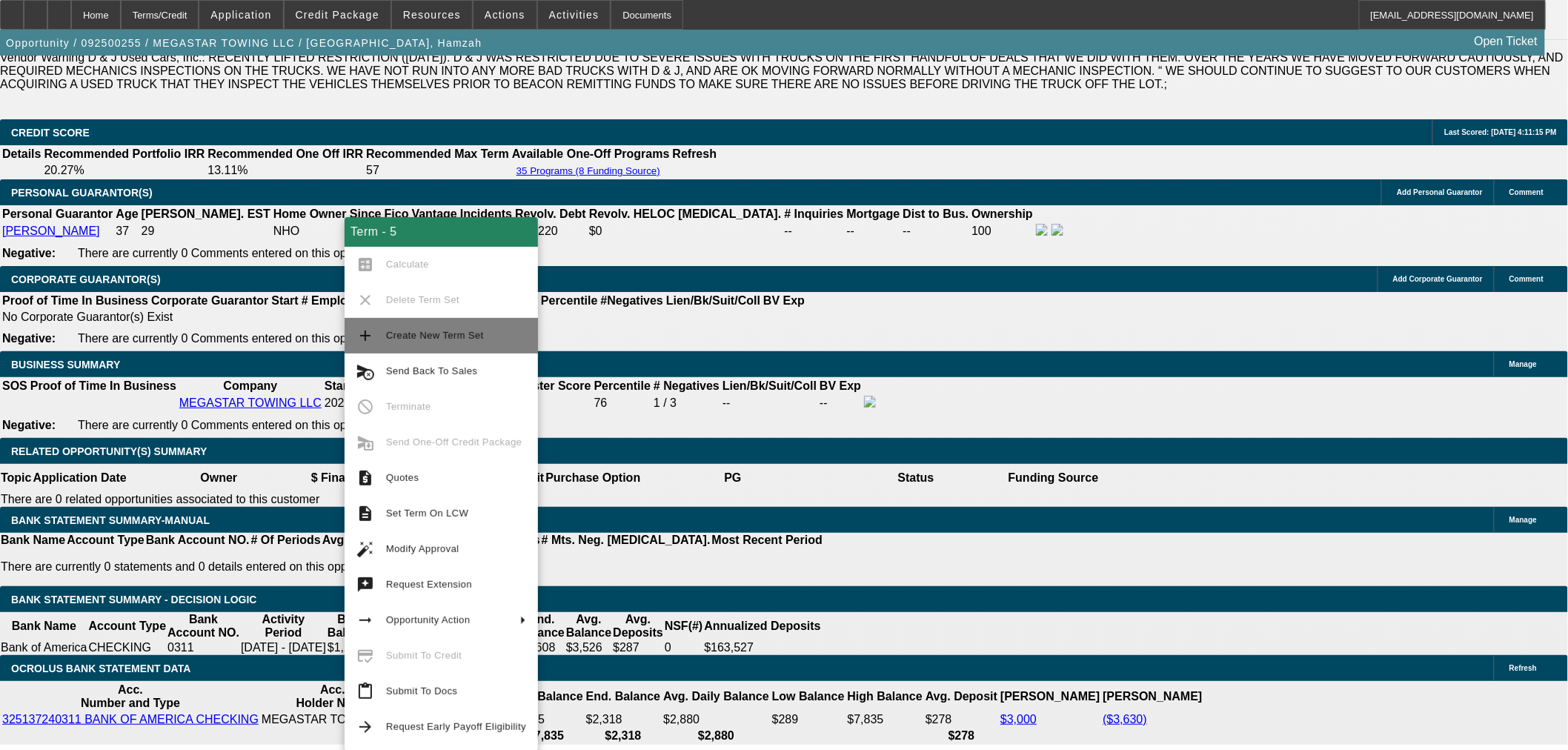
click at [463, 344] on span "Create New Term Set" at bounding box center [456, 335] width 140 height 18
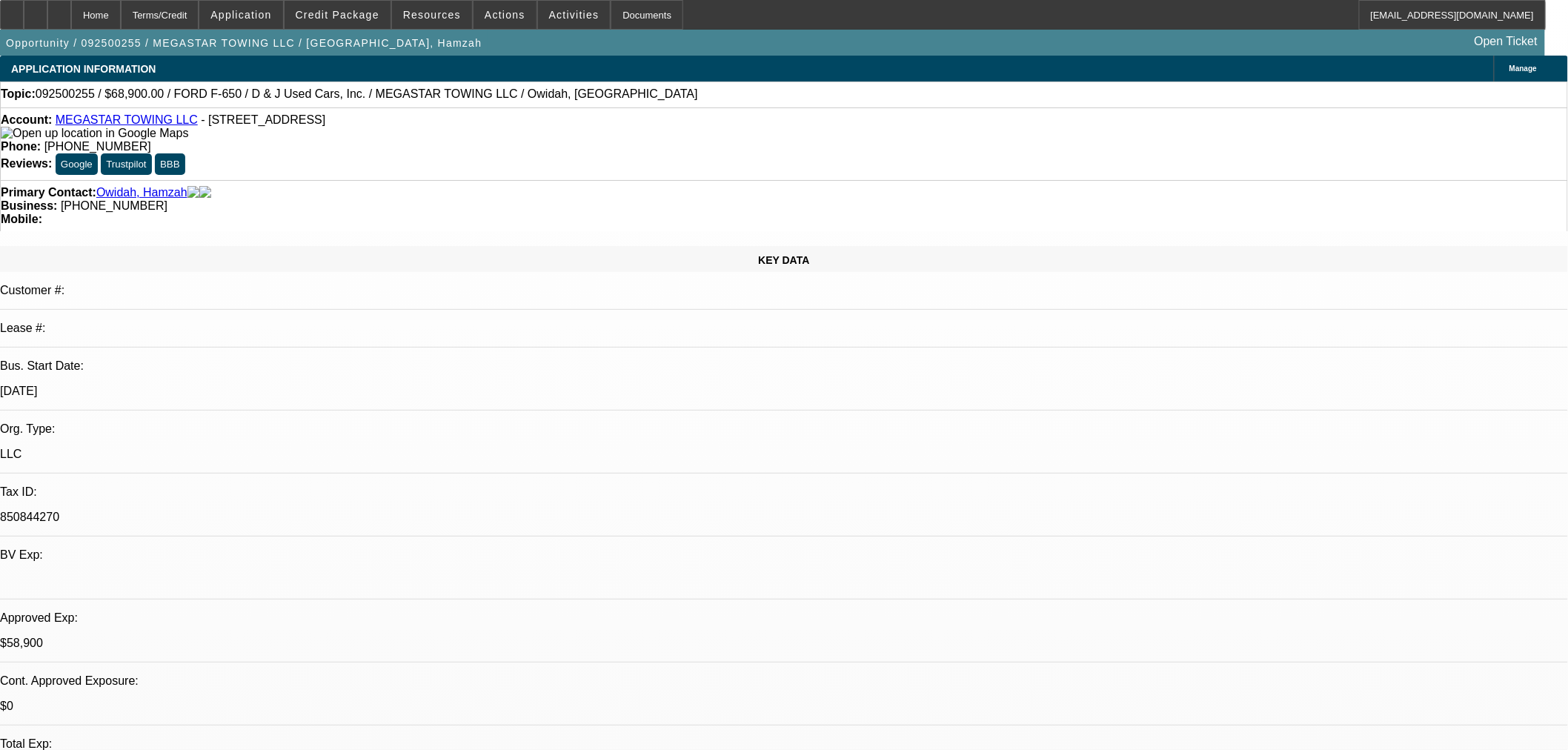
select select "0"
select select "2"
select select "0.1"
select select "4"
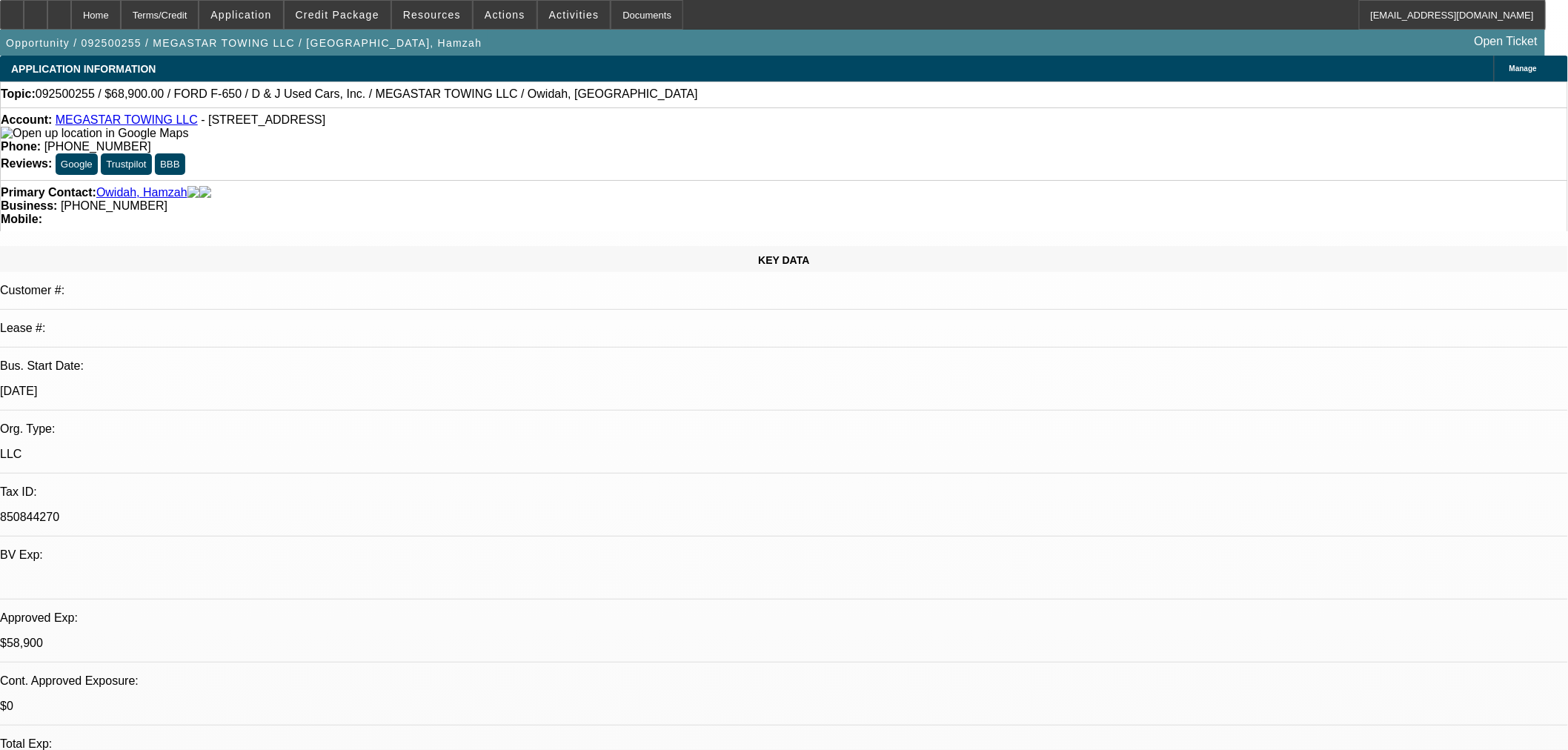
select select "0"
select select "2"
select select "0.1"
select select "4"
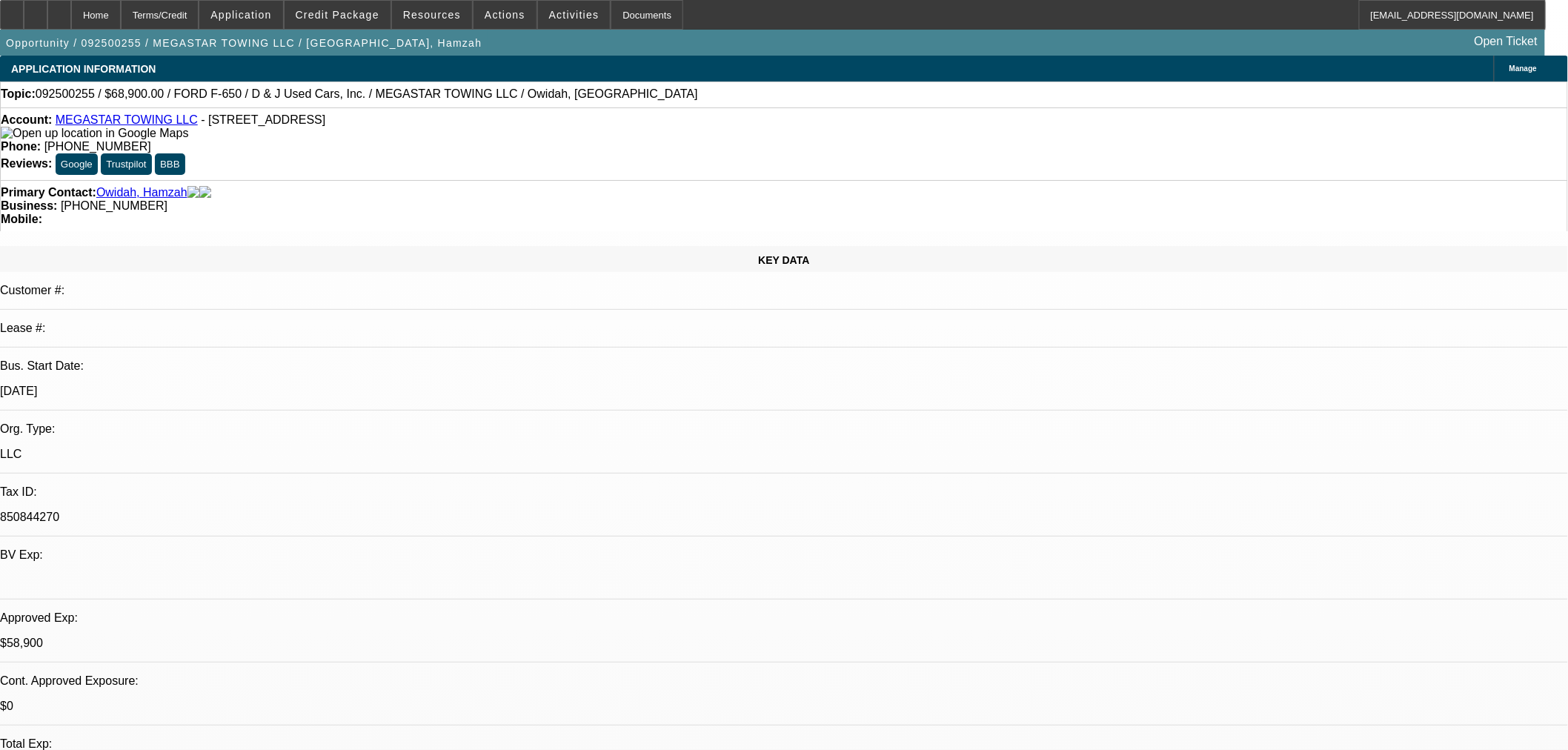
select select "0"
select select "2"
select select "0.1"
select select "4"
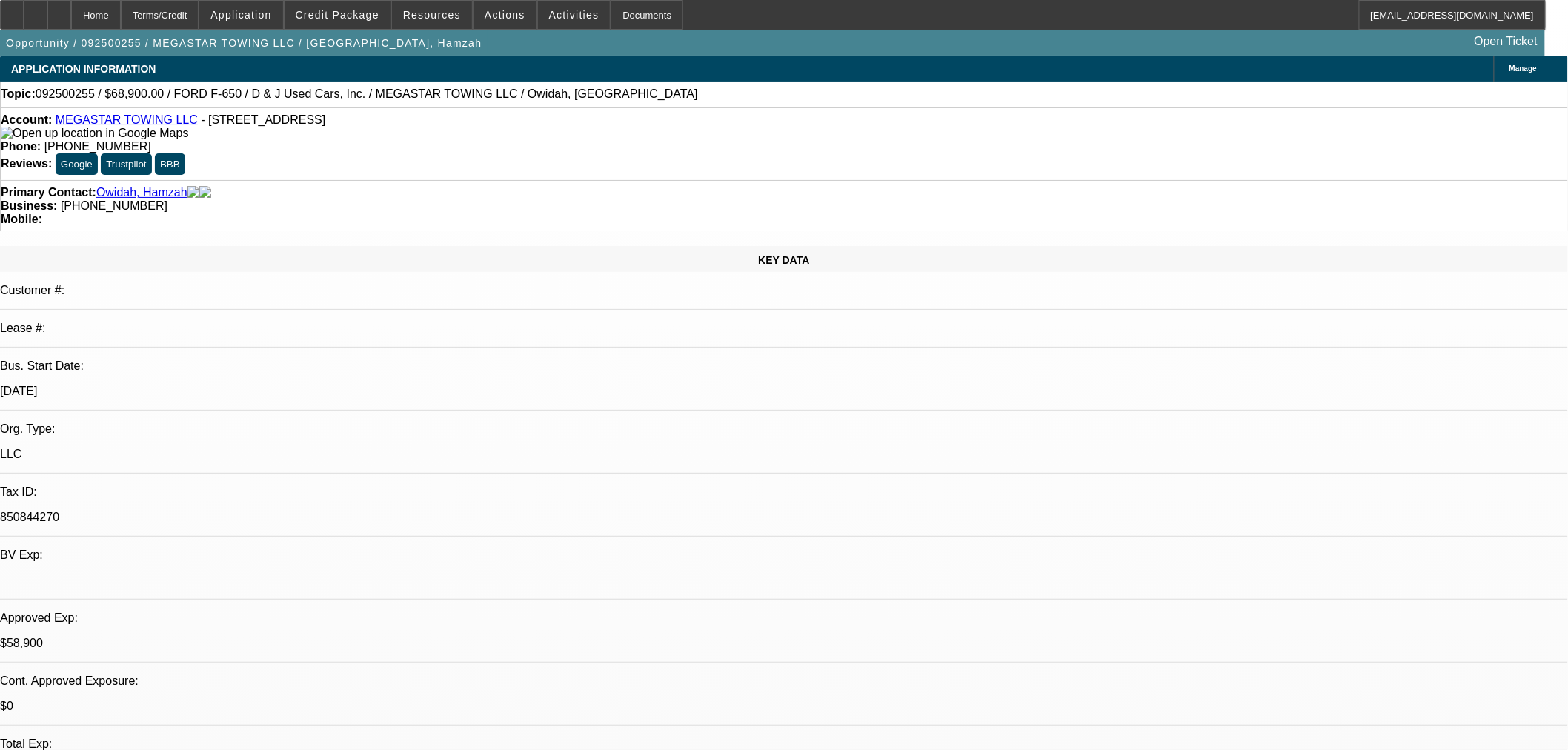
select select "0"
select select "0.1"
select select "4"
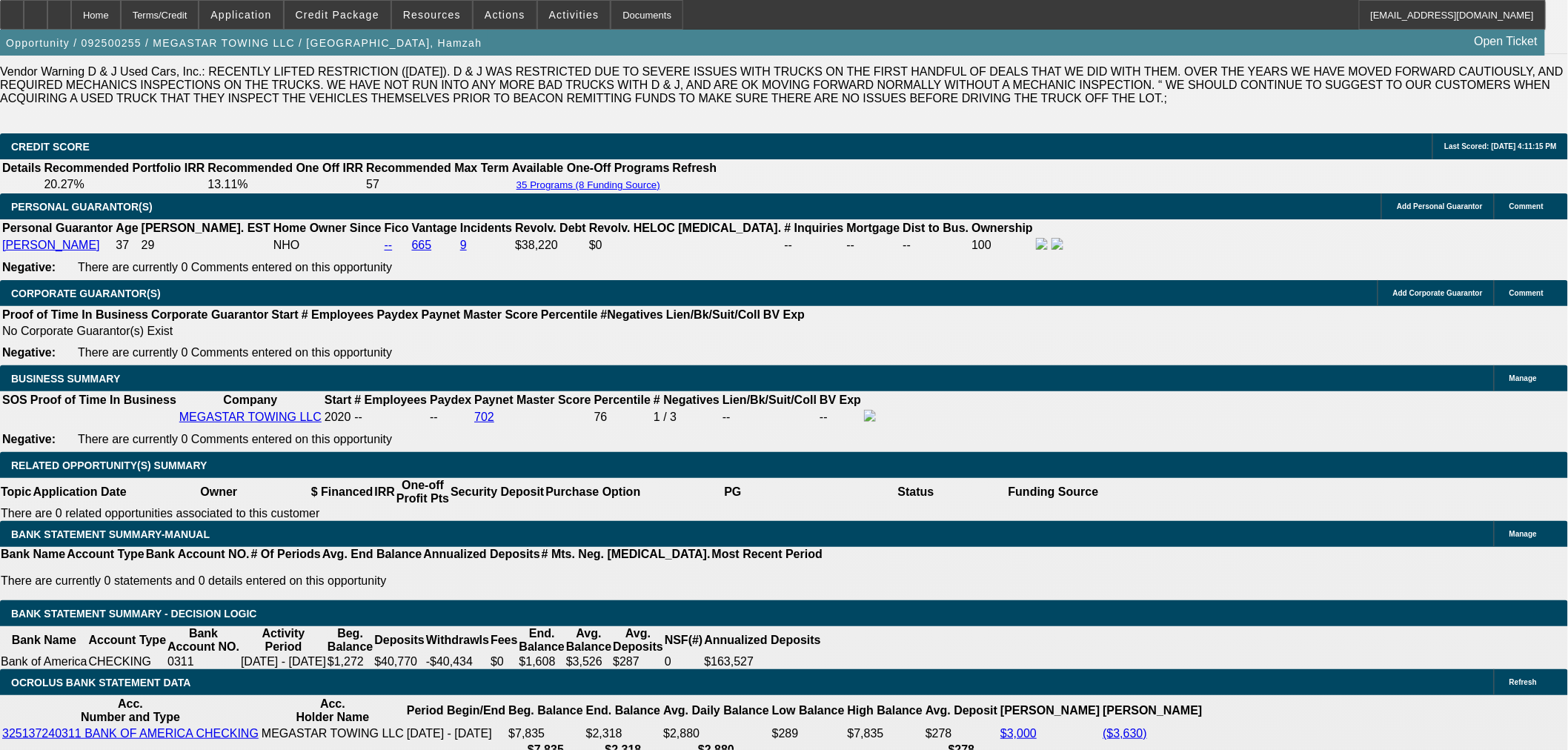
scroll to position [2141, 0]
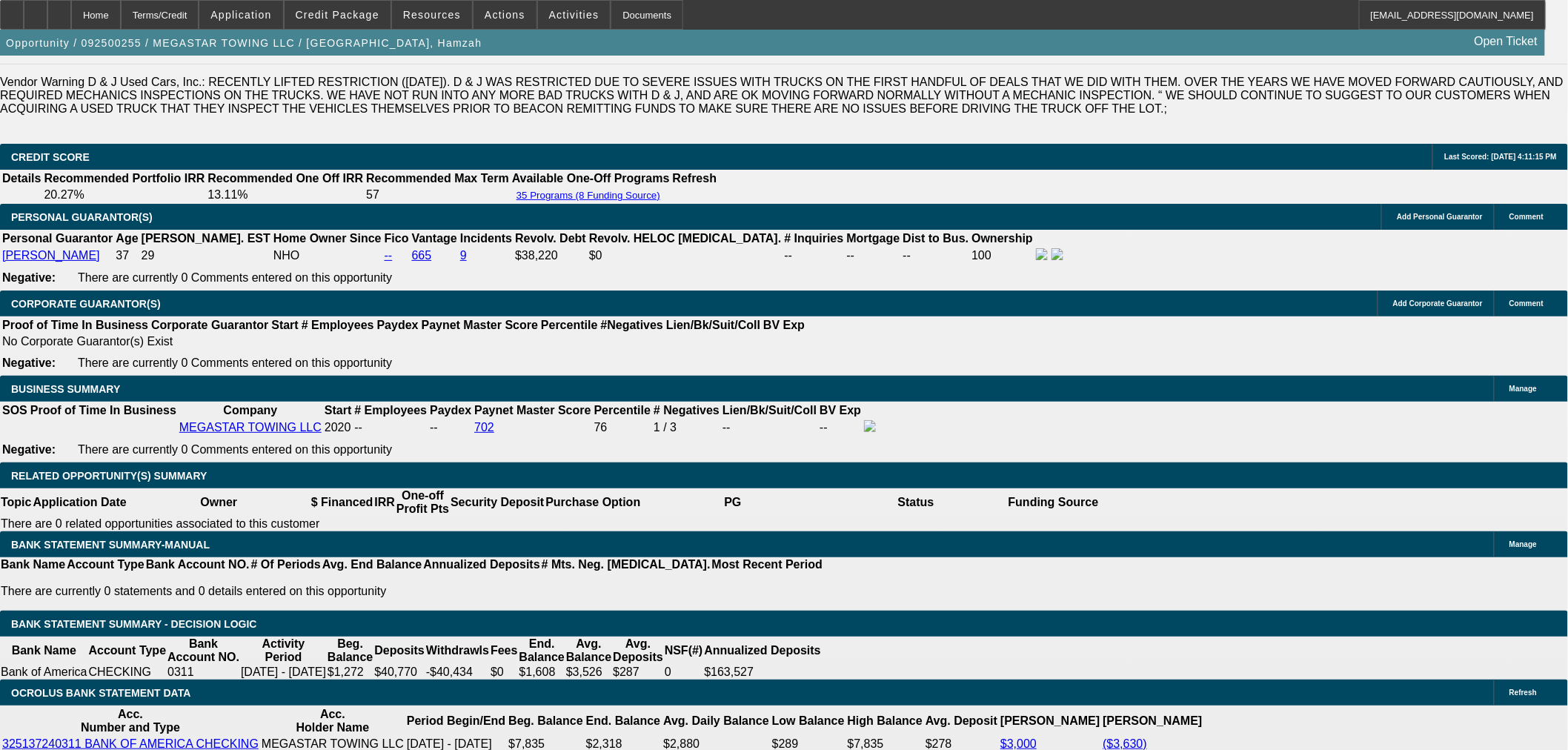
type input "1"
type input "UNKNOWN"
type input "$1,115.92"
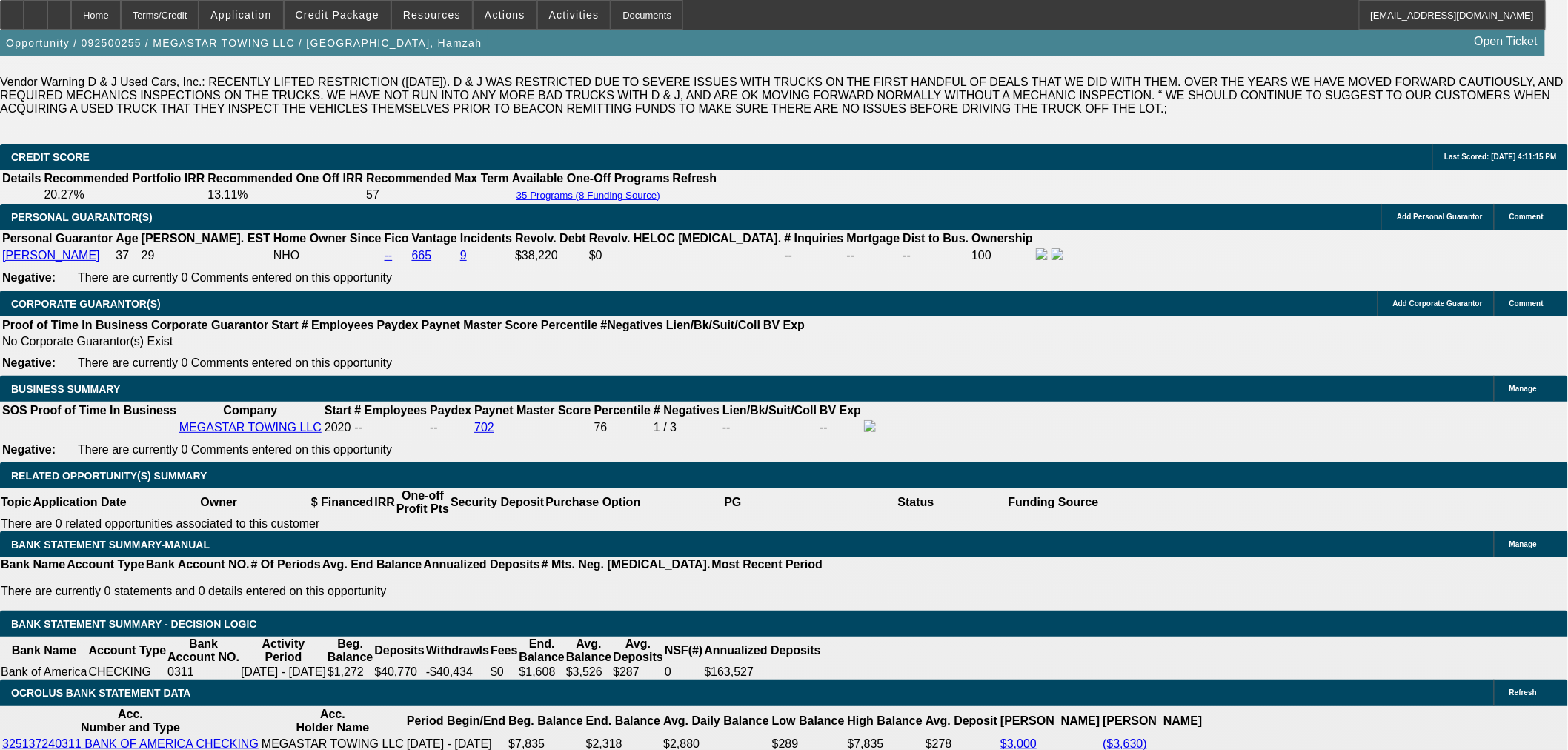
type input "$2,231.84"
type input "10"
type input "$1,358.96"
type input "$2,717.92"
type input "10"
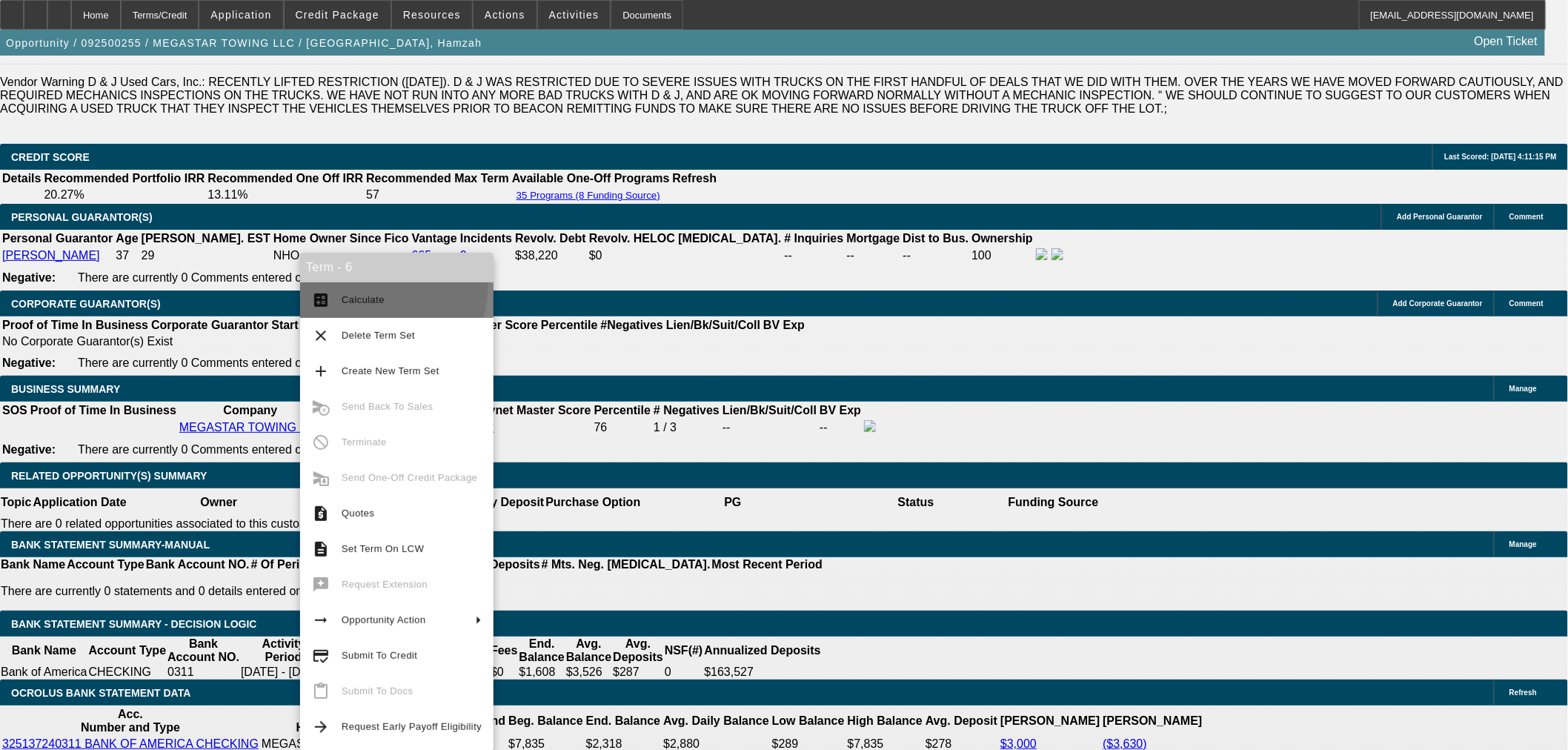
click at [350, 283] on button "calculate Calculate" at bounding box center [396, 300] width 193 height 36
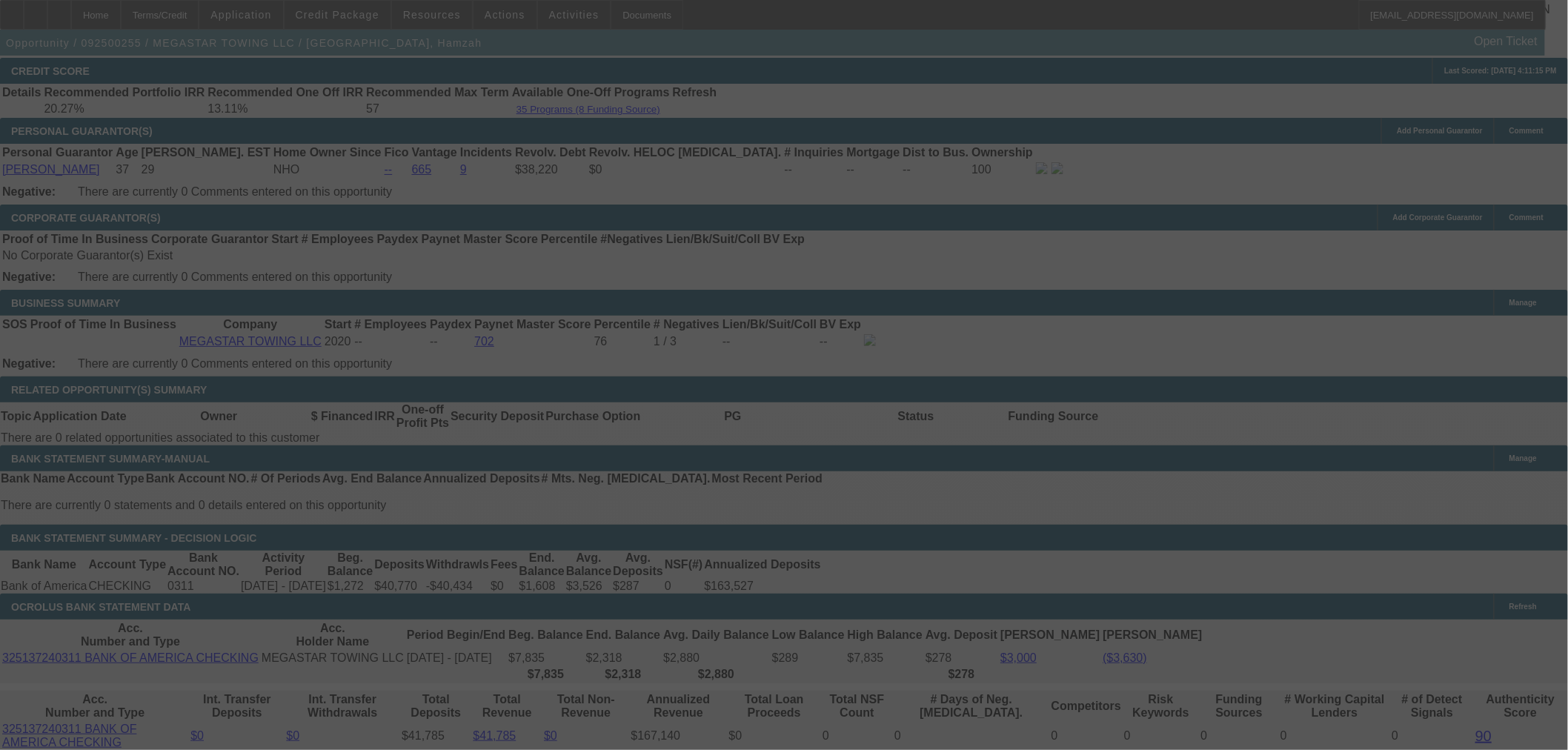
scroll to position [2306, 0]
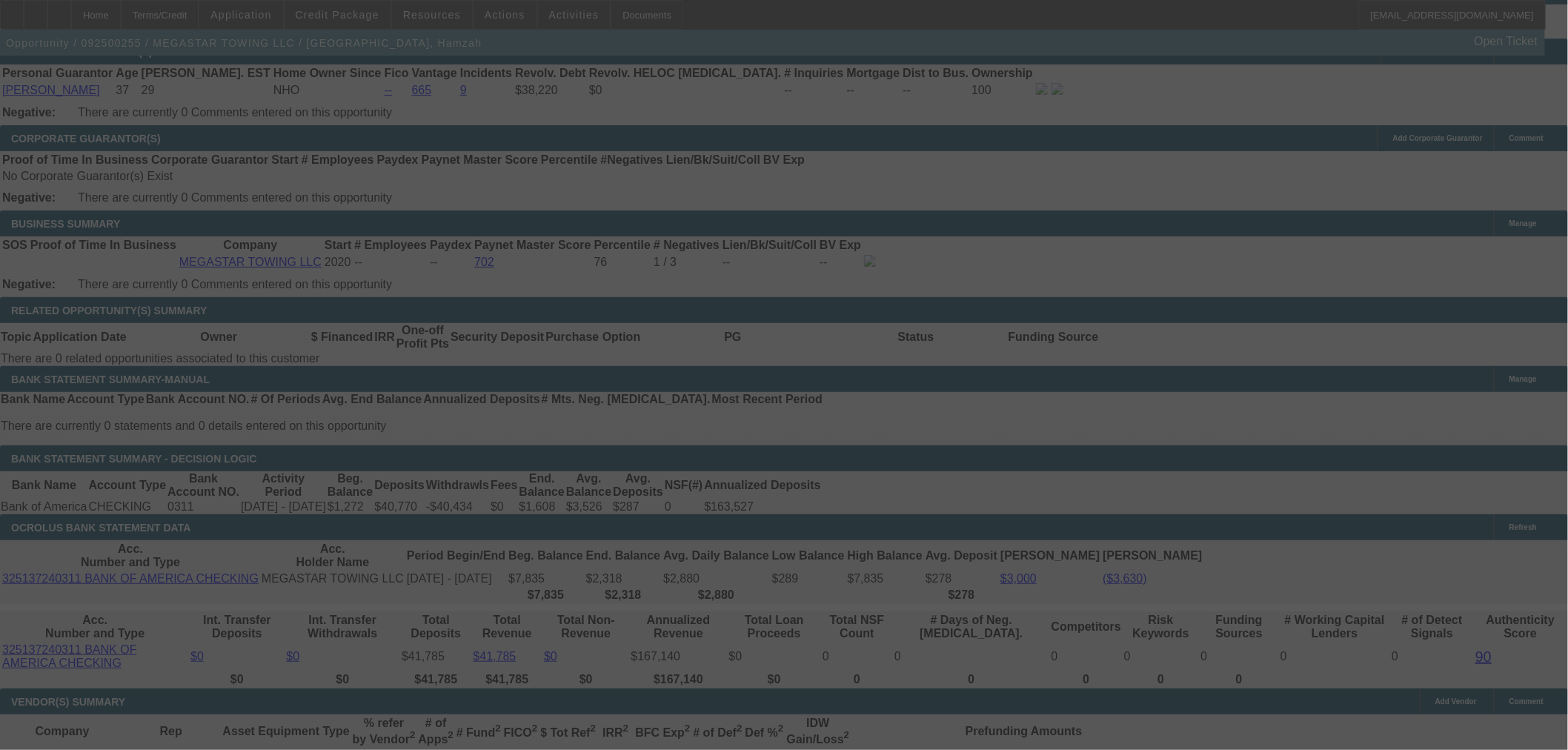
select select "0"
select select "2"
select select "0.1"
select select "4"
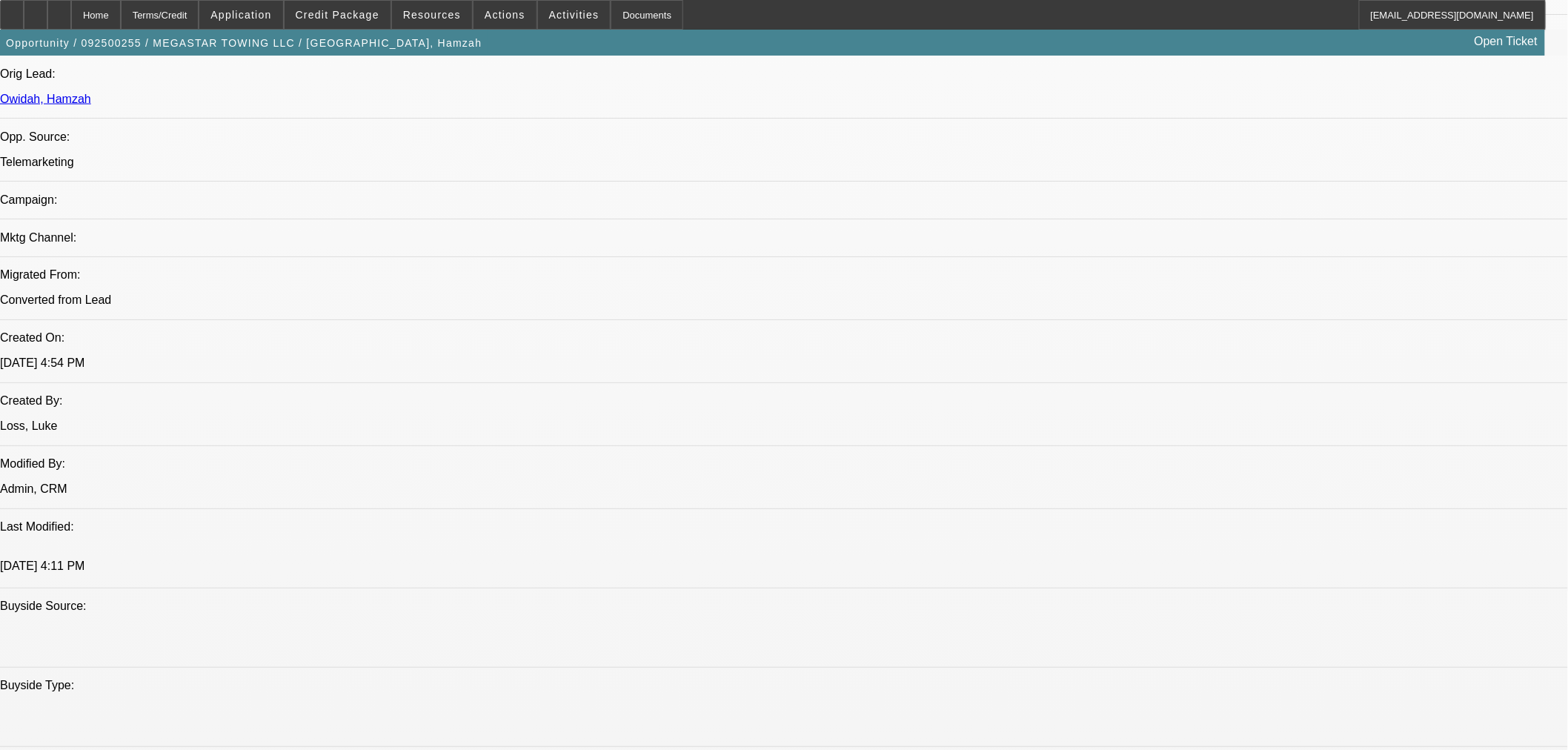
scroll to position [823, 0]
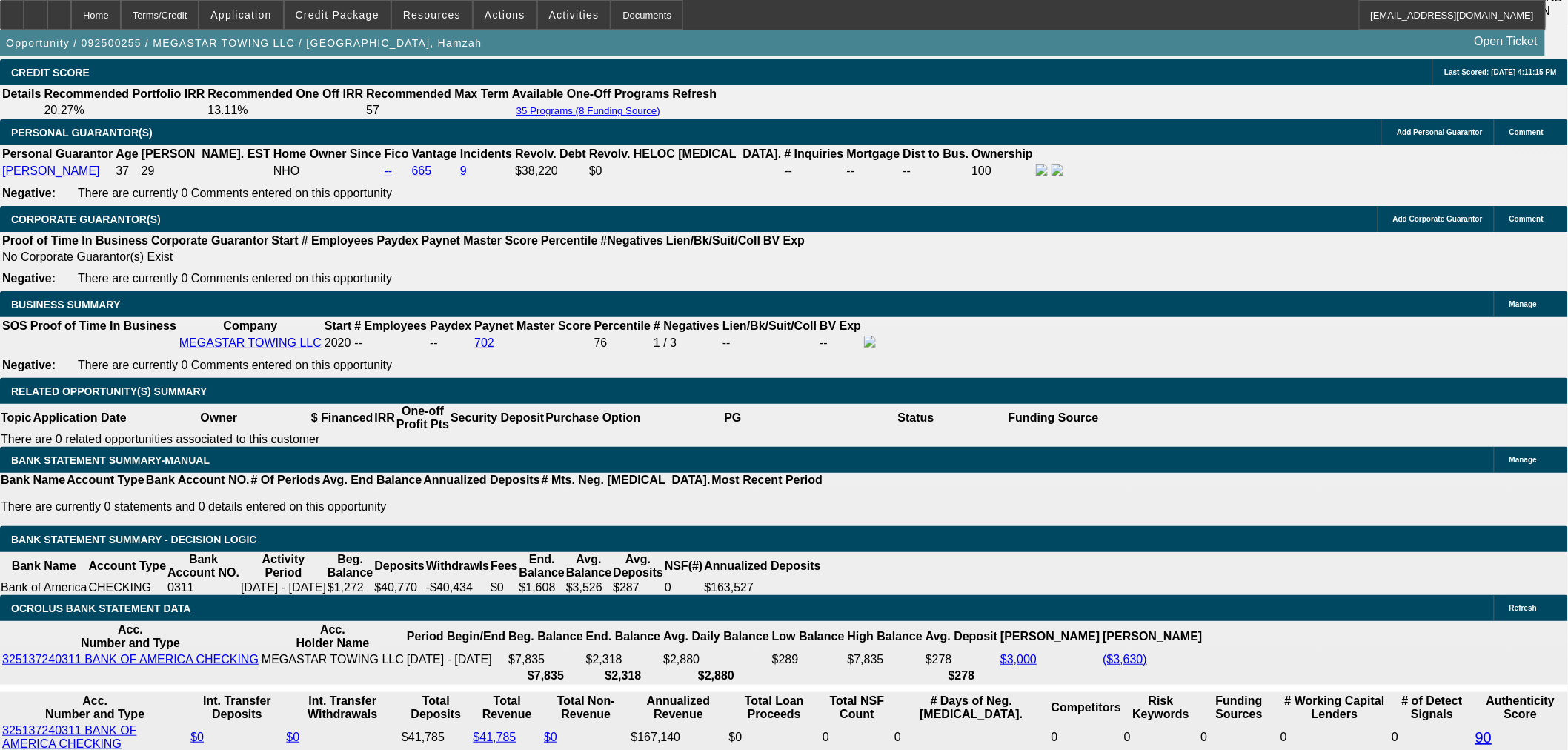
scroll to position [2224, 0]
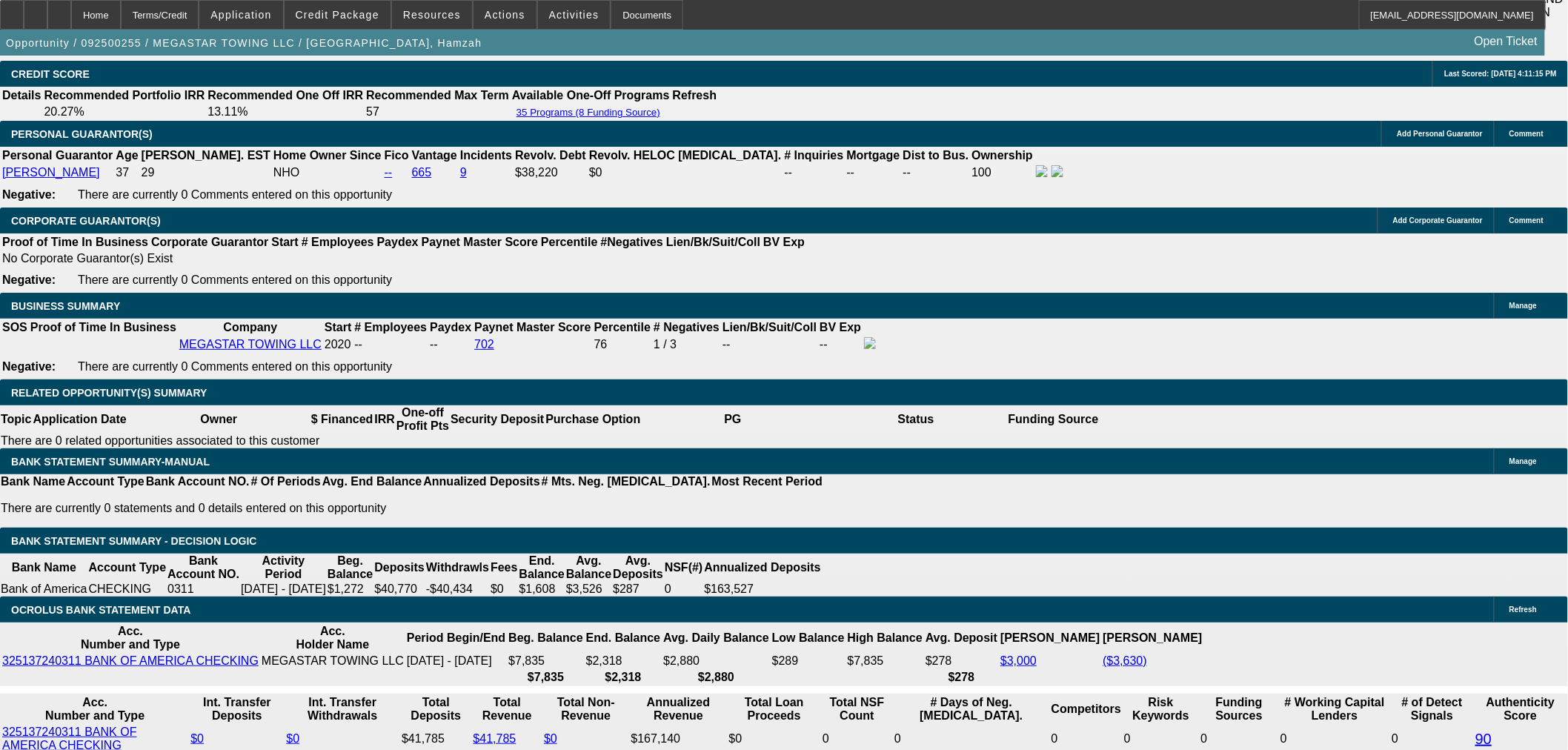
type input "9"
type input "UNKNOWN"
type input "9"
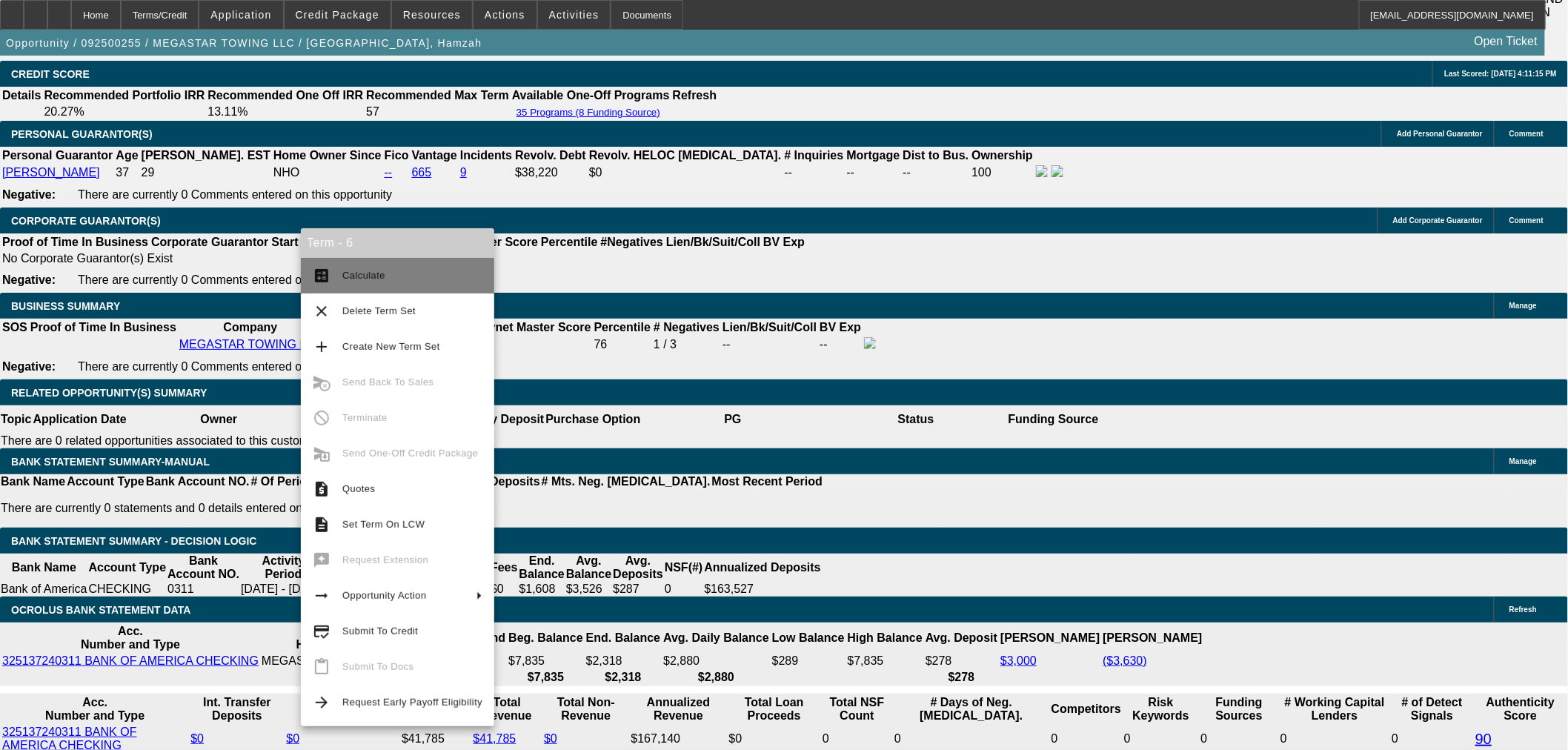
type input "$1,330.51"
type input "$2,661.02"
click at [353, 277] on span "Calculate" at bounding box center [363, 275] width 43 height 11
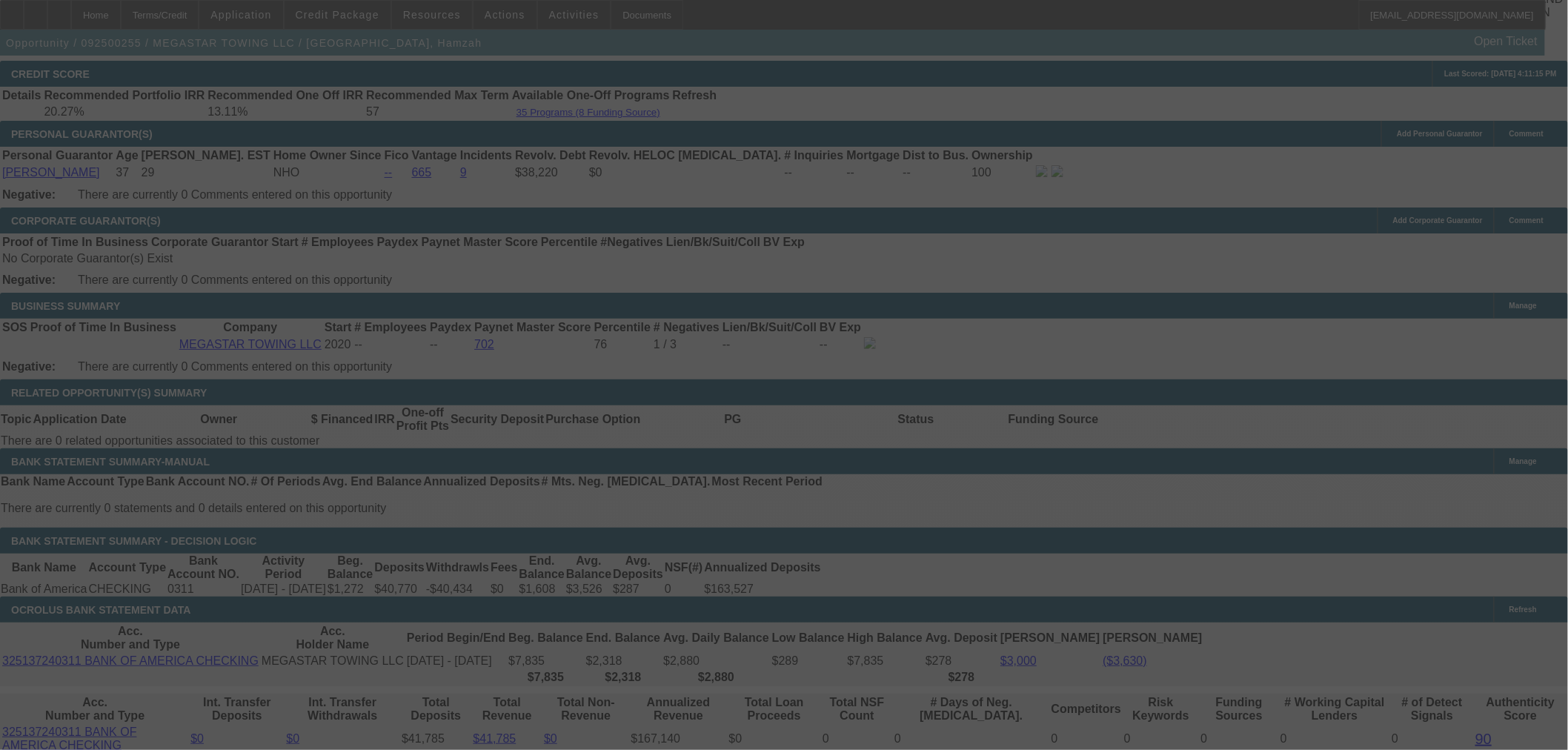
select select "0"
select select "2"
select select "0.1"
select select "4"
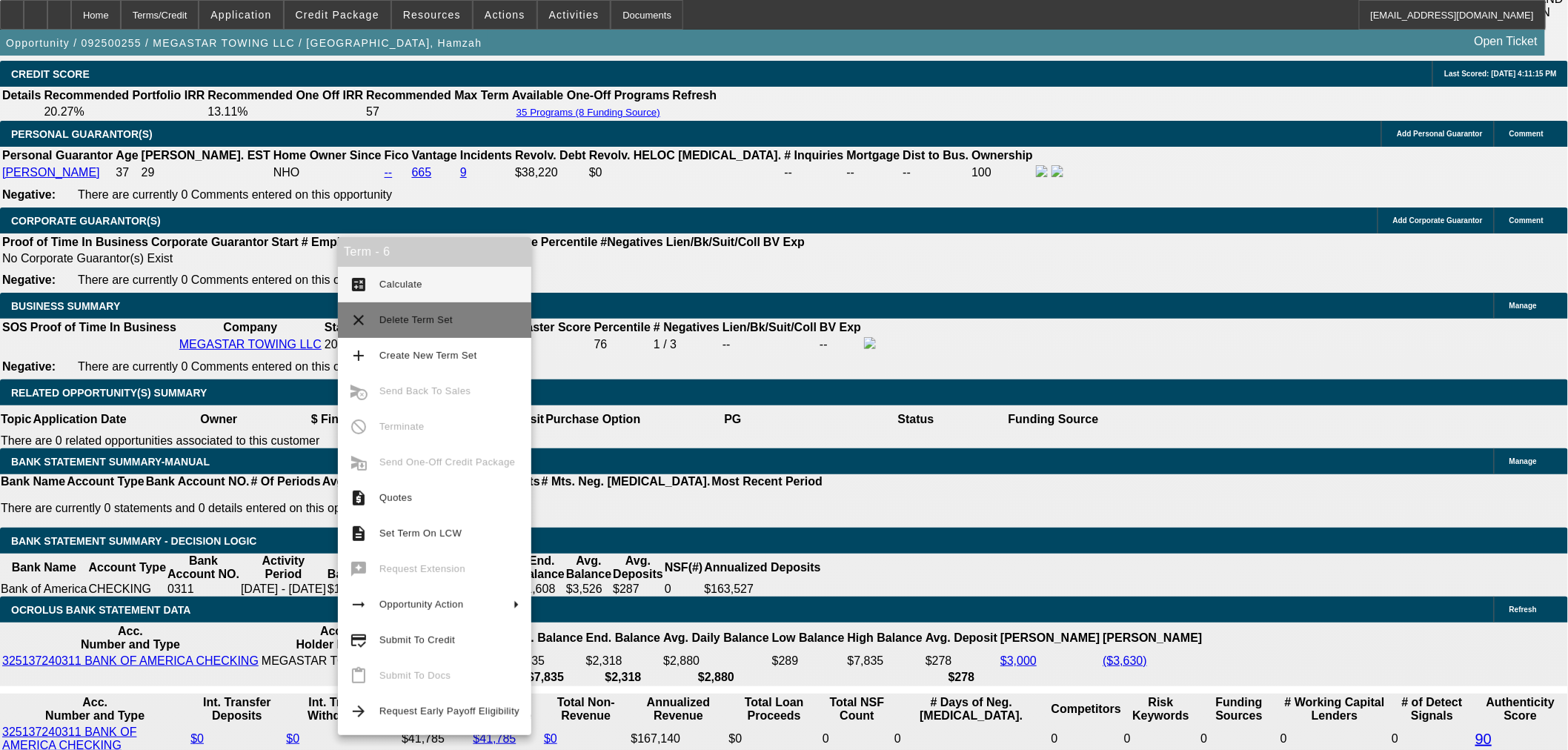
click at [452, 312] on span "Delete Term Set" at bounding box center [449, 320] width 140 height 18
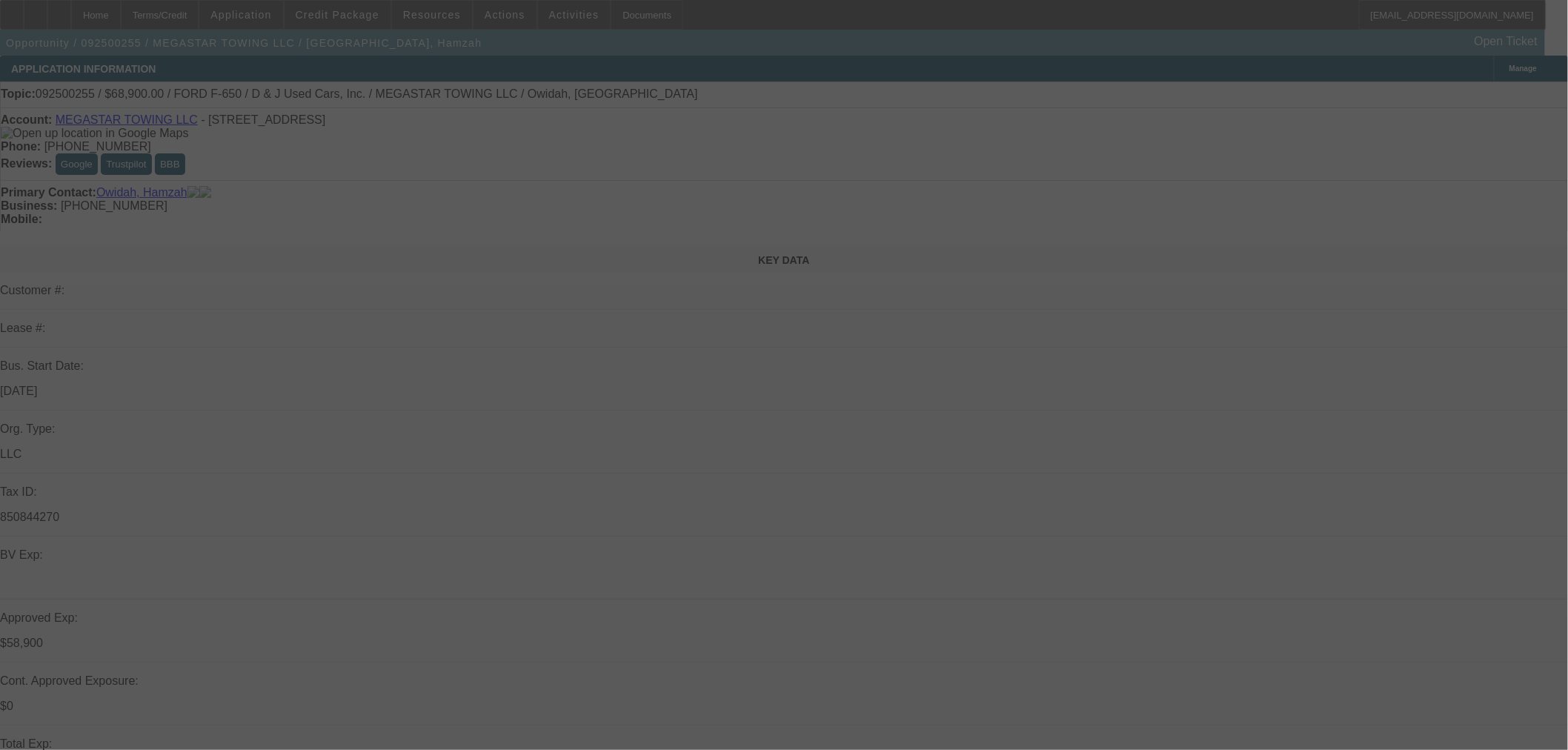
select select "0"
select select "2"
select select "0.1"
select select "4"
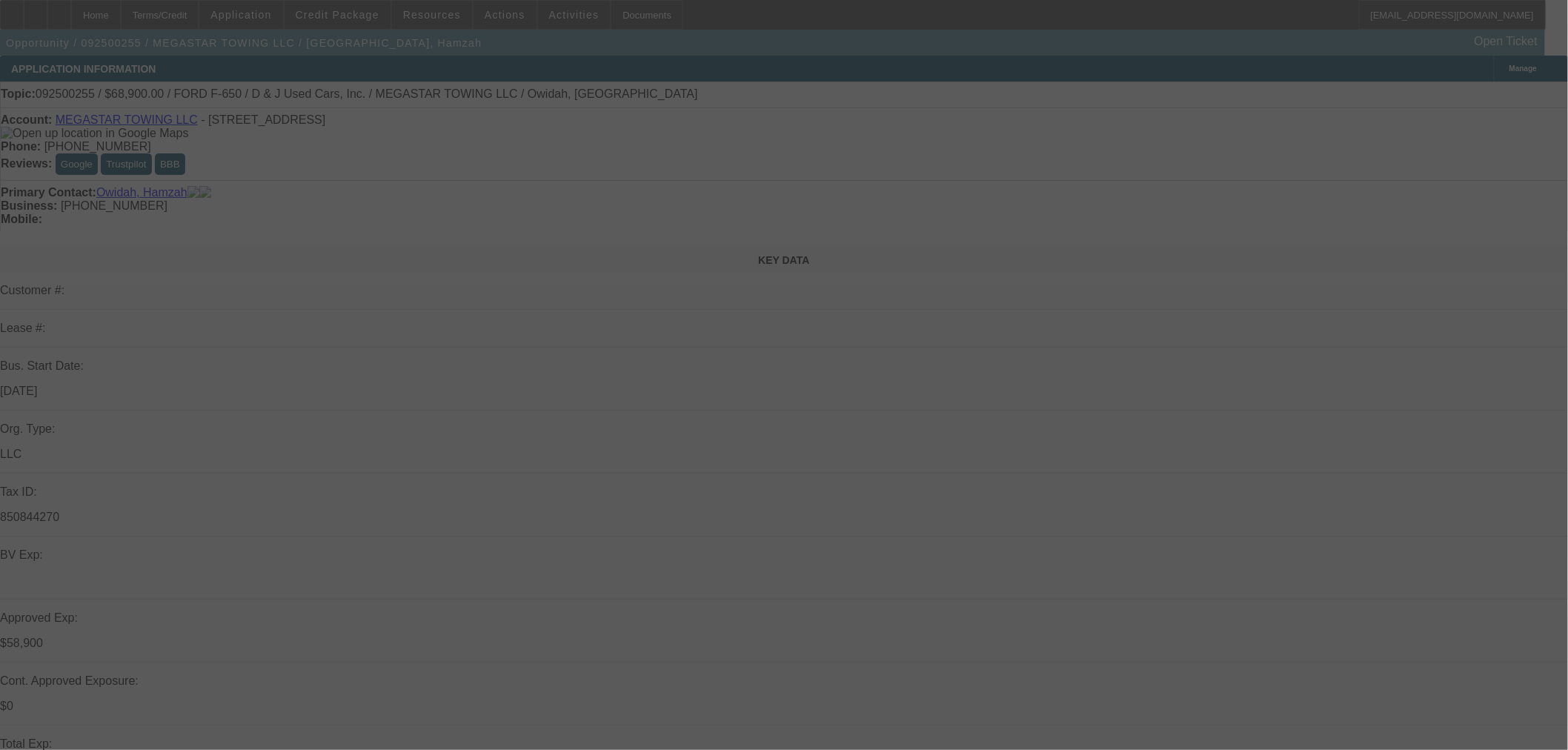
select select "0"
select select "2"
select select "0.1"
select select "4"
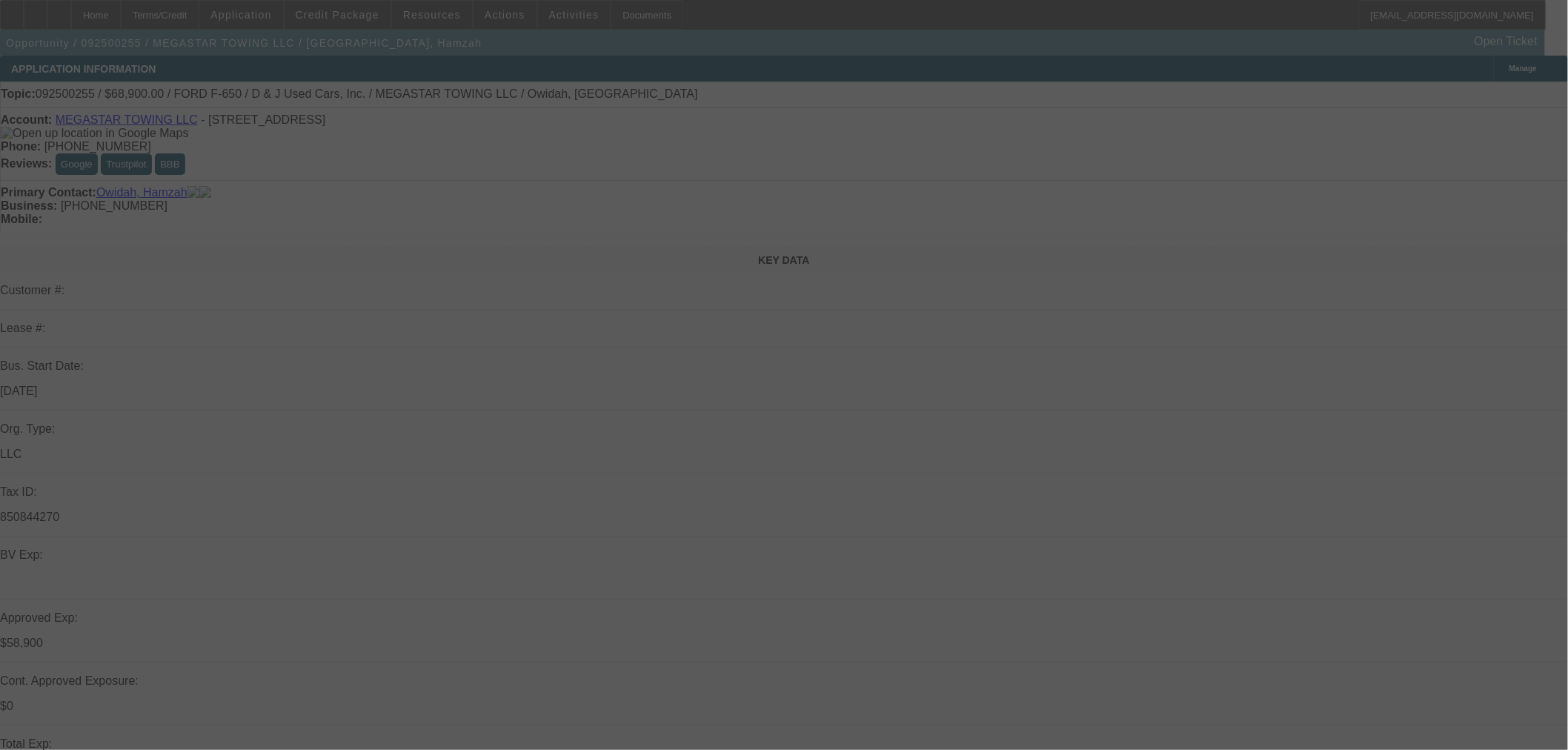
select select "0"
select select "0.1"
select select "4"
select select "0"
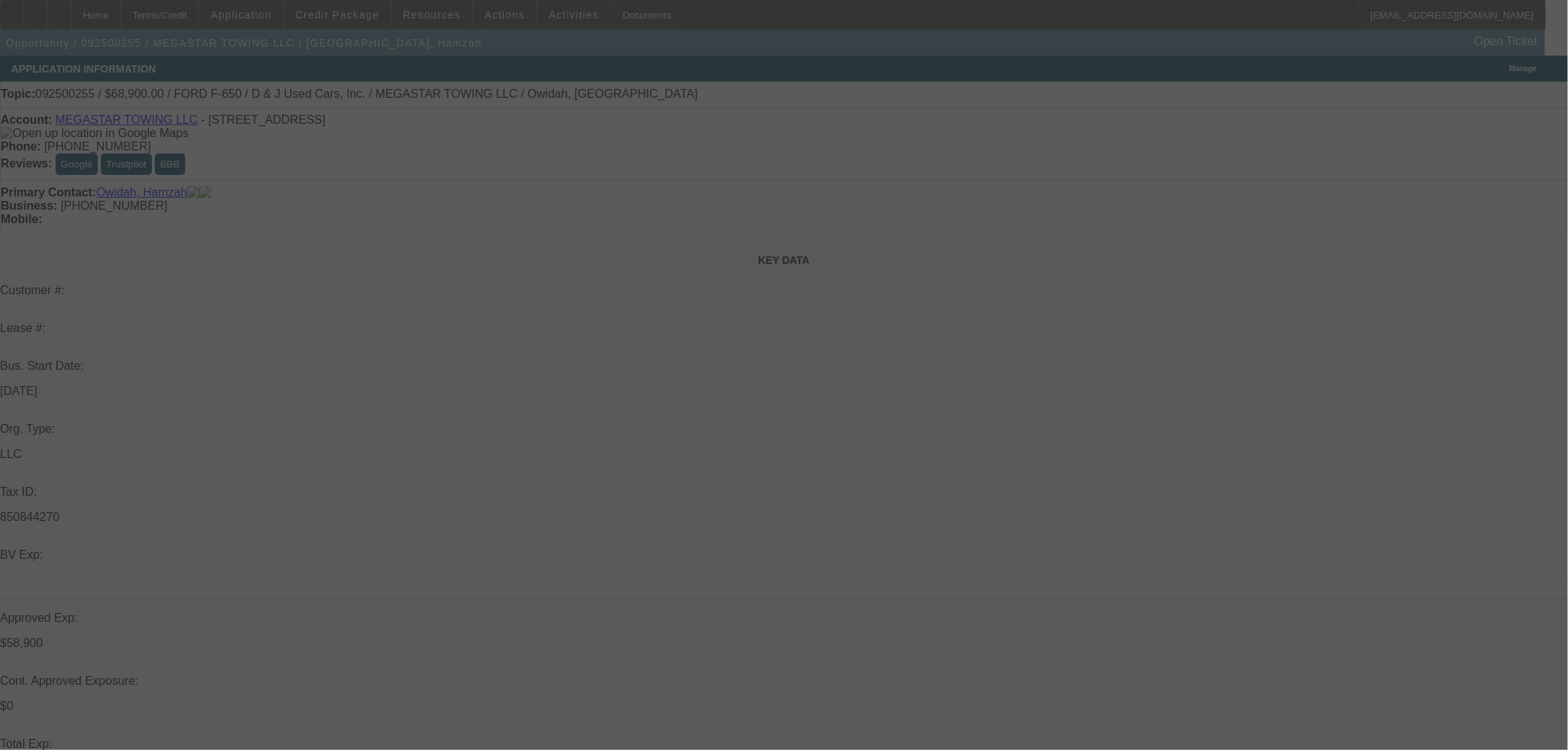
select select "0"
select select "0.1"
select select "4"
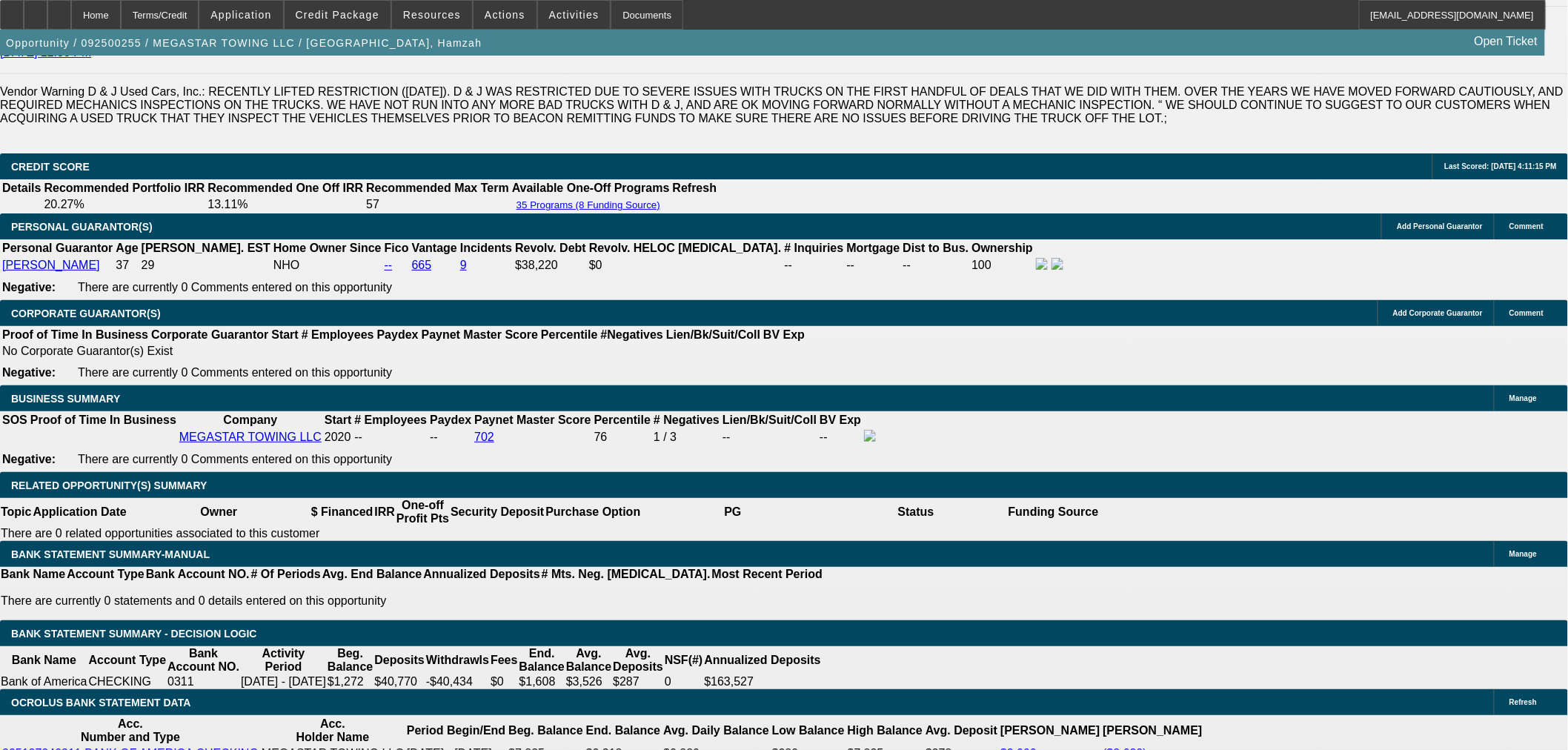
scroll to position [2125, 0]
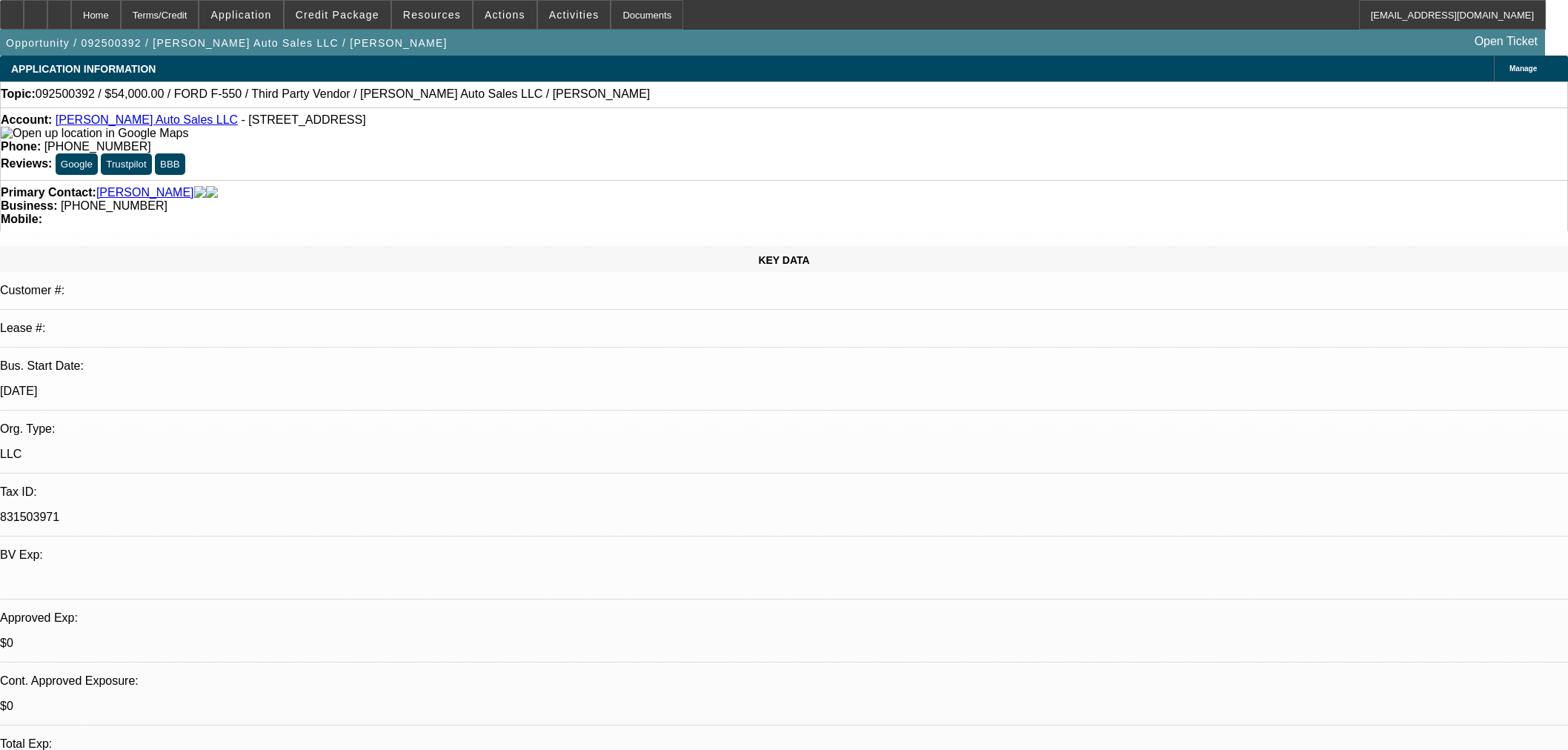
select select "0"
select select "2"
select select "0"
select select "6"
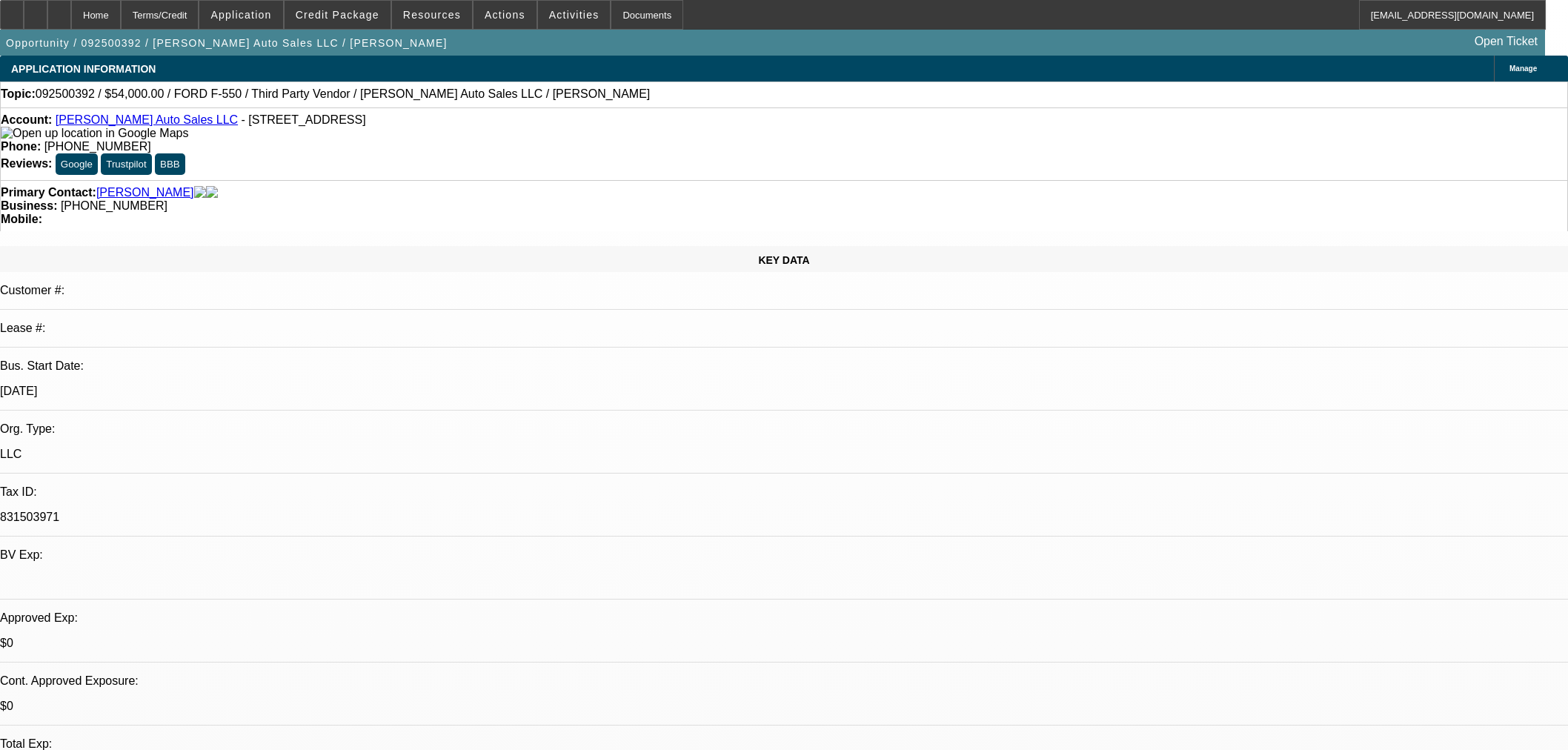
select select "0"
select select "2"
select select "0"
select select "6"
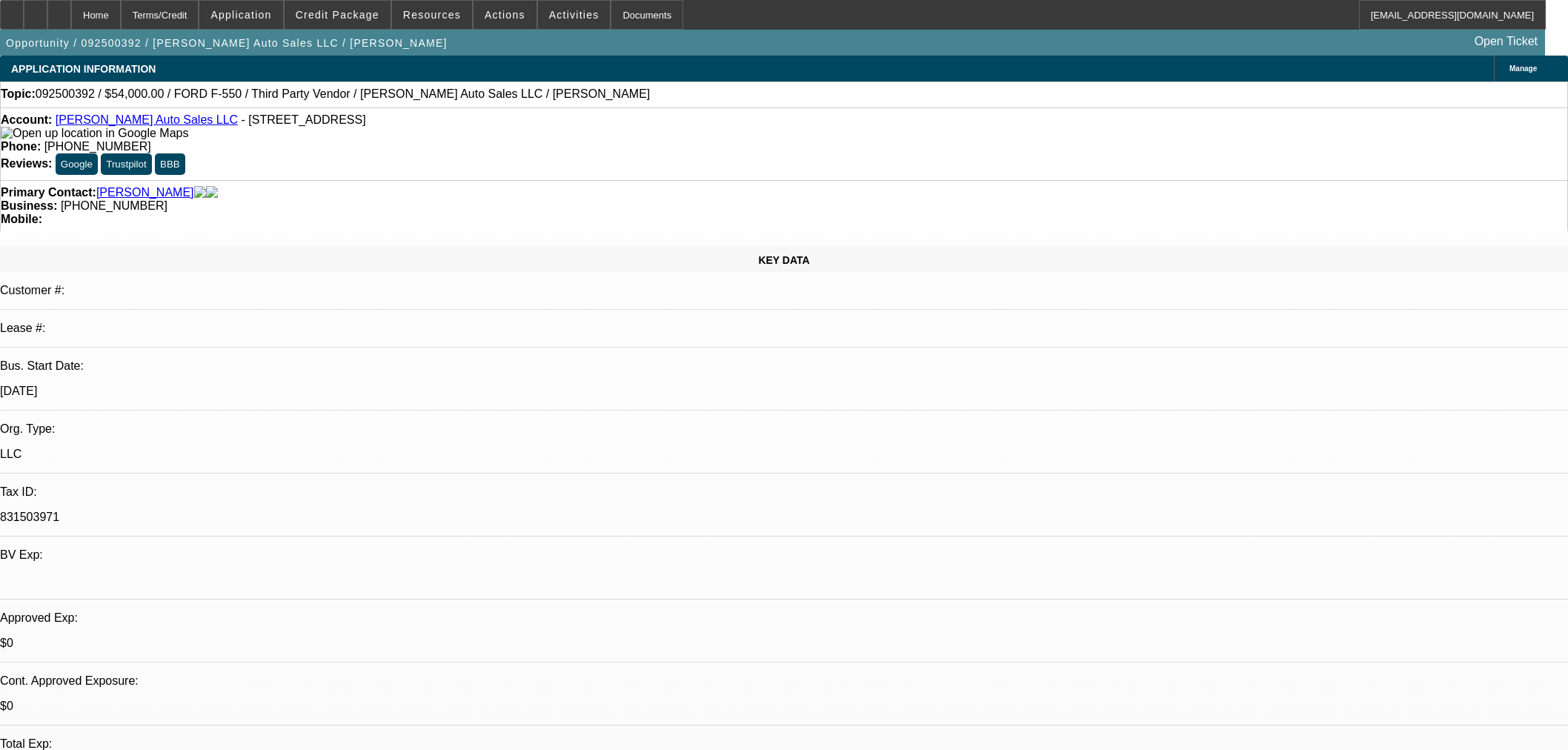
select select "0"
select select "2"
select select "0"
select select "6"
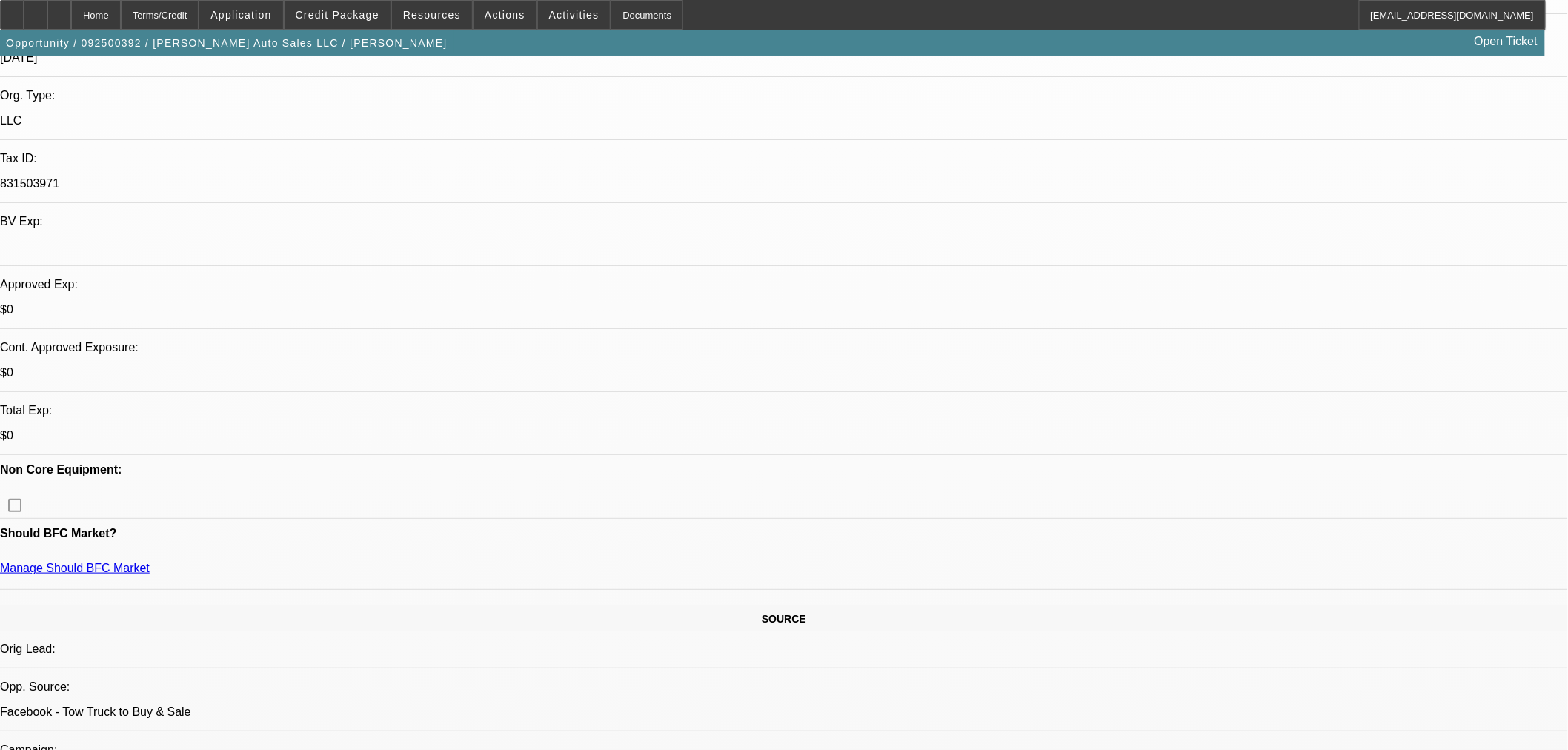
scroll to position [493, 0]
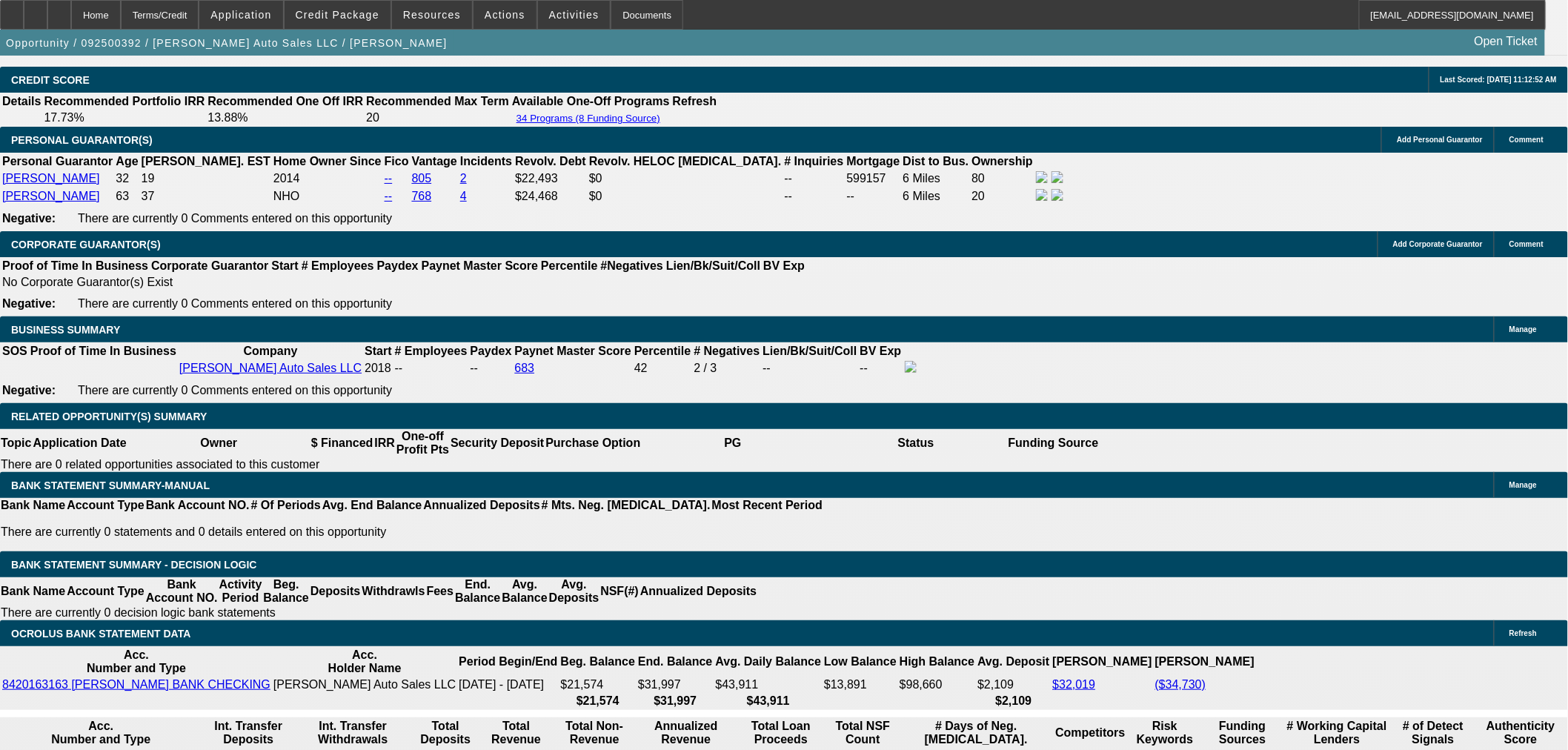
scroll to position [2058, 0]
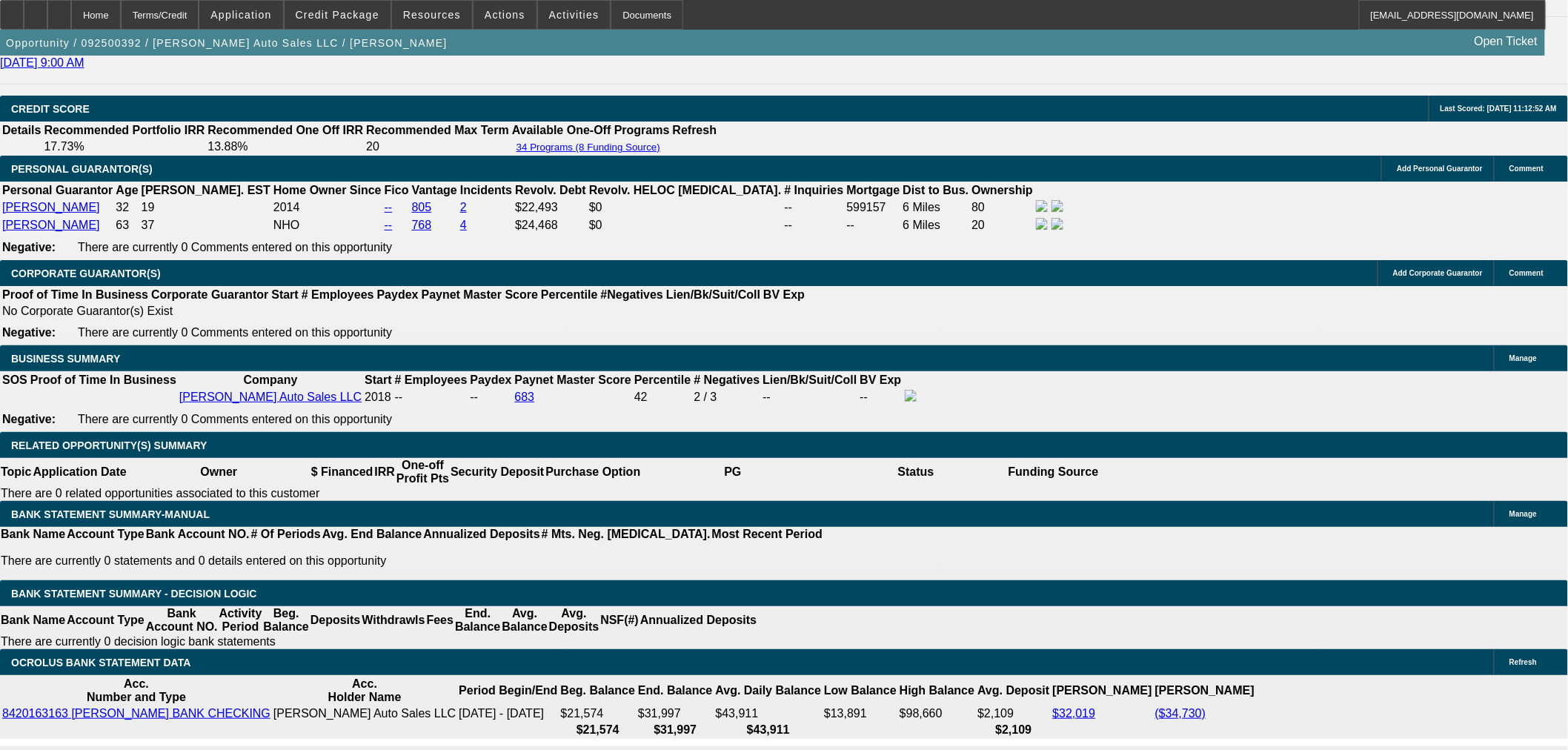
type input "21"
type input "$42.00"
type input "UNKNOWN"
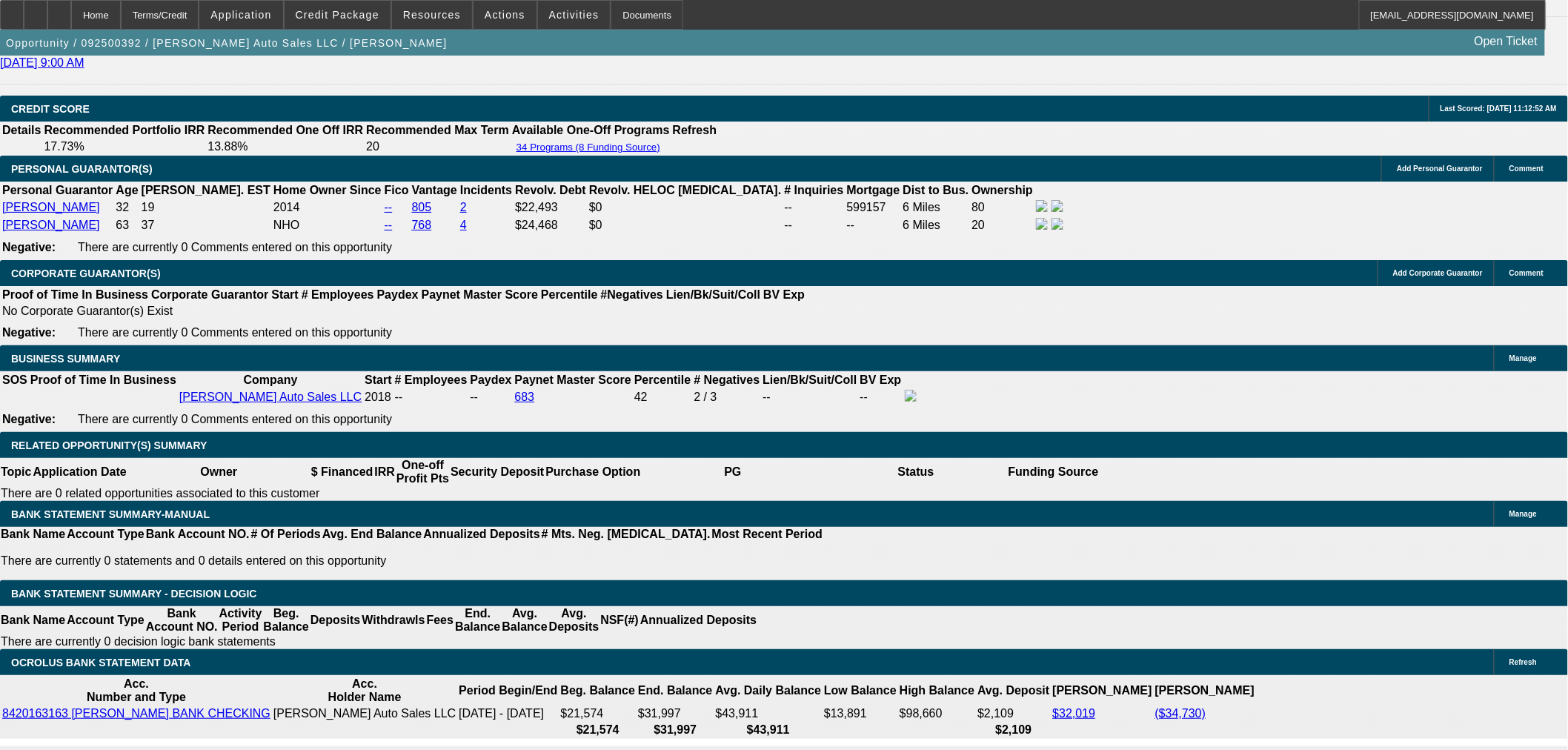
type input "2100"
type input "12.3"
type input "$4,200.00"
type input "$2,100.00"
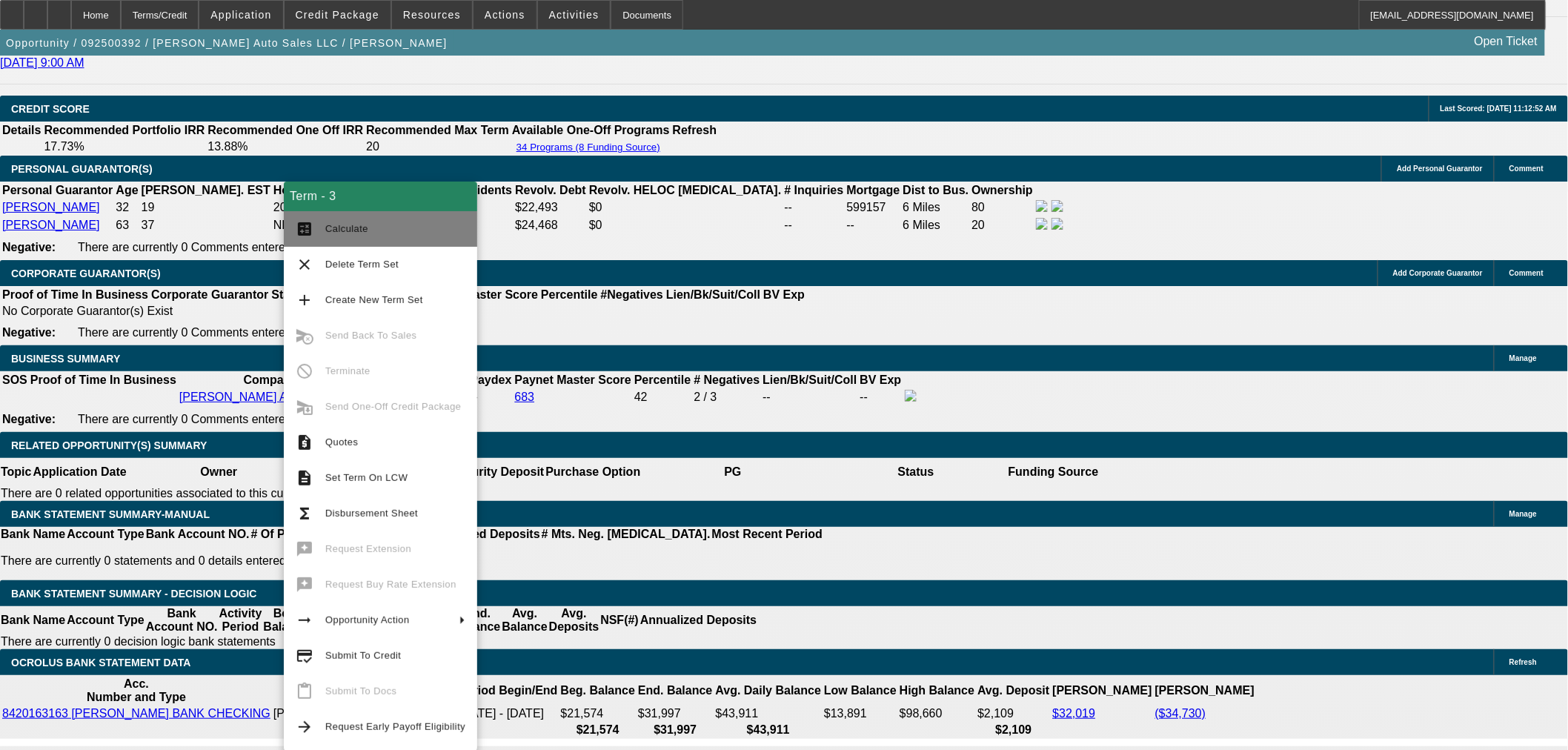
click at [340, 236] on span "Calculate" at bounding box center [395, 228] width 140 height 18
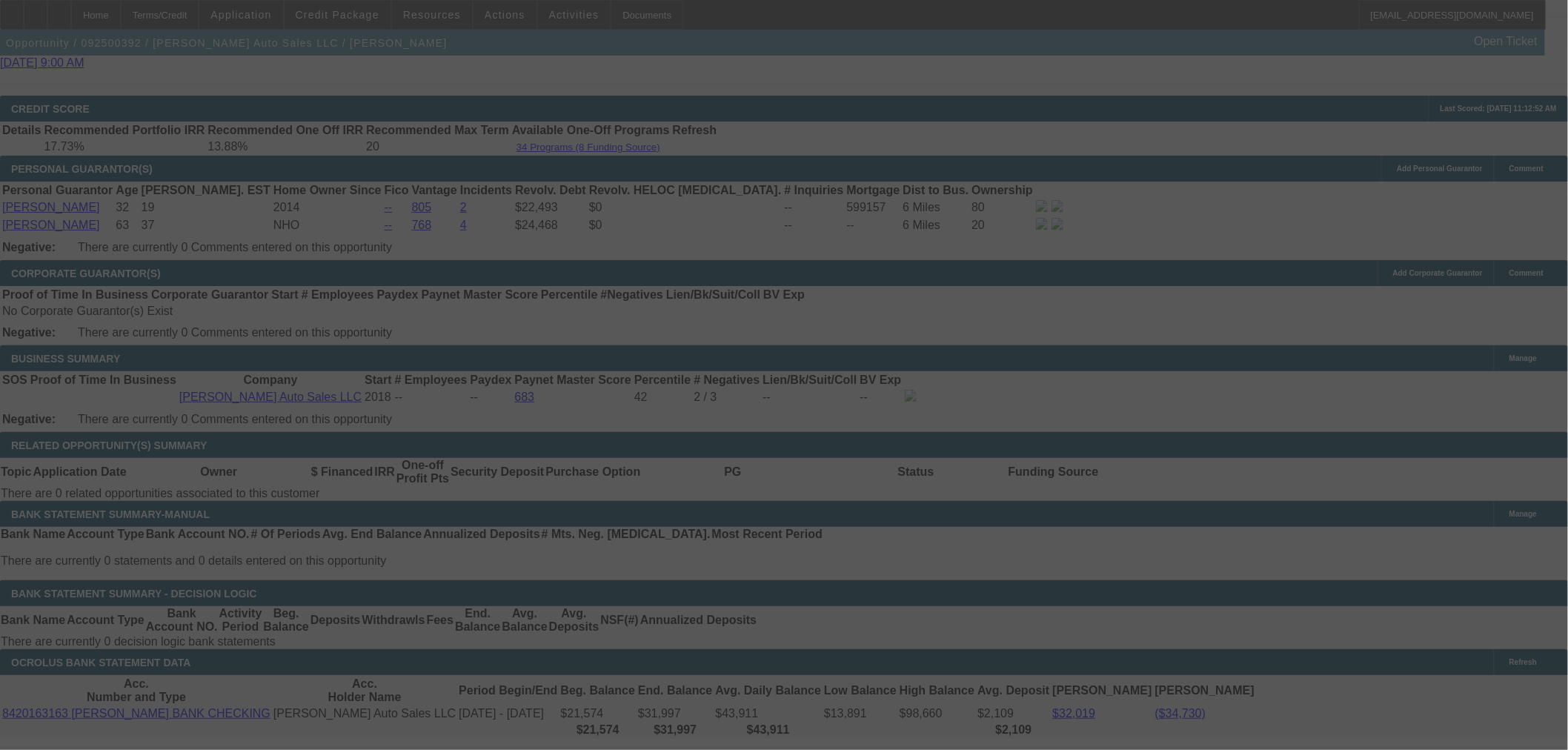
select select "0"
select select "2"
select select "0"
select select "6"
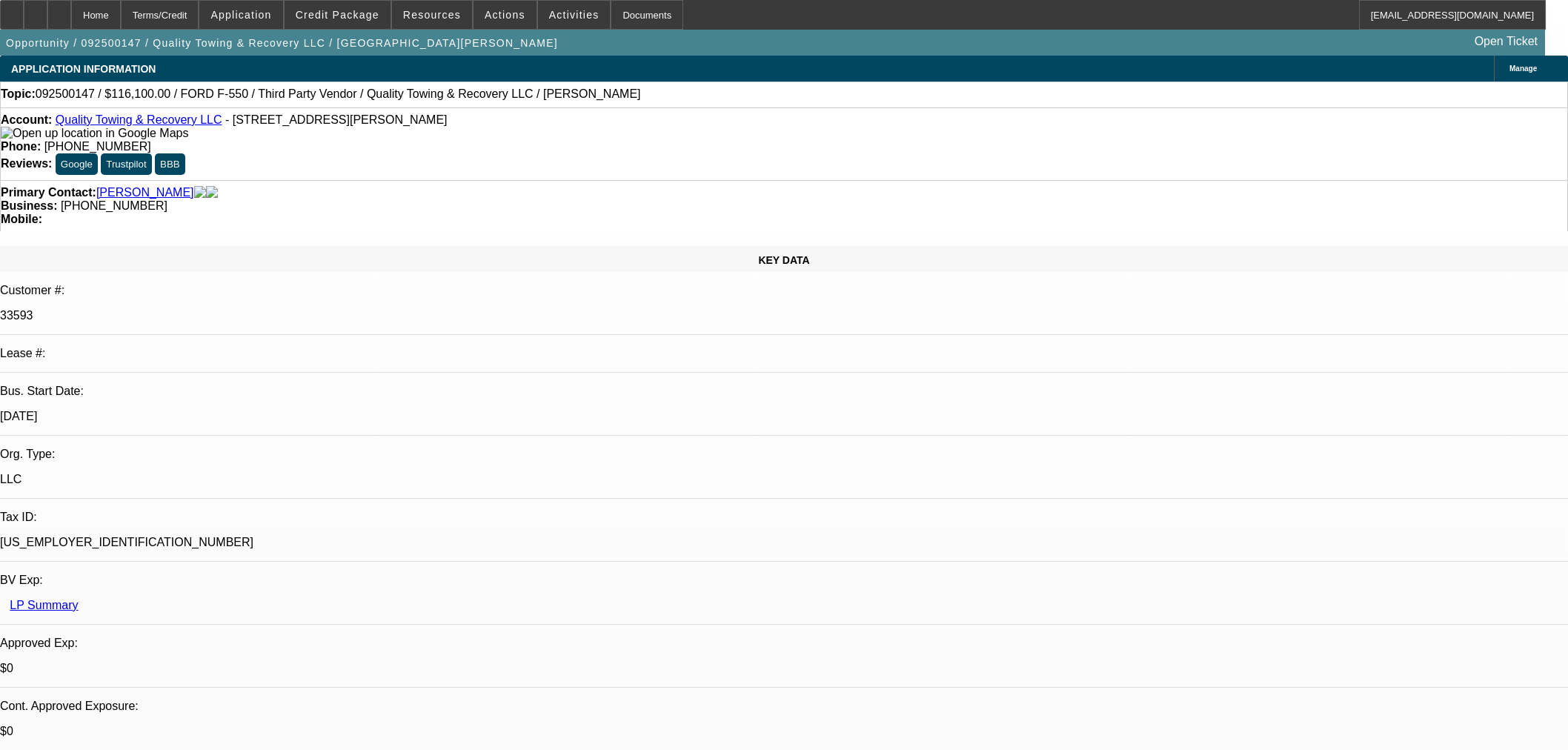
select select "0"
select select "6"
select select "0"
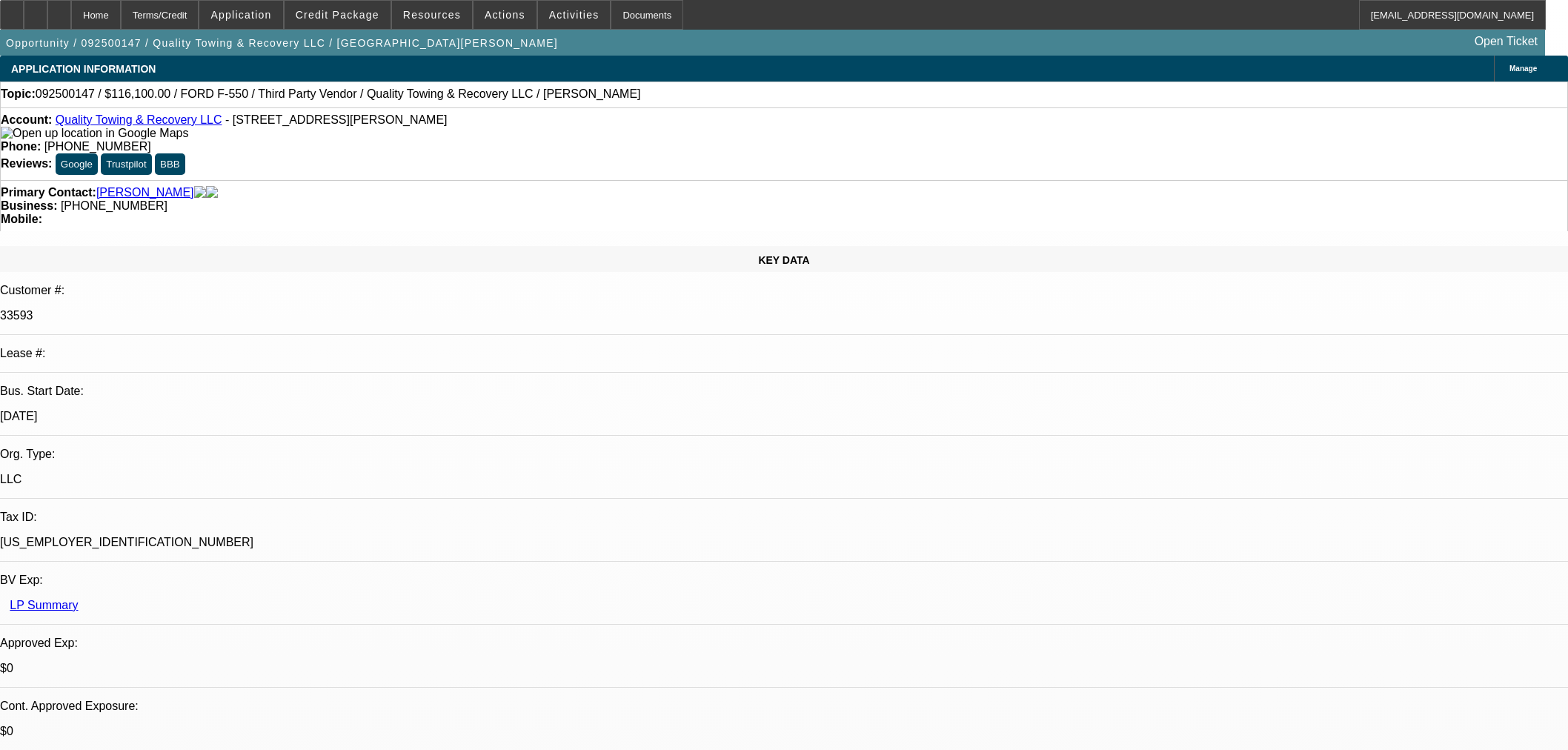
select select "0"
select select "6"
select select "0"
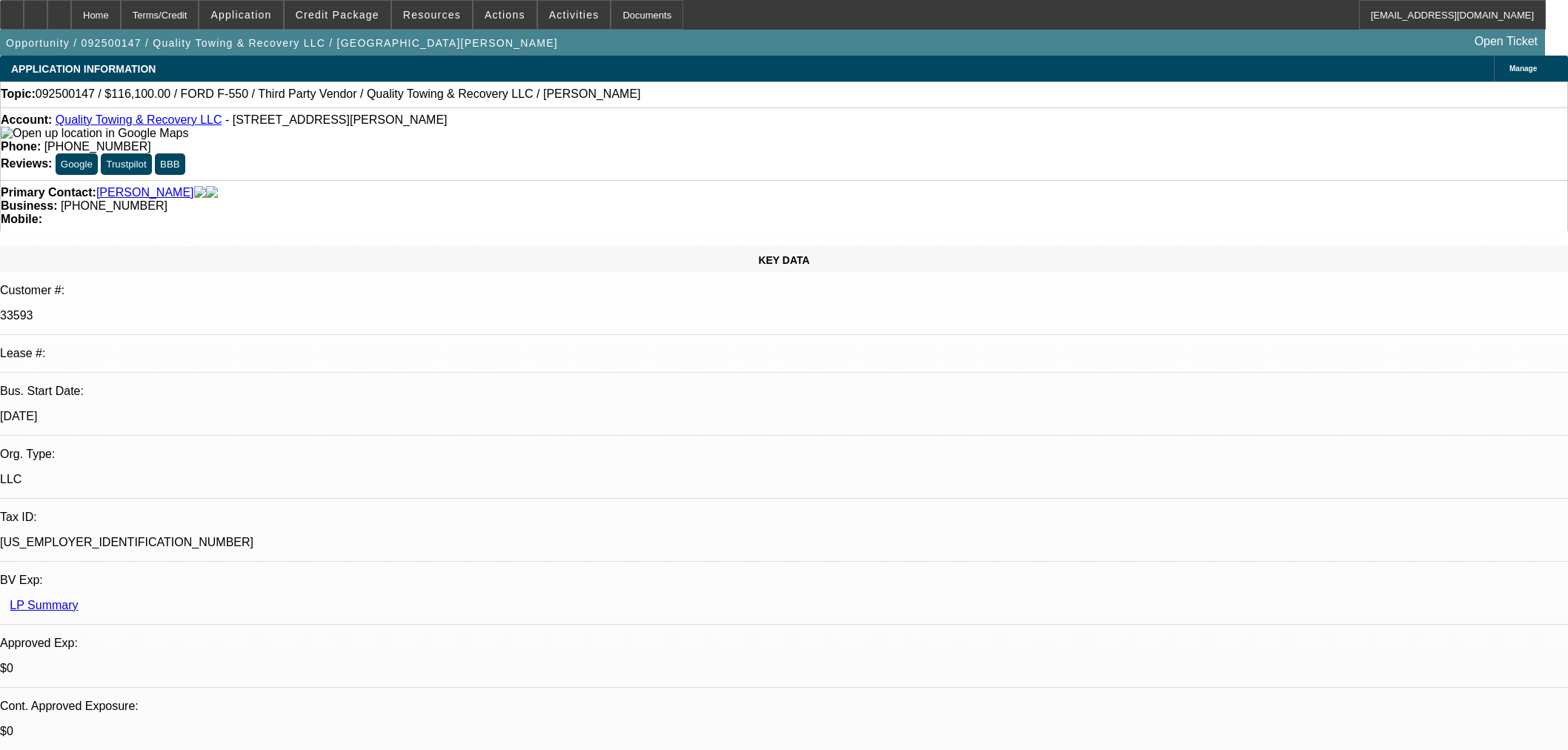
select select "0"
select select "6"
select select "0"
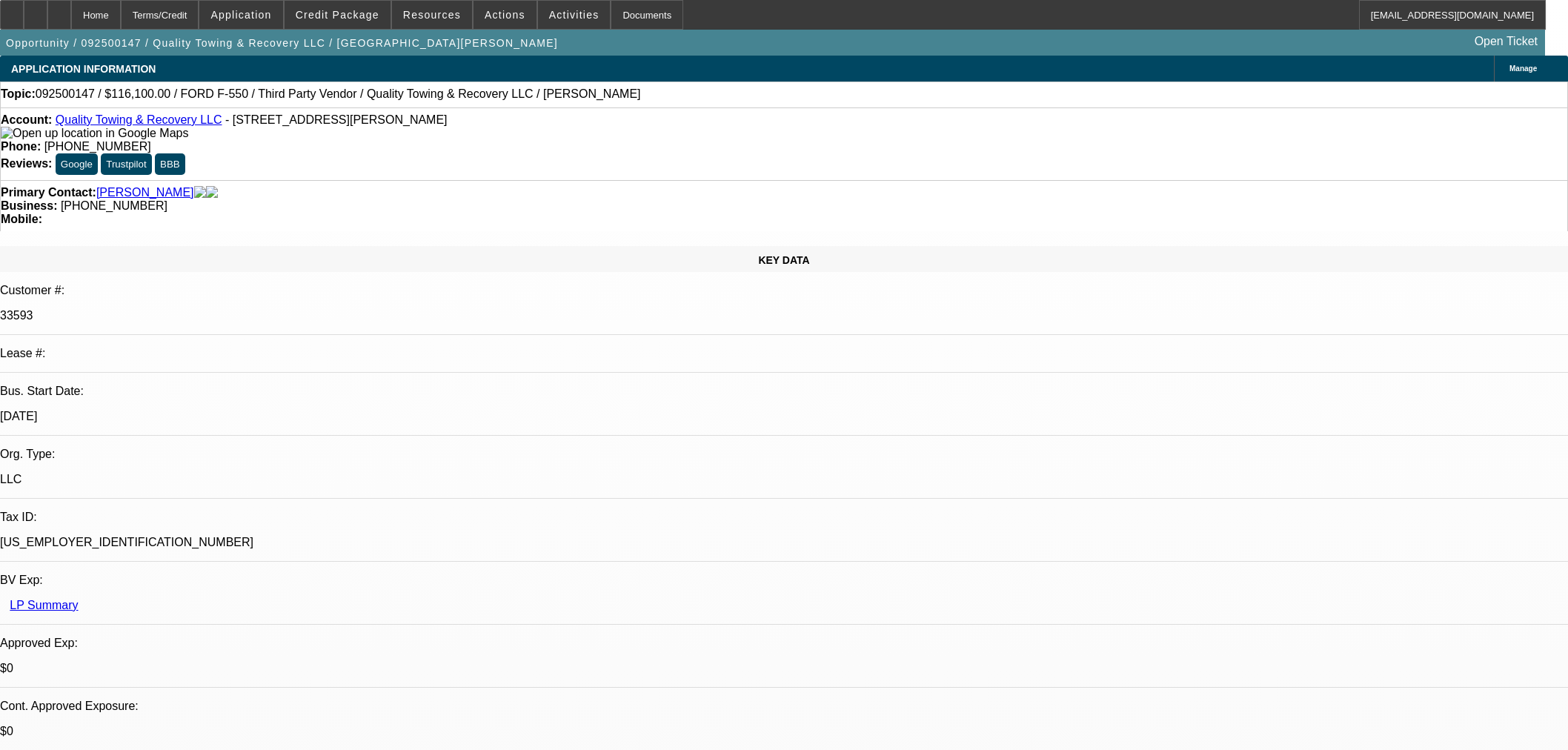
select select "6"
